Goal: Task Accomplishment & Management: Manage account settings

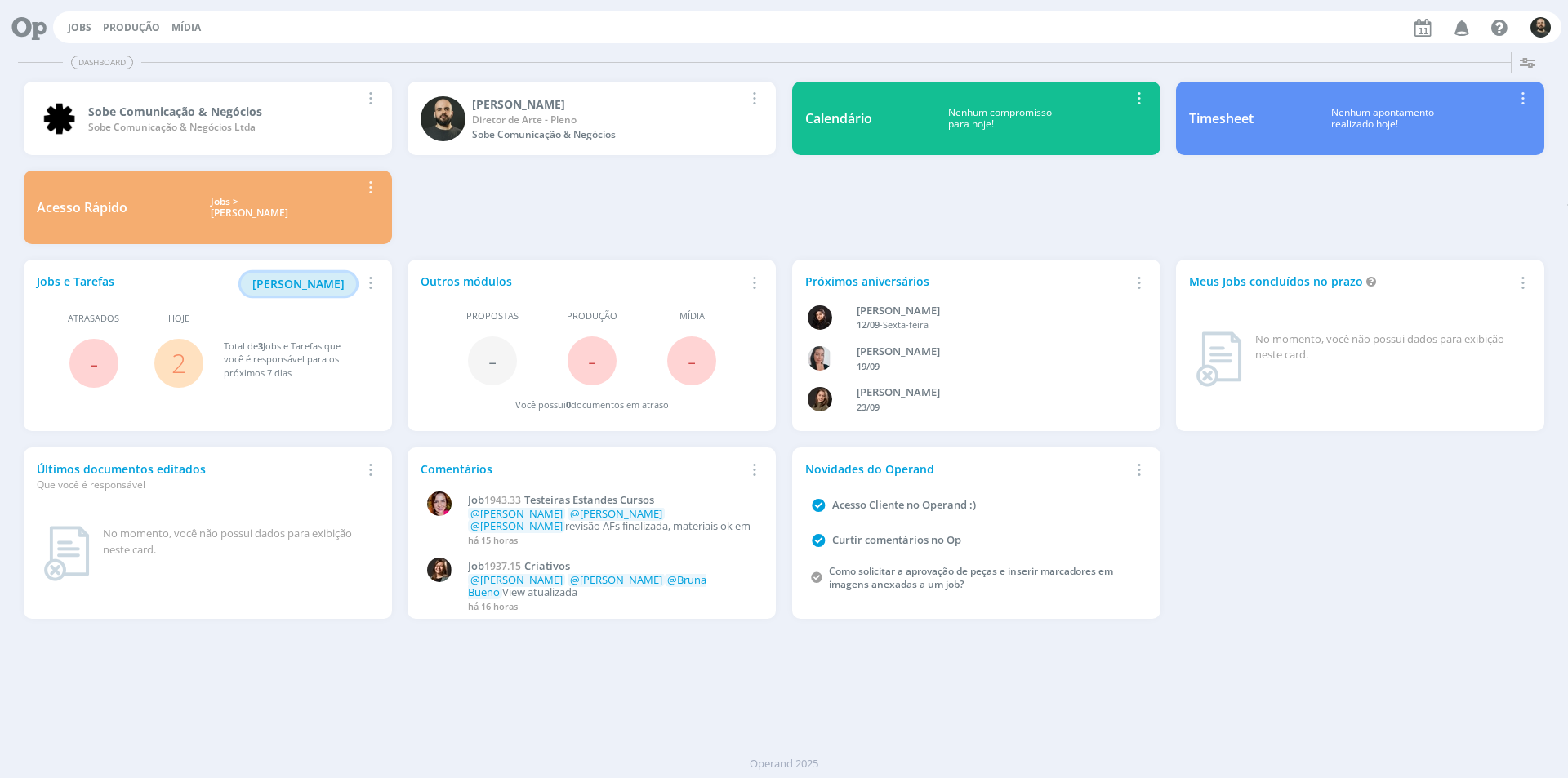
click at [312, 280] on span "Minha Pauta" at bounding box center [298, 283] width 92 height 15
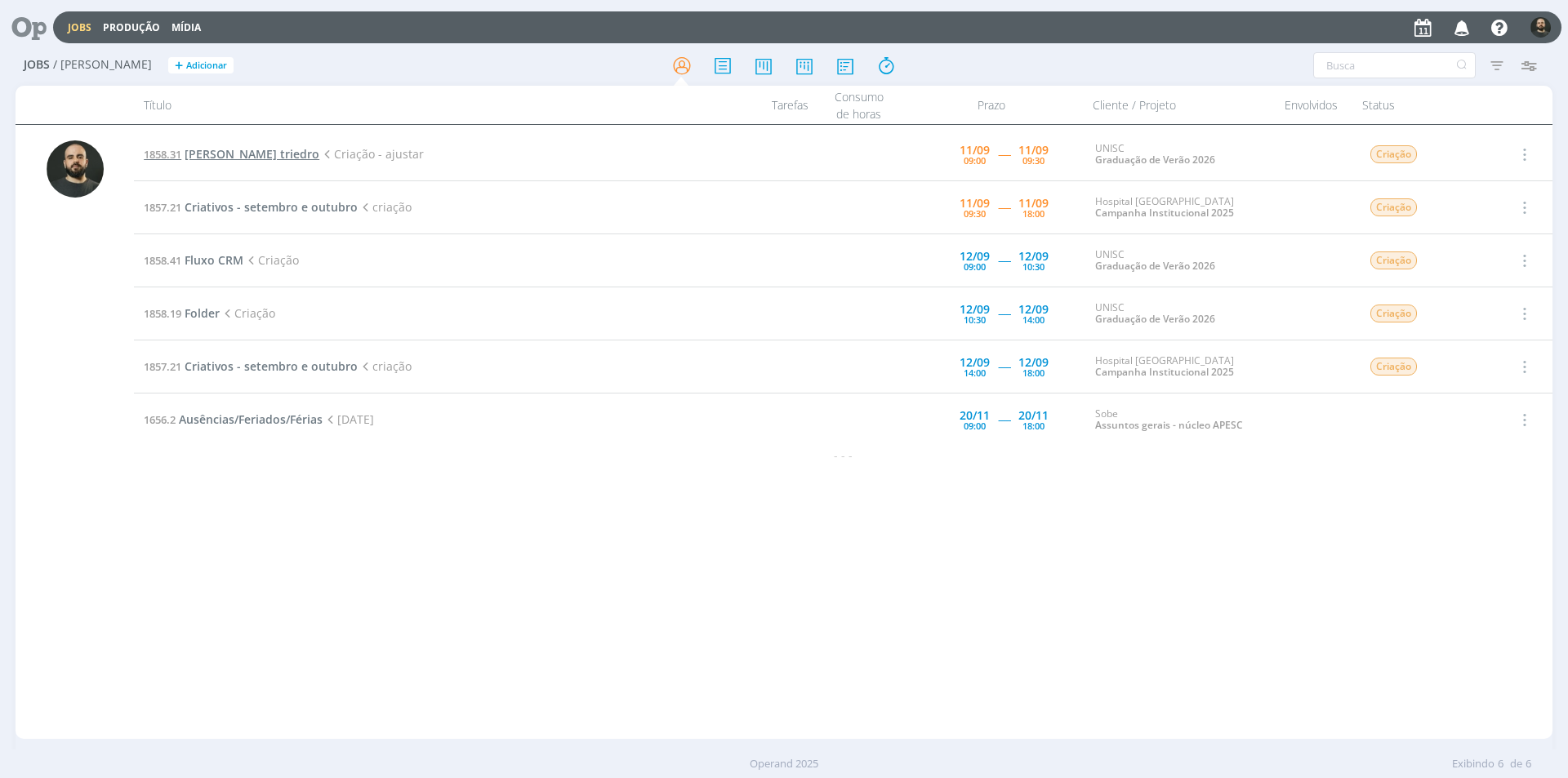
click at [230, 153] on span "Lonas triedro" at bounding box center [251, 154] width 134 height 15
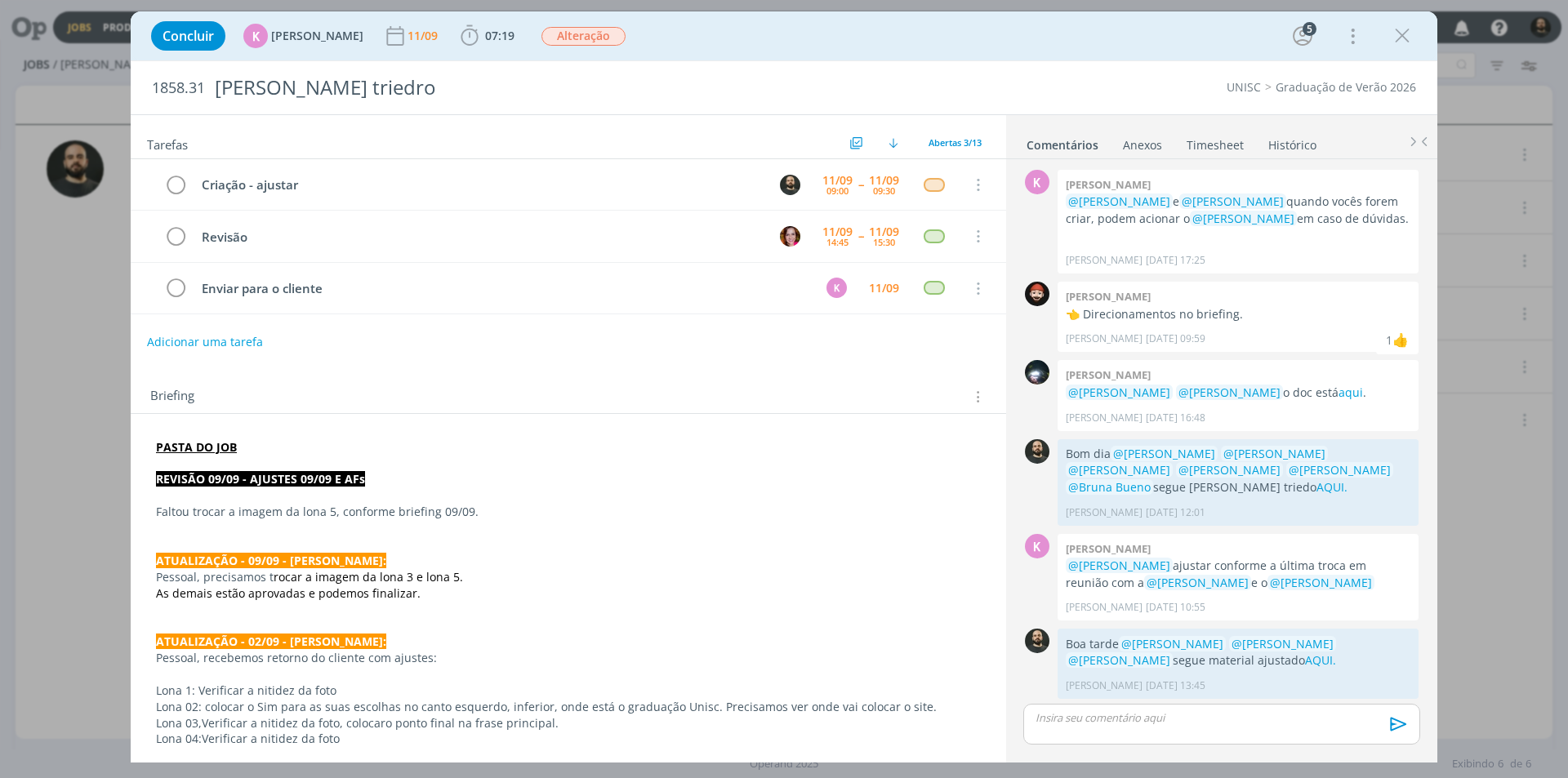
scroll to position [640, 0]
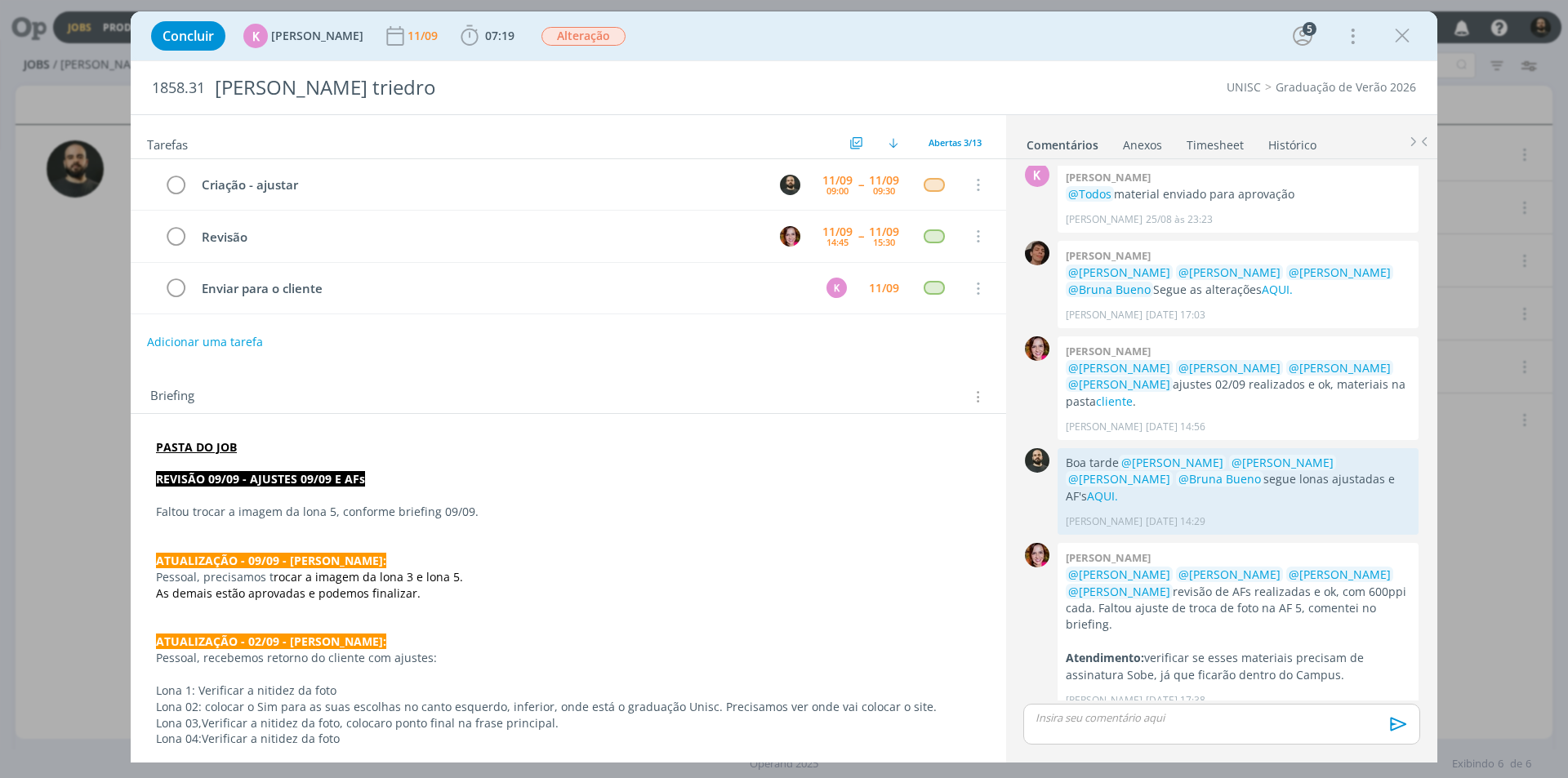
drag, startPoint x: 1406, startPoint y: 40, endPoint x: 1249, endPoint y: 98, distance: 167.4
click at [1249, 98] on div "Concluir K Karoline Arend 11/09 07:19 Iniciar Apontar Data * 11/09/2025 Horas *…" at bounding box center [783, 387] width 1306 height 751
click at [468, 40] on icon "dialog" at bounding box center [469, 35] width 17 height 20
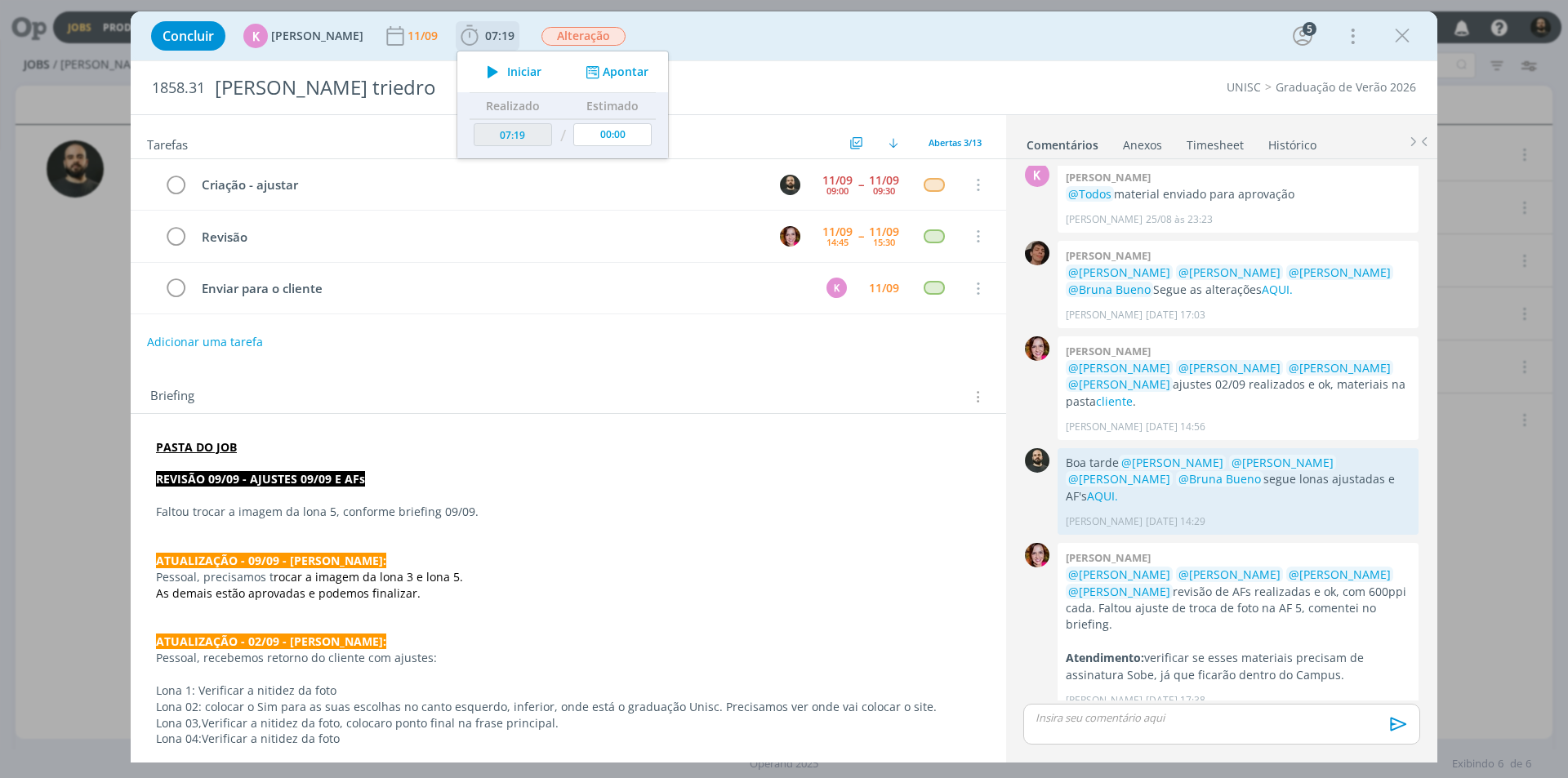
click at [605, 71] on button "Apontar" at bounding box center [615, 72] width 68 height 17
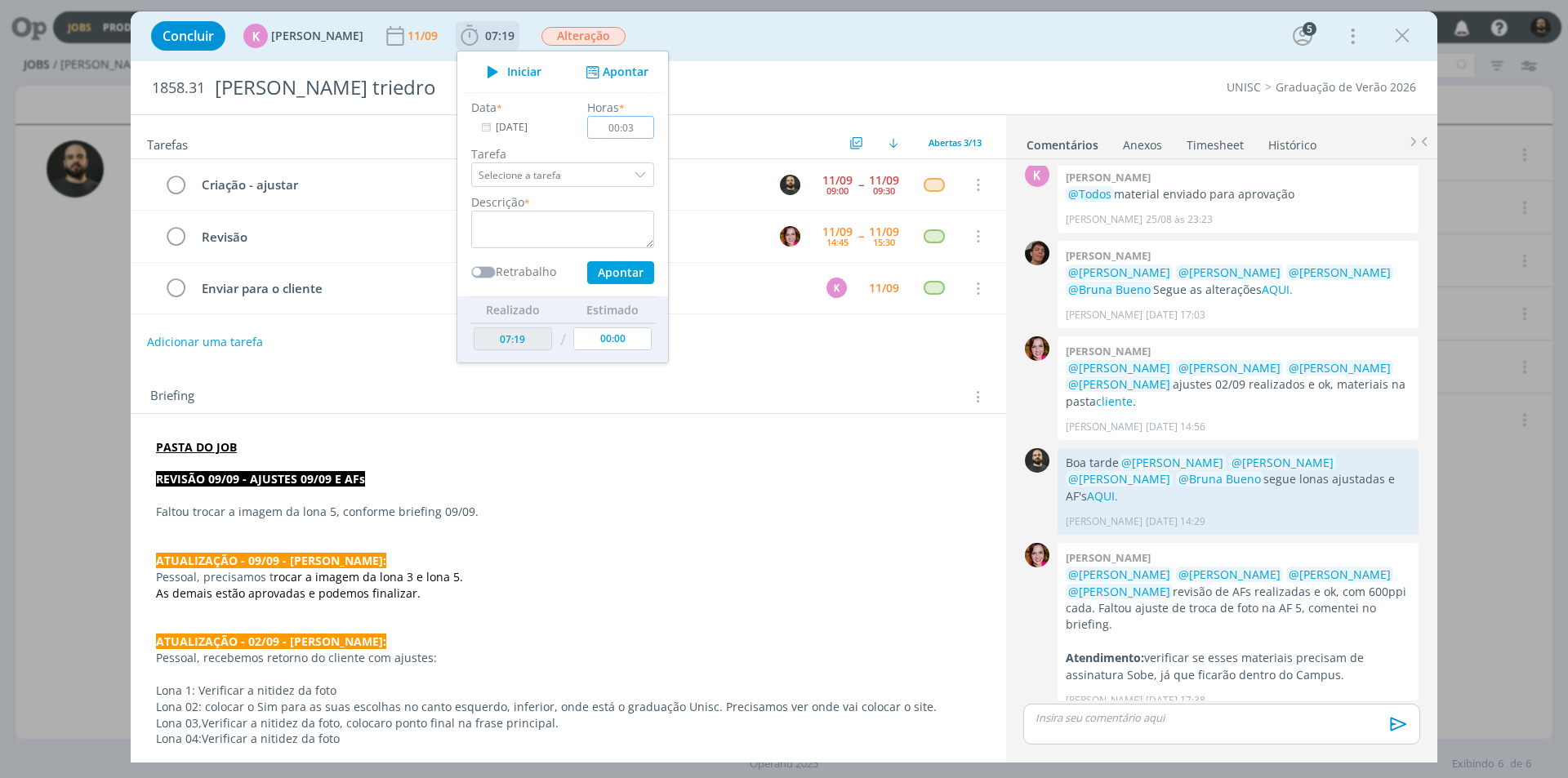
type input "00:30"
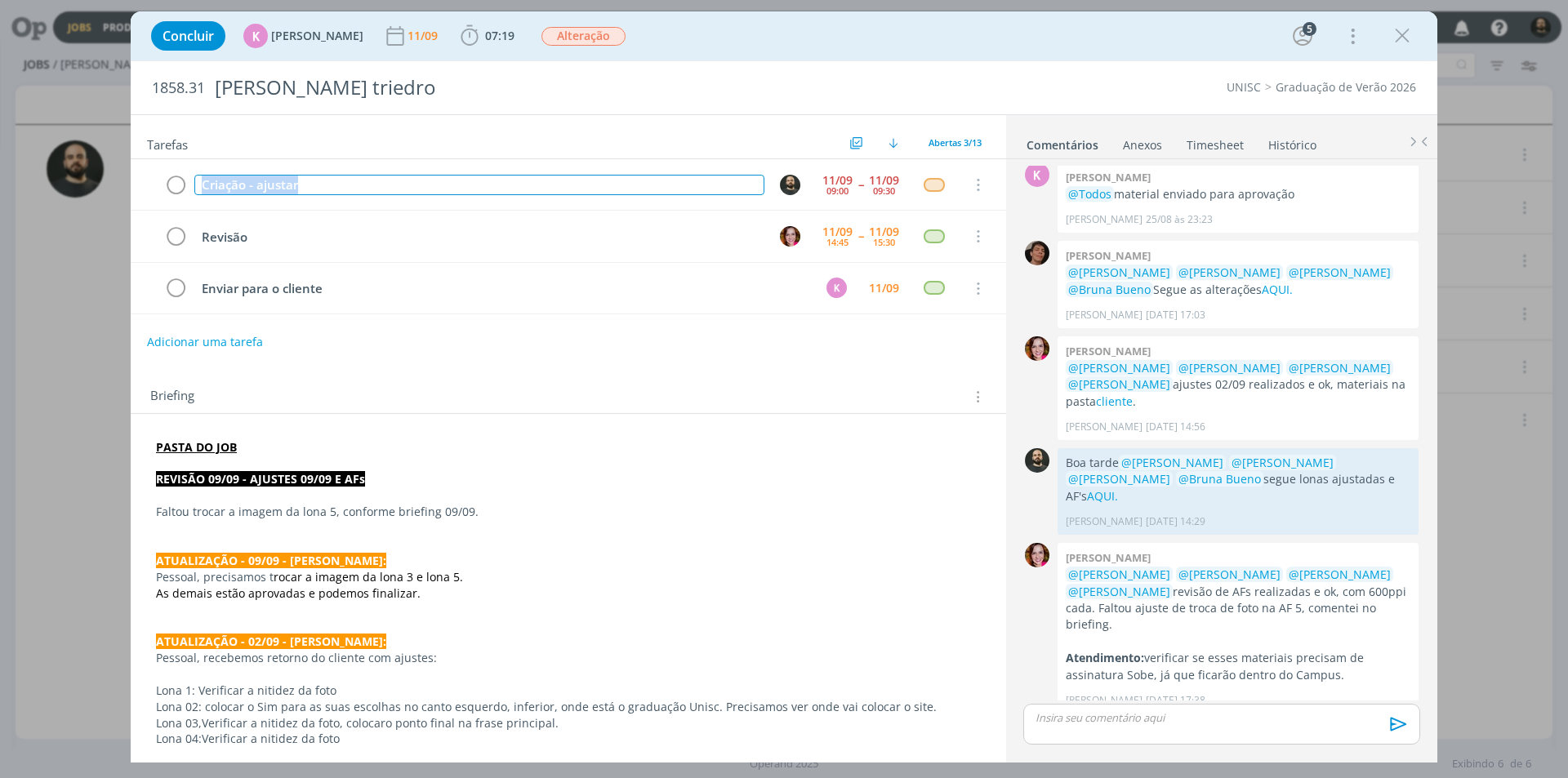
drag, startPoint x: 239, startPoint y: 187, endPoint x: 124, endPoint y: 200, distance: 115.7
click at [124, 200] on div "Concluir K Karoline Arend 11/09 07:19 Iniciar Apontar Data * 11/09/2025 Horas *…" at bounding box center [784, 389] width 1568 height 778
copy div "Criação - ajustar"
click at [481, 36] on b "07:19" at bounding box center [499, 36] width 36 height 12
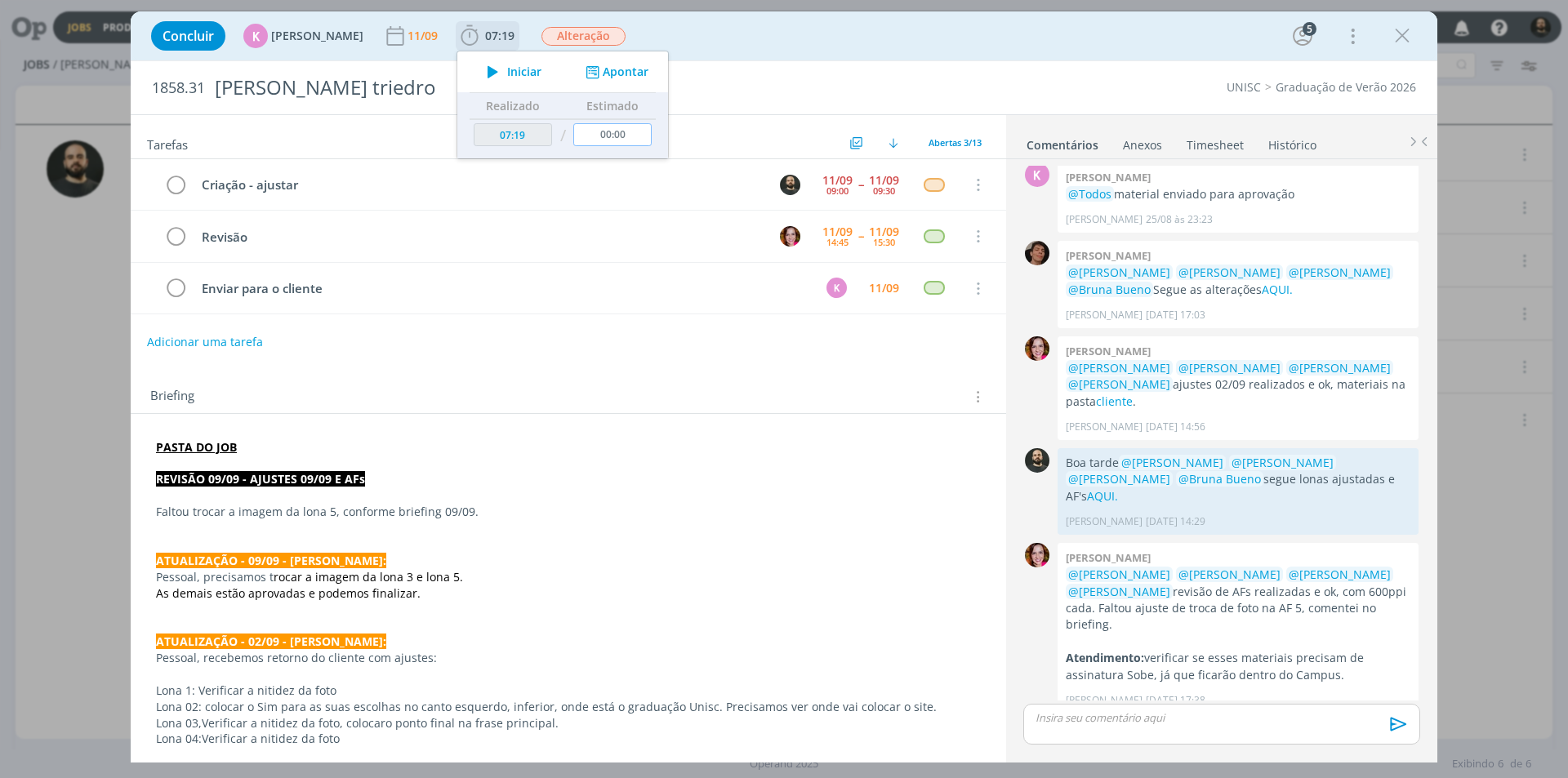
click at [626, 129] on input "00:00" at bounding box center [612, 135] width 78 height 23
click at [608, 70] on button "Apontar" at bounding box center [615, 72] width 68 height 17
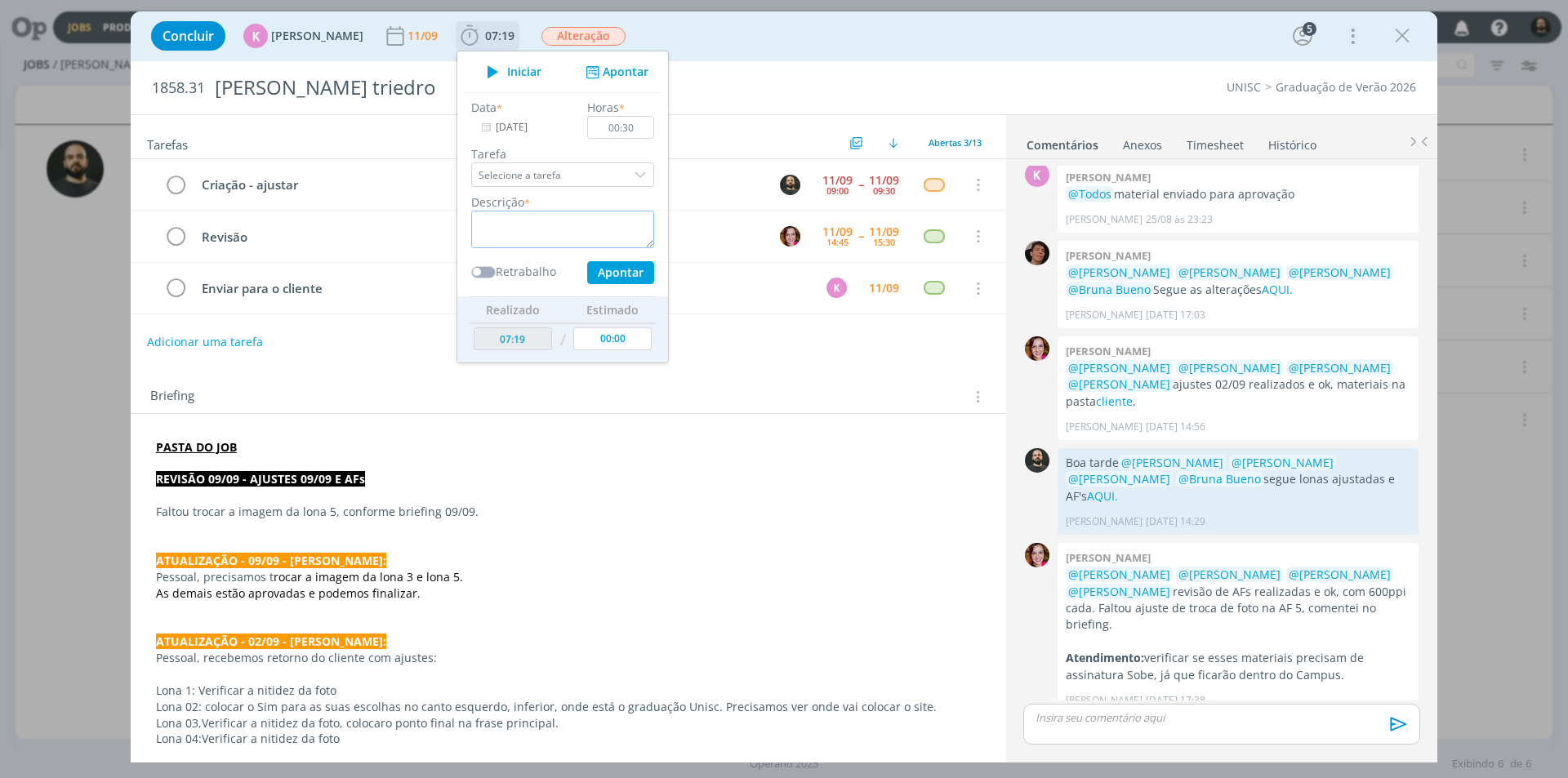
click at [595, 230] on textarea "dialog" at bounding box center [562, 229] width 183 height 38
paste textarea "Criação - ajustar"
type textarea "Criação - ajustar"
click at [1111, 717] on p "dialog" at bounding box center [1221, 717] width 370 height 14
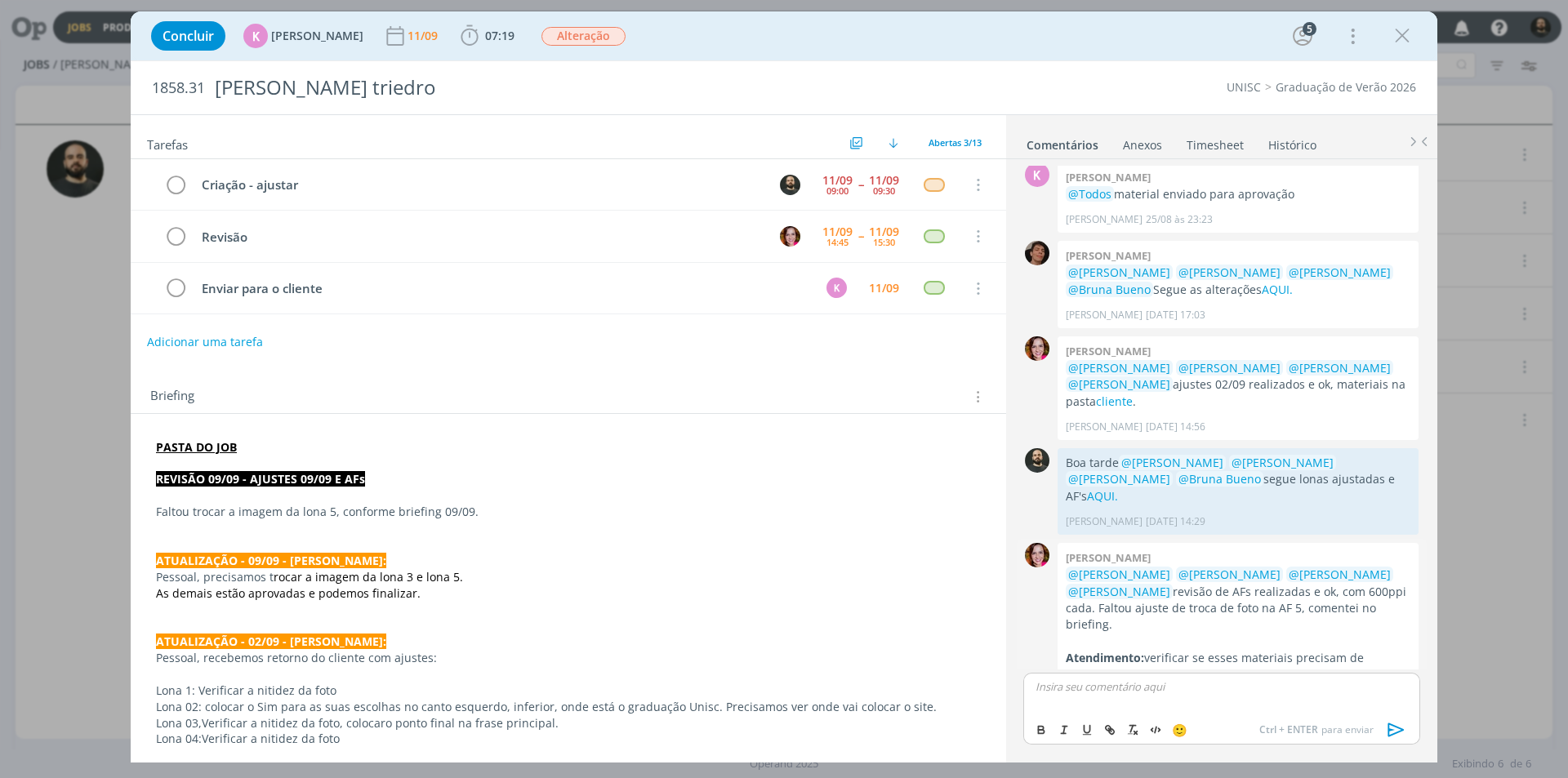
scroll to position [671, 0]
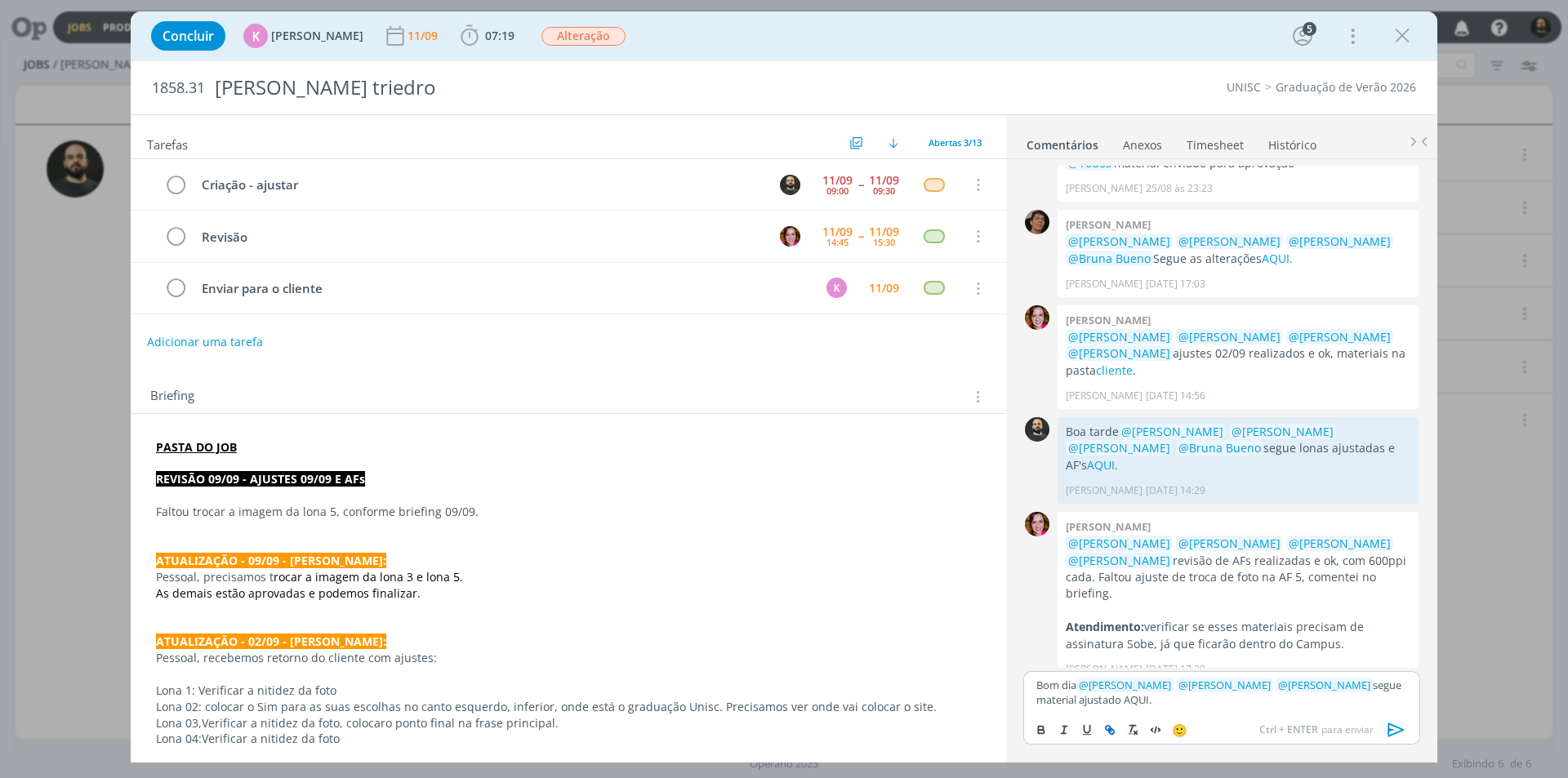
click at [1112, 732] on icon "dialog" at bounding box center [1110, 730] width 14 height 14
paste input "https://sobeae.sharepoint.com/:f:/s/SOBEAE/Eg-0zk35885Hl9XiI5cZ-wUBc0ZAb1hAdLE5…"
type input "https://sobeae.sharepoint.com/:f:/s/SOBEAE/Eg-0zk35885Hl9XiI5cZ-wUBc0ZAb1hAdLE5…"
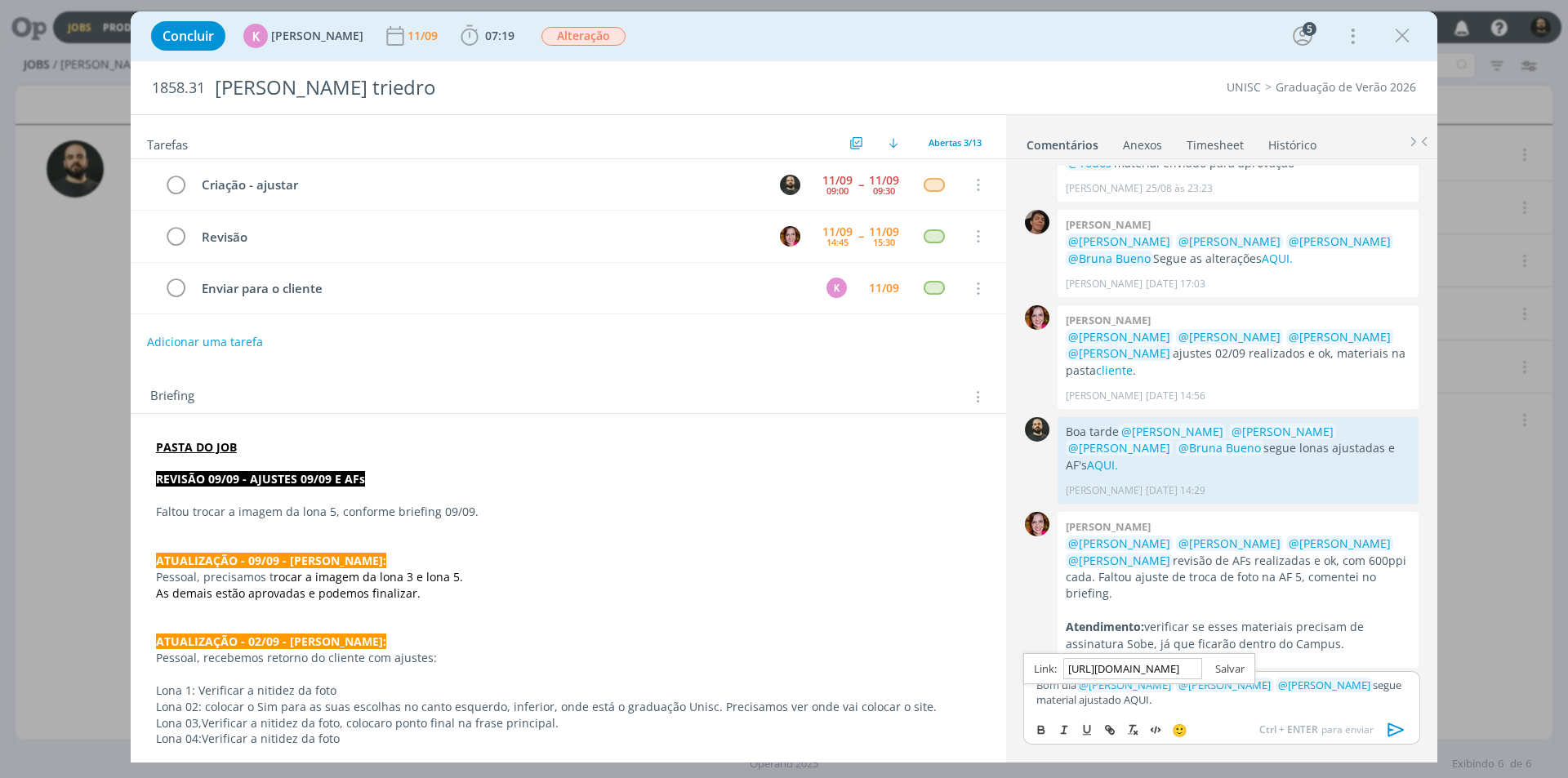
click at [1222, 665] on link "dialog" at bounding box center [1223, 668] width 43 height 14
click at [1396, 731] on icon "dialog" at bounding box center [1396, 729] width 24 height 24
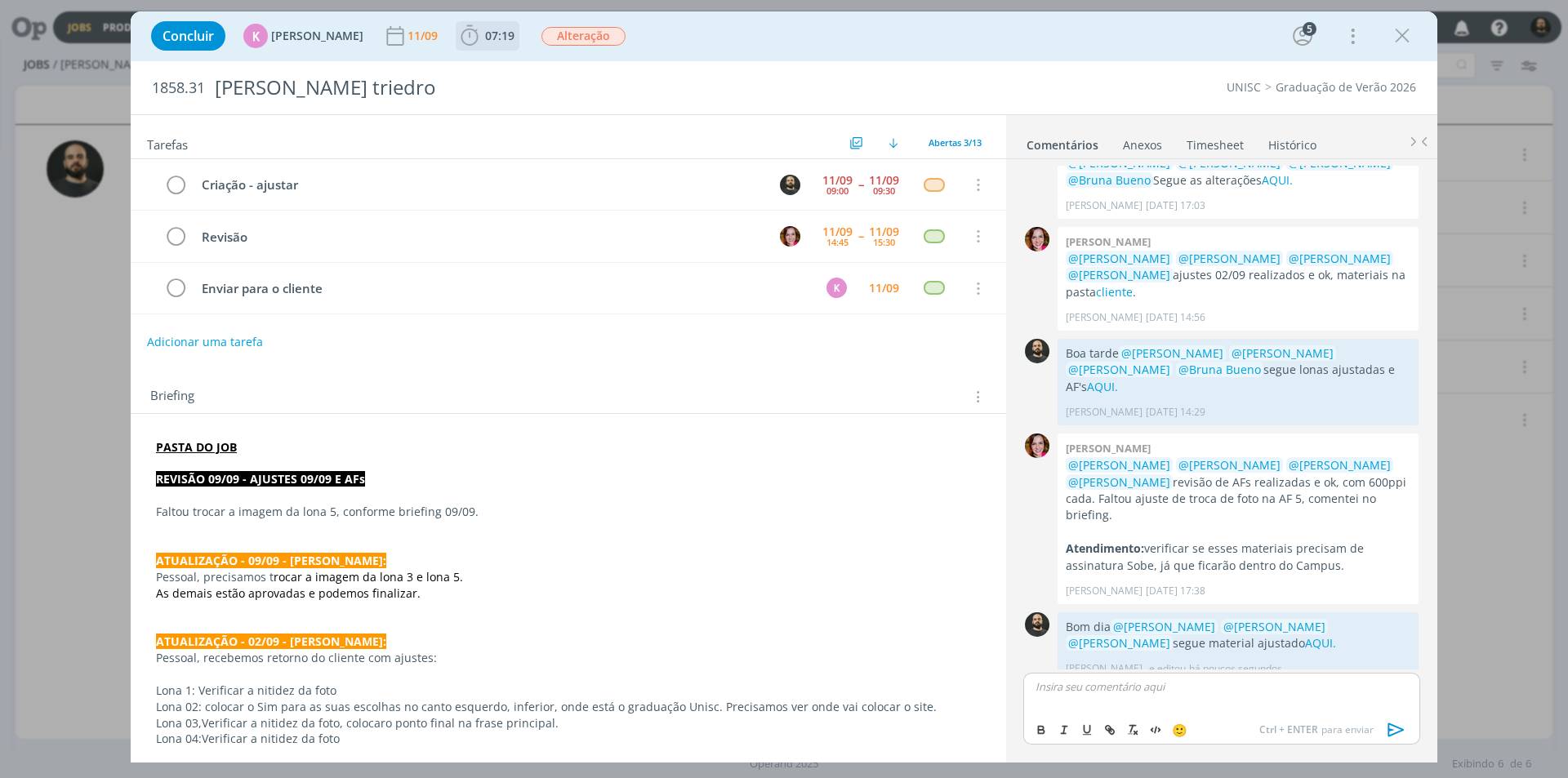
click at [468, 37] on icon "dialog" at bounding box center [469, 35] width 17 height 20
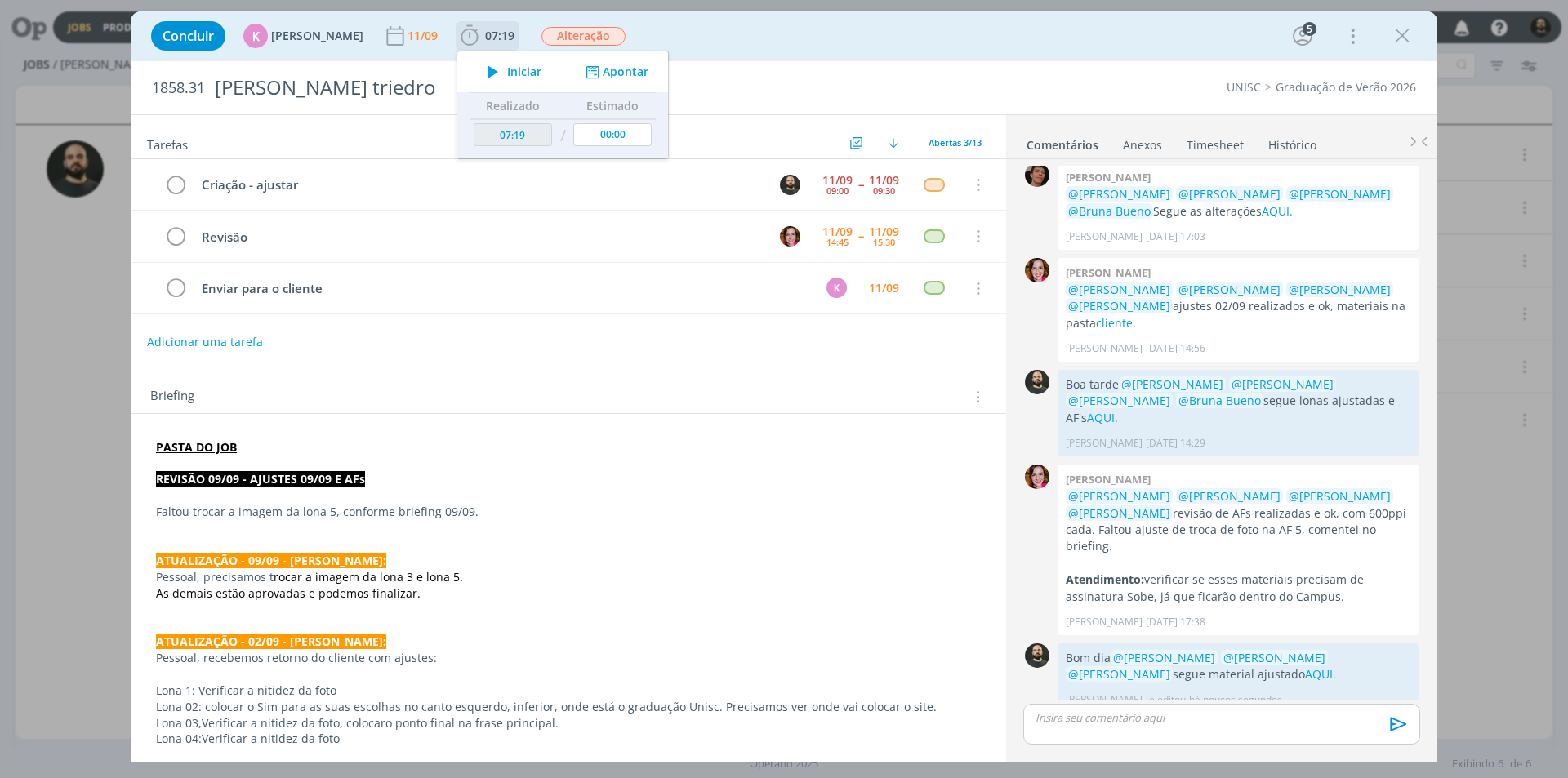
click at [602, 72] on button "Apontar" at bounding box center [615, 72] width 68 height 17
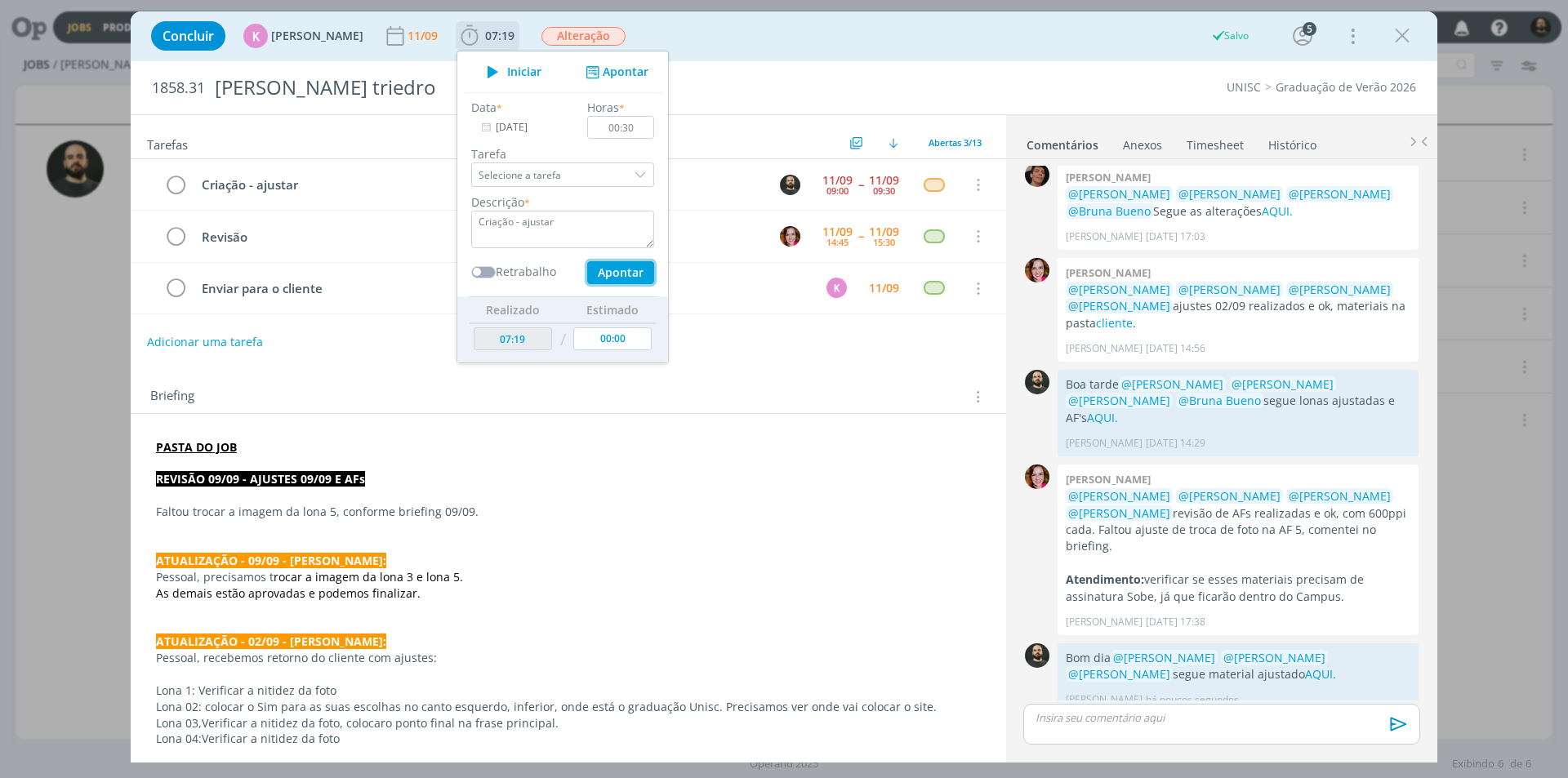
click at [603, 274] on button "Apontar" at bounding box center [620, 273] width 67 height 23
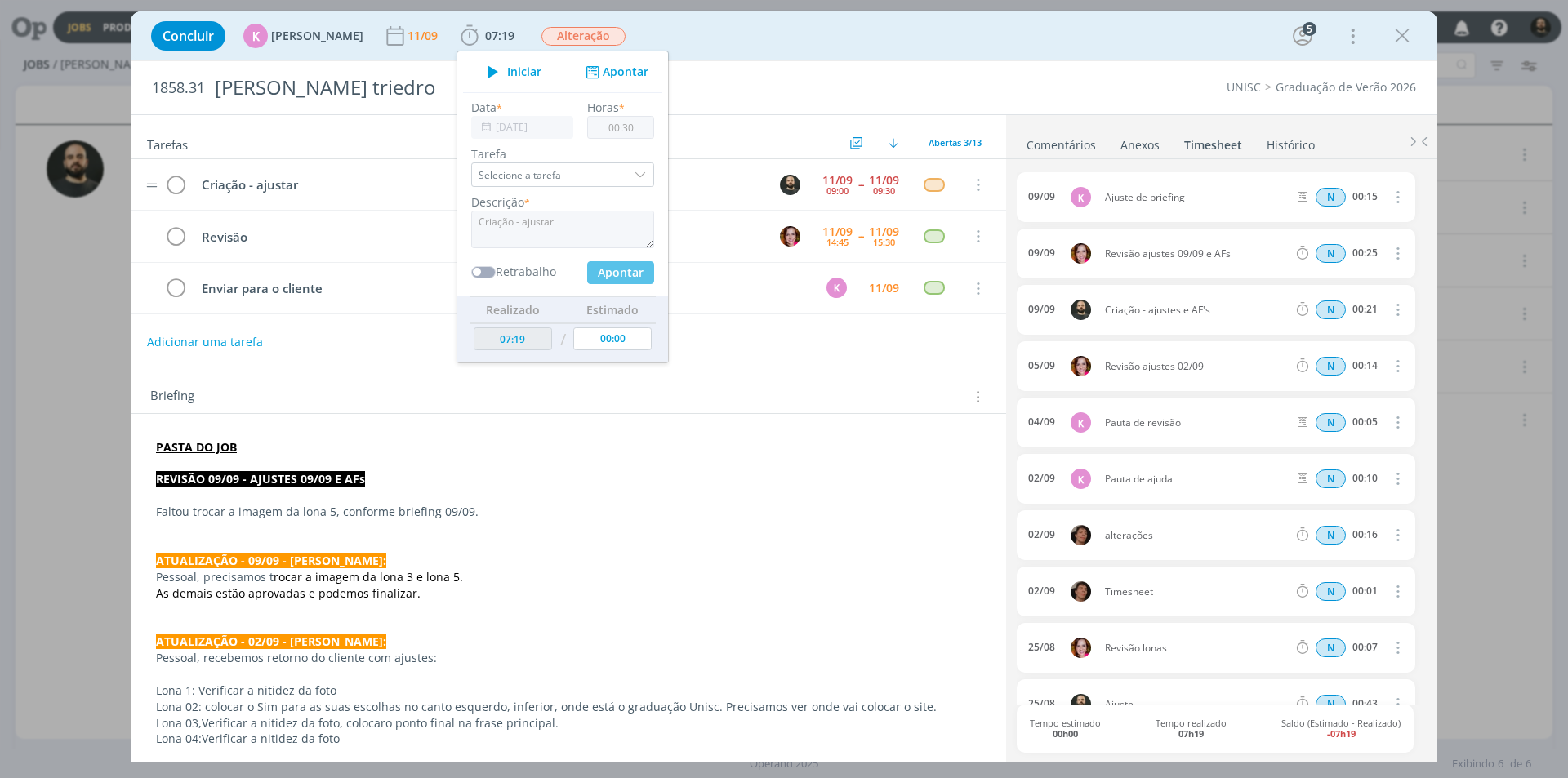
type input "07:49"
type input "00:00"
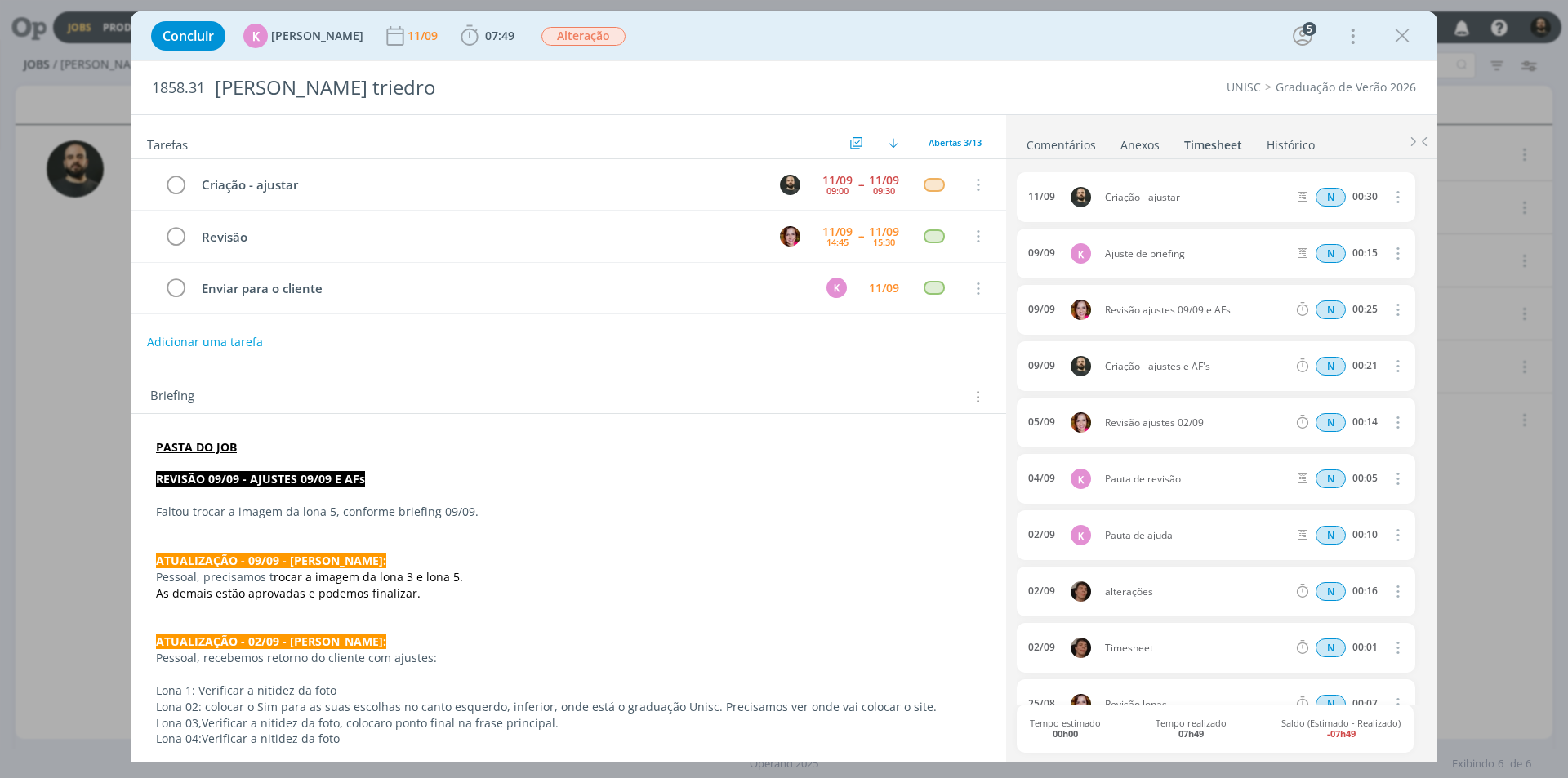
click at [1071, 146] on link "Comentários" at bounding box center [1060, 141] width 71 height 23
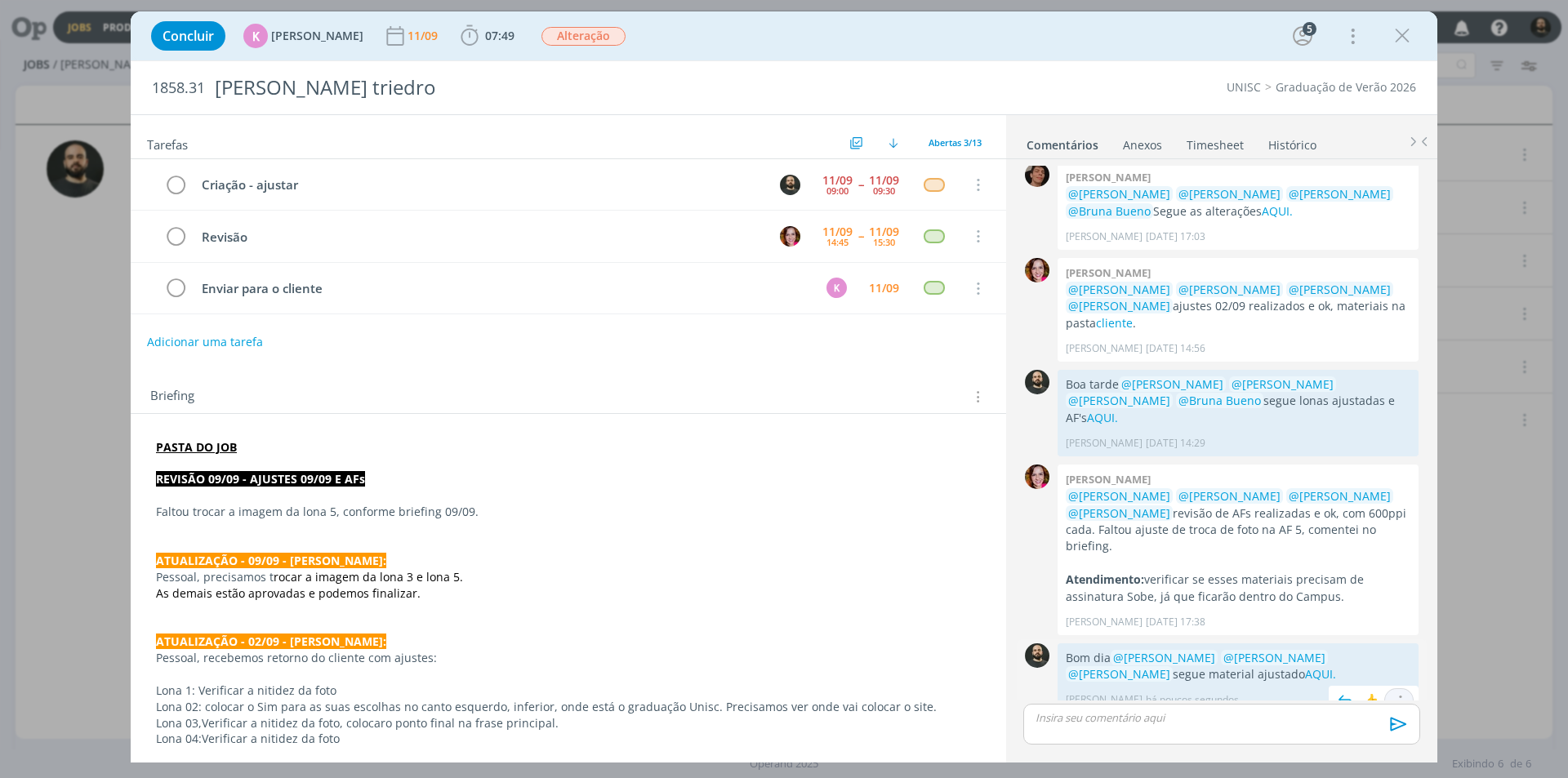
click at [1399, 694] on icon "dialog" at bounding box center [1398, 702] width 18 height 15
click at [1369, 640] on link "Editar" at bounding box center [1343, 652] width 129 height 26
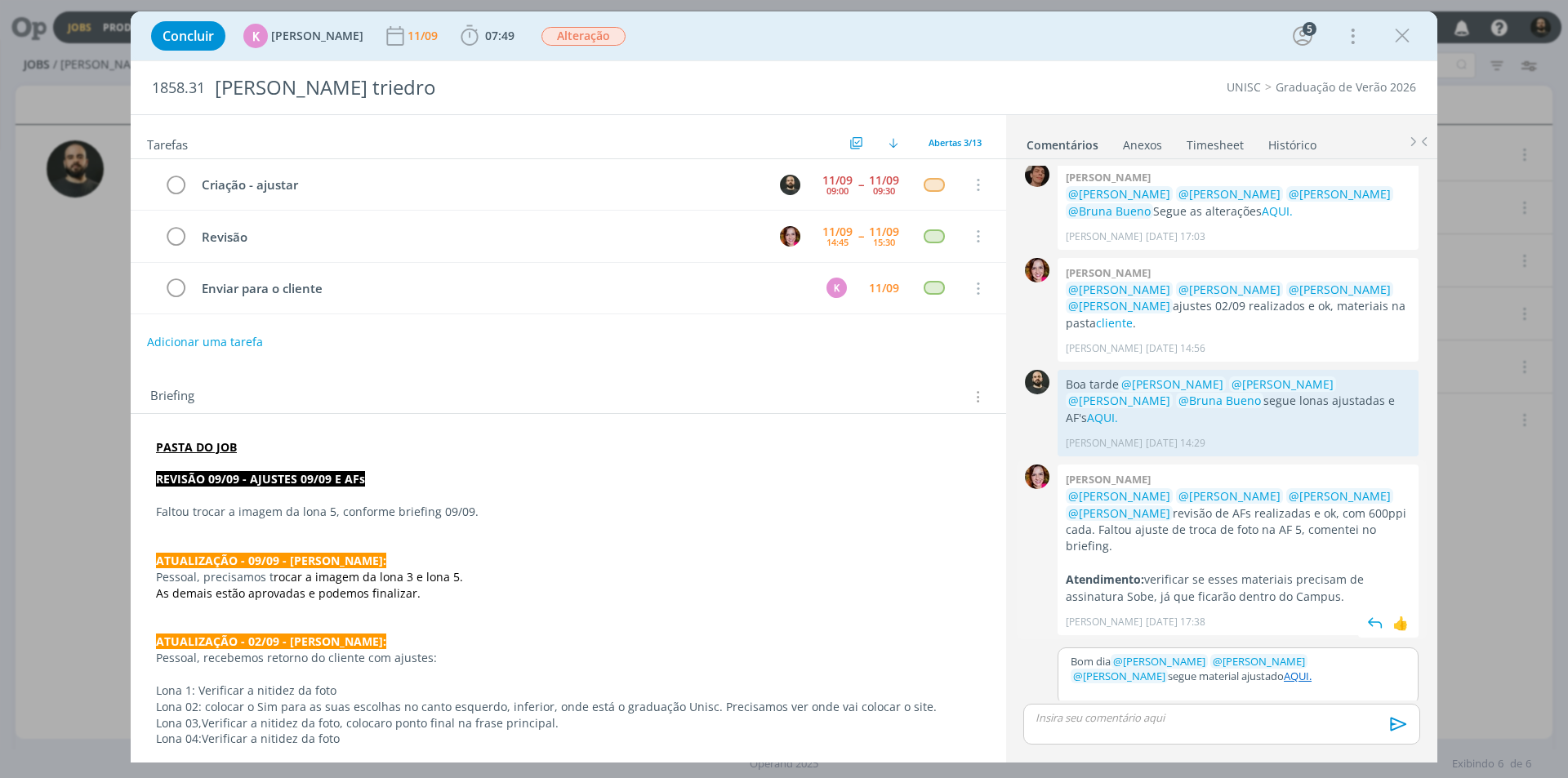
scroll to position [706, 0]
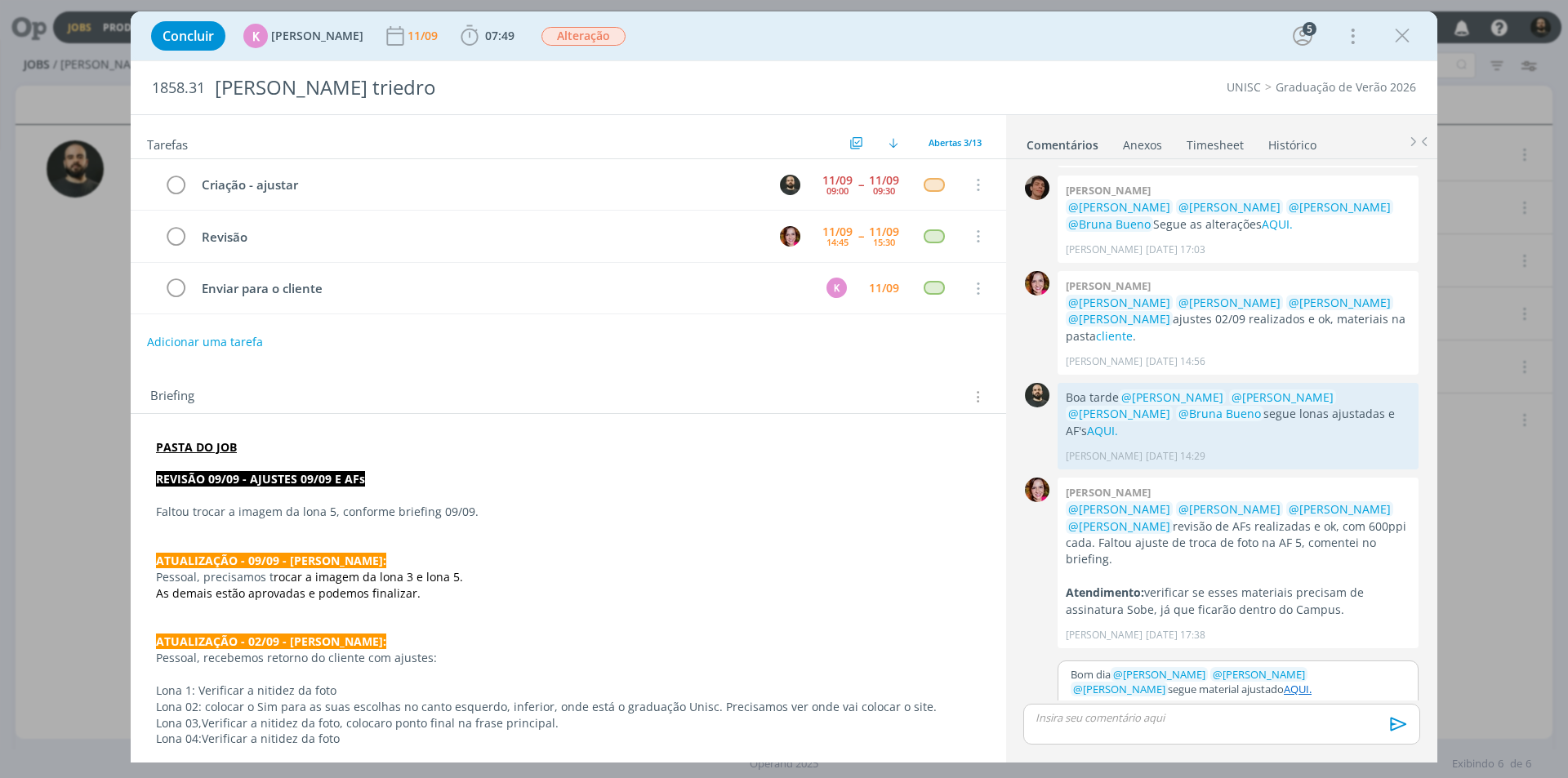
click at [1383, 667] on p "Bom dia ﻿ @ Karoline Arend ﻿ ﻿ @ Beatriz Luchese ﻿ ﻿ @ Luíza Santana ﻿ segue ma…" at bounding box center [1237, 681] width 334 height 30
click at [1400, 715] on icon "dialog" at bounding box center [1398, 723] width 24 height 24
click at [1332, 691] on div "Bom dia ﻿ @ Karoline Arend ﻿ ﻿ @ Beatriz Luchese ﻿ ﻿ @ Luíza Santana ﻿ ﻿ @ Brun…" at bounding box center [1238, 694] width 360 height 66
click at [1370, 691] on div "Bom dia ﻿ @ Karoline Arend ﻿ ﻿ @ Beatriz Luchese ﻿ ﻿ @ Luíza Santana ﻿ ﻿ @ Brun…" at bounding box center [1238, 694] width 360 height 66
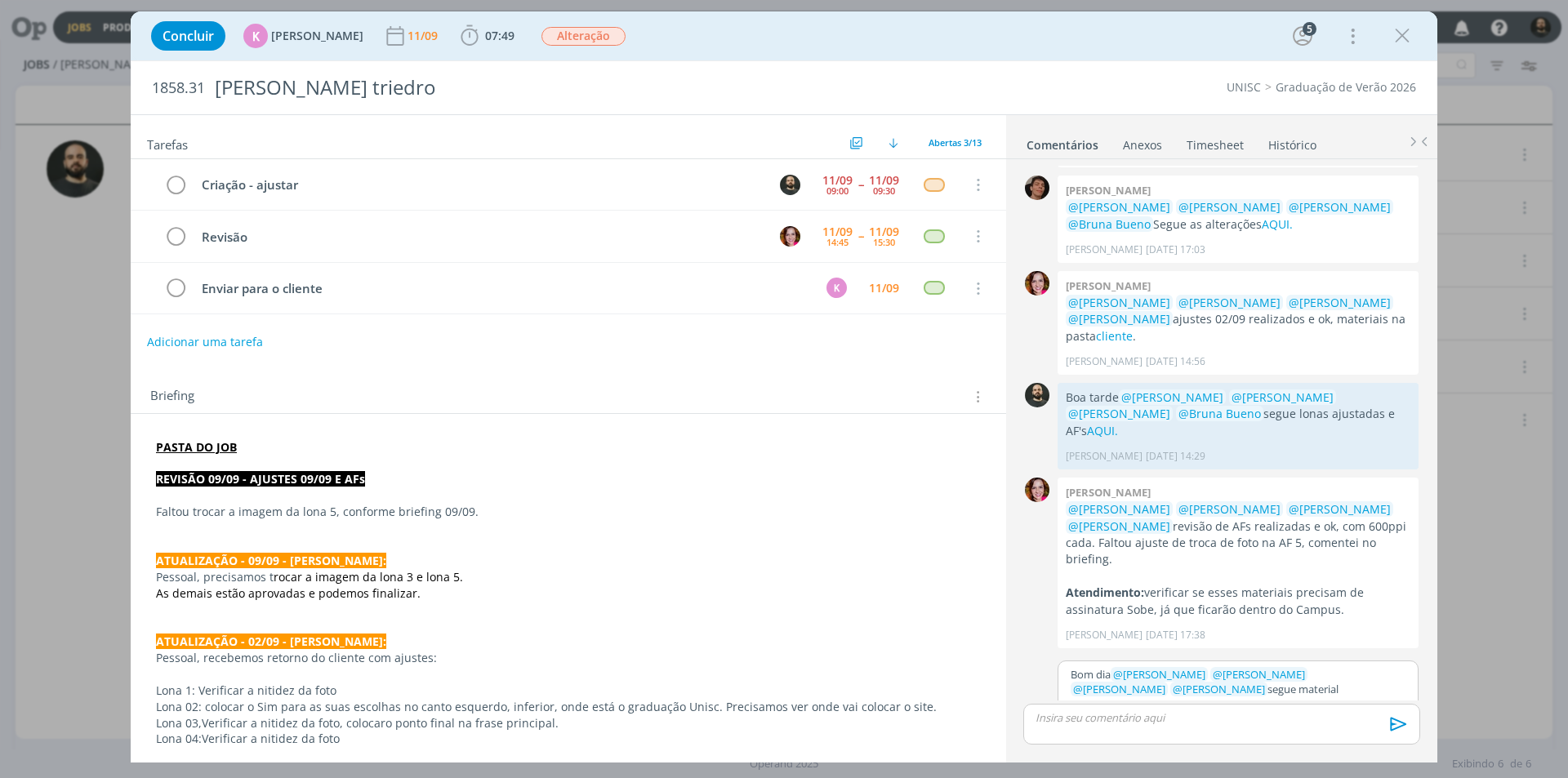
drag, startPoint x: 1342, startPoint y: 744, endPoint x: 1332, endPoint y: 736, distance: 12.8
click at [1337, 740] on div "🙂 Ctrl + ENTER para enviar" at bounding box center [1222, 731] width 410 height 55
click at [1320, 720] on p "dialog" at bounding box center [1221, 717] width 370 height 14
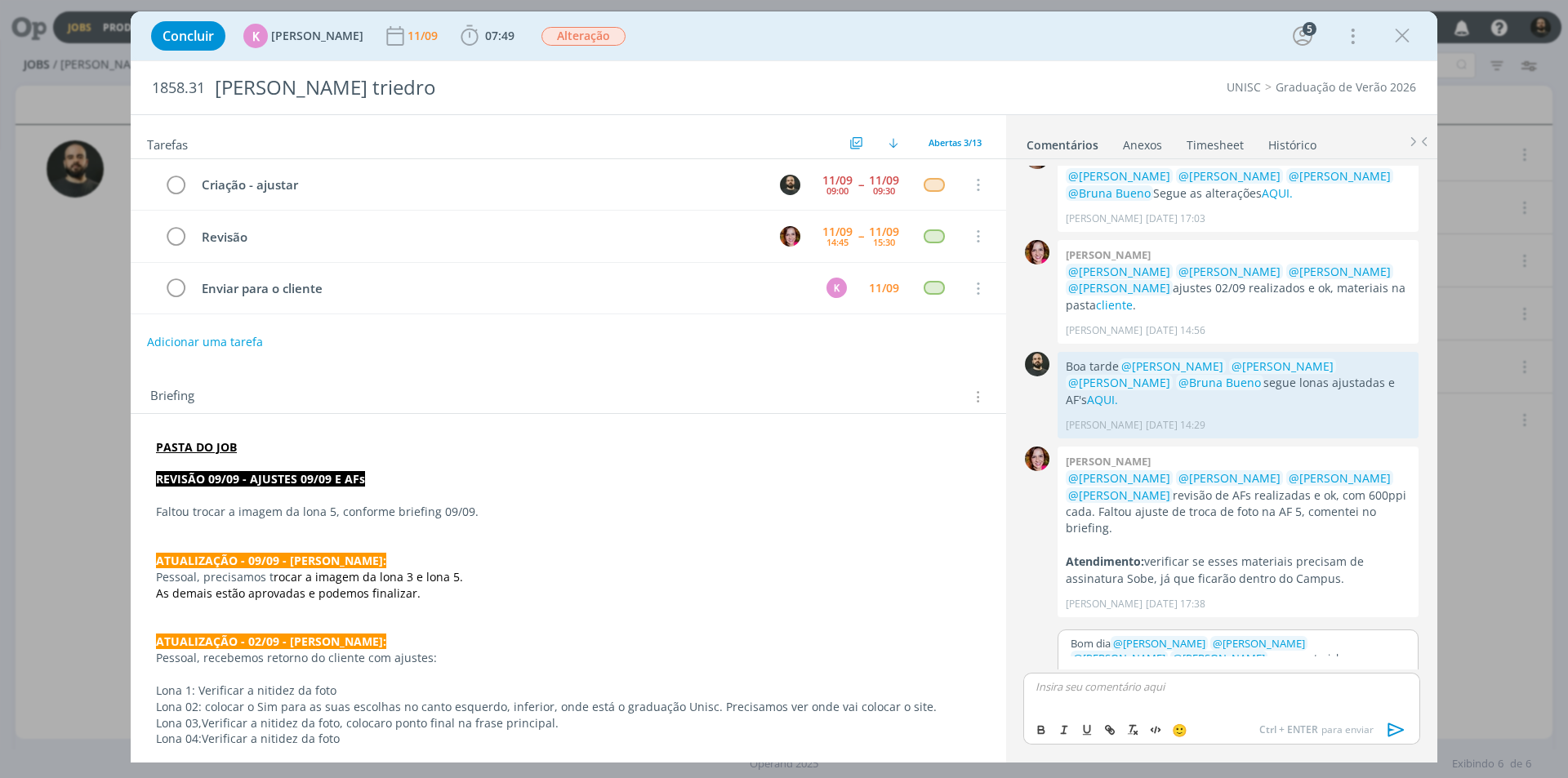
scroll to position [15, 0]
click at [1316, 629] on p "Bom dia ﻿ @ Karoline Arend ﻿ ﻿ @ Beatriz Luchese ﻿ ﻿ @ Luíza Santana ﻿ ﻿ @ Brun…" at bounding box center [1237, 643] width 334 height 44
click at [1385, 703] on button "Salvar" at bounding box center [1392, 712] width 37 height 19
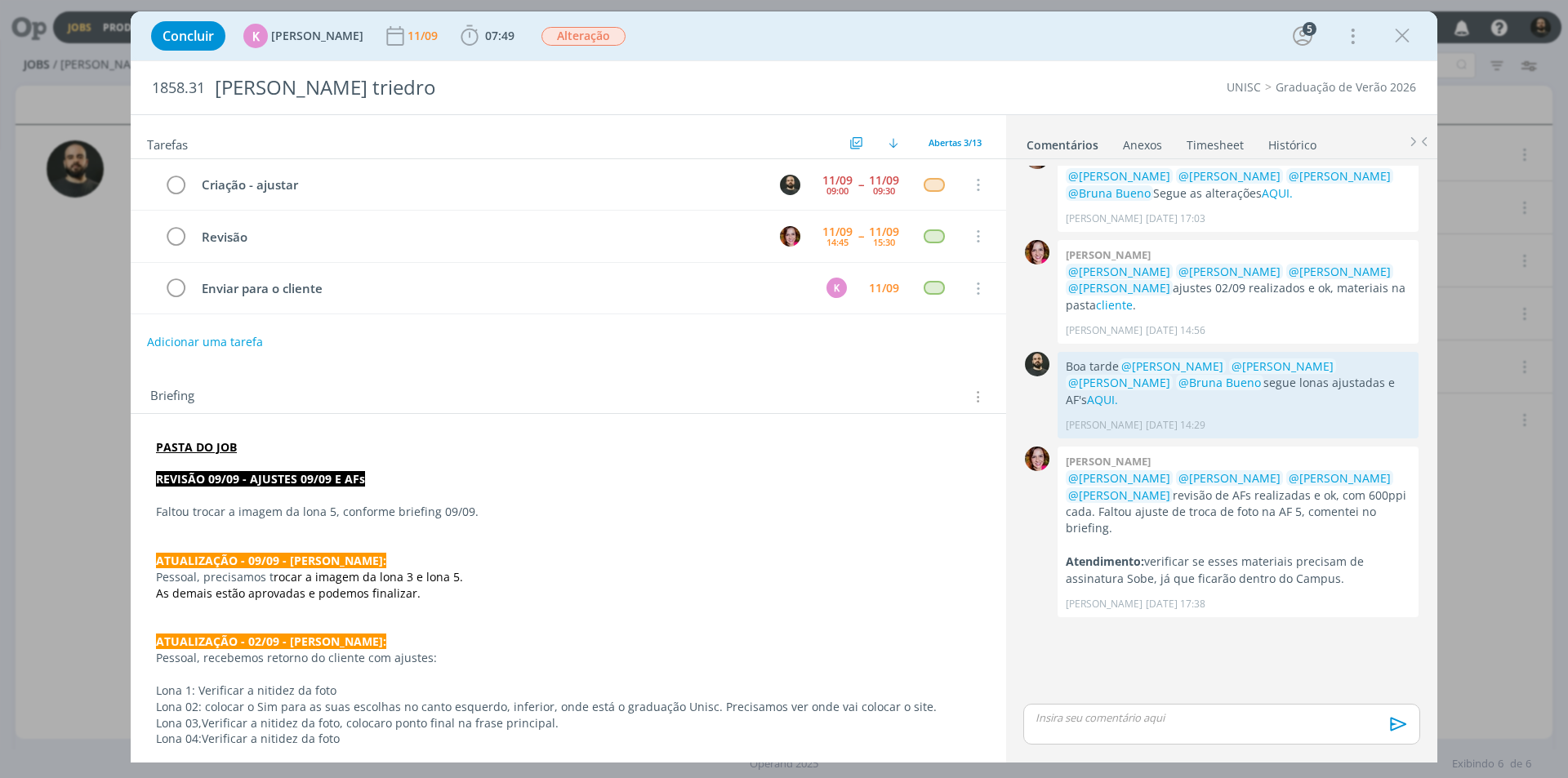
scroll to position [718, 0]
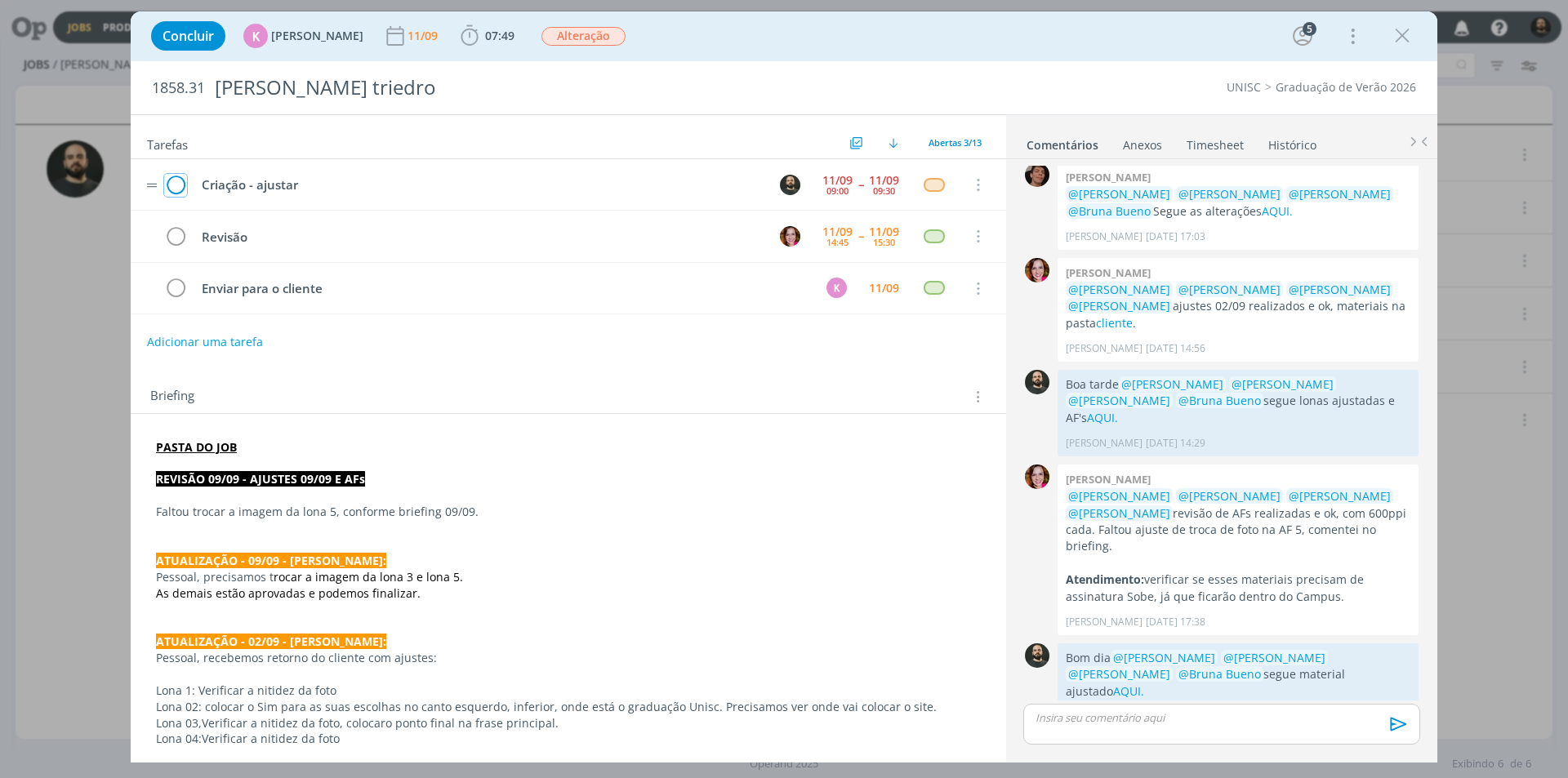
click at [181, 187] on icon "dialog" at bounding box center [176, 185] width 23 height 24
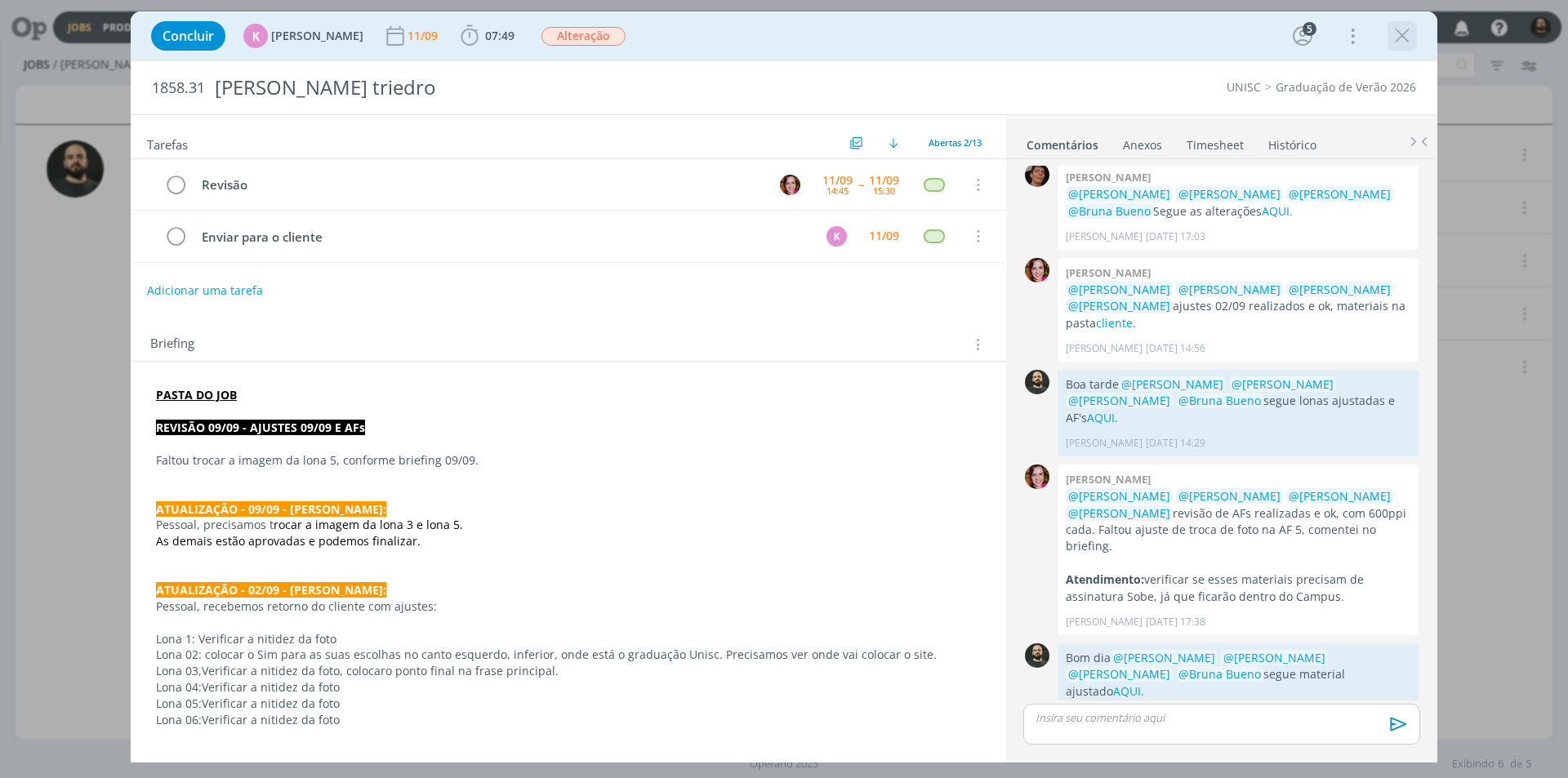
click at [1392, 45] on icon "dialog" at bounding box center [1401, 35] width 24 height 24
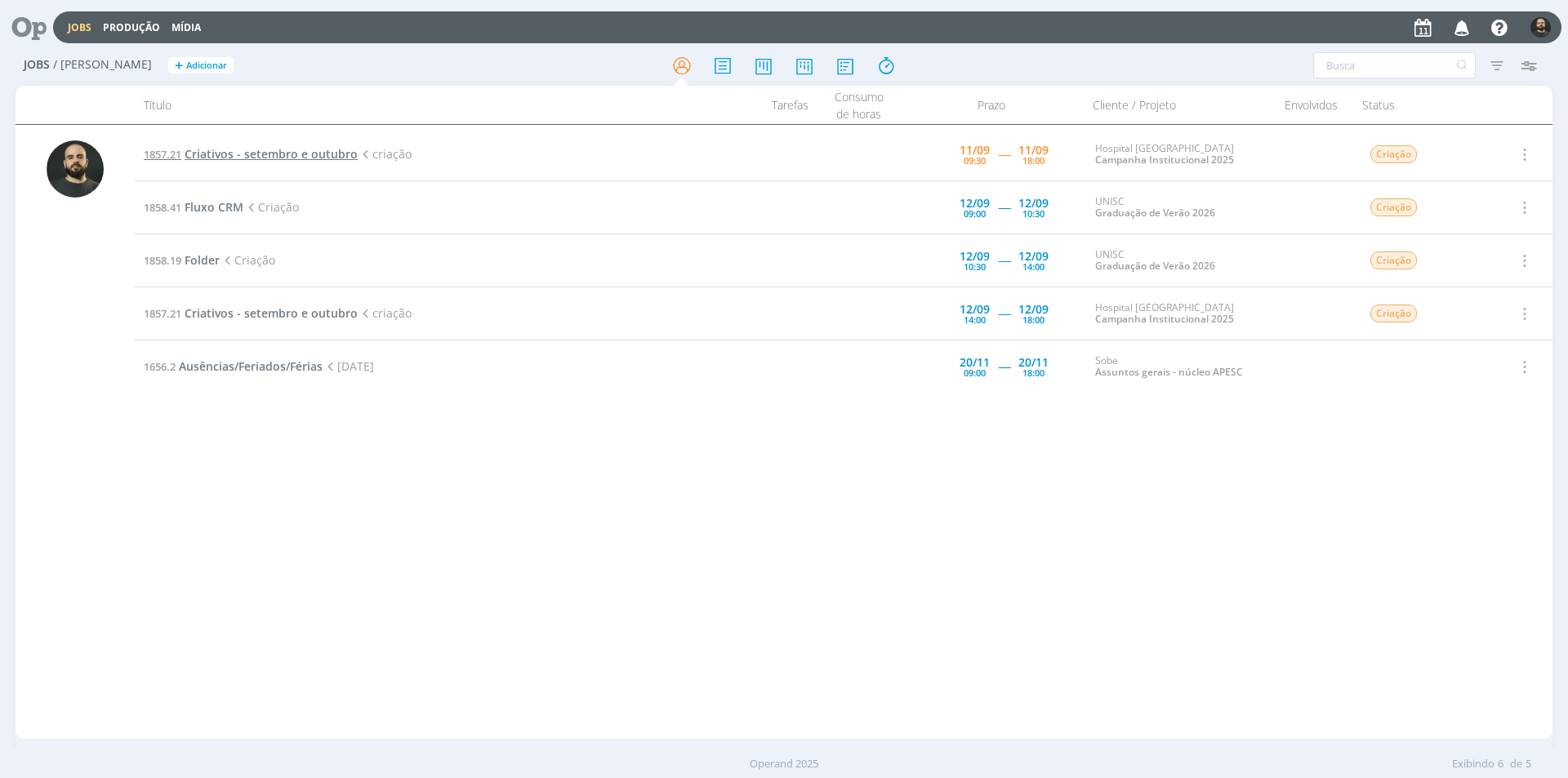
click at [292, 160] on span "Criativos - setembro e outubro" at bounding box center [271, 154] width 173 height 15
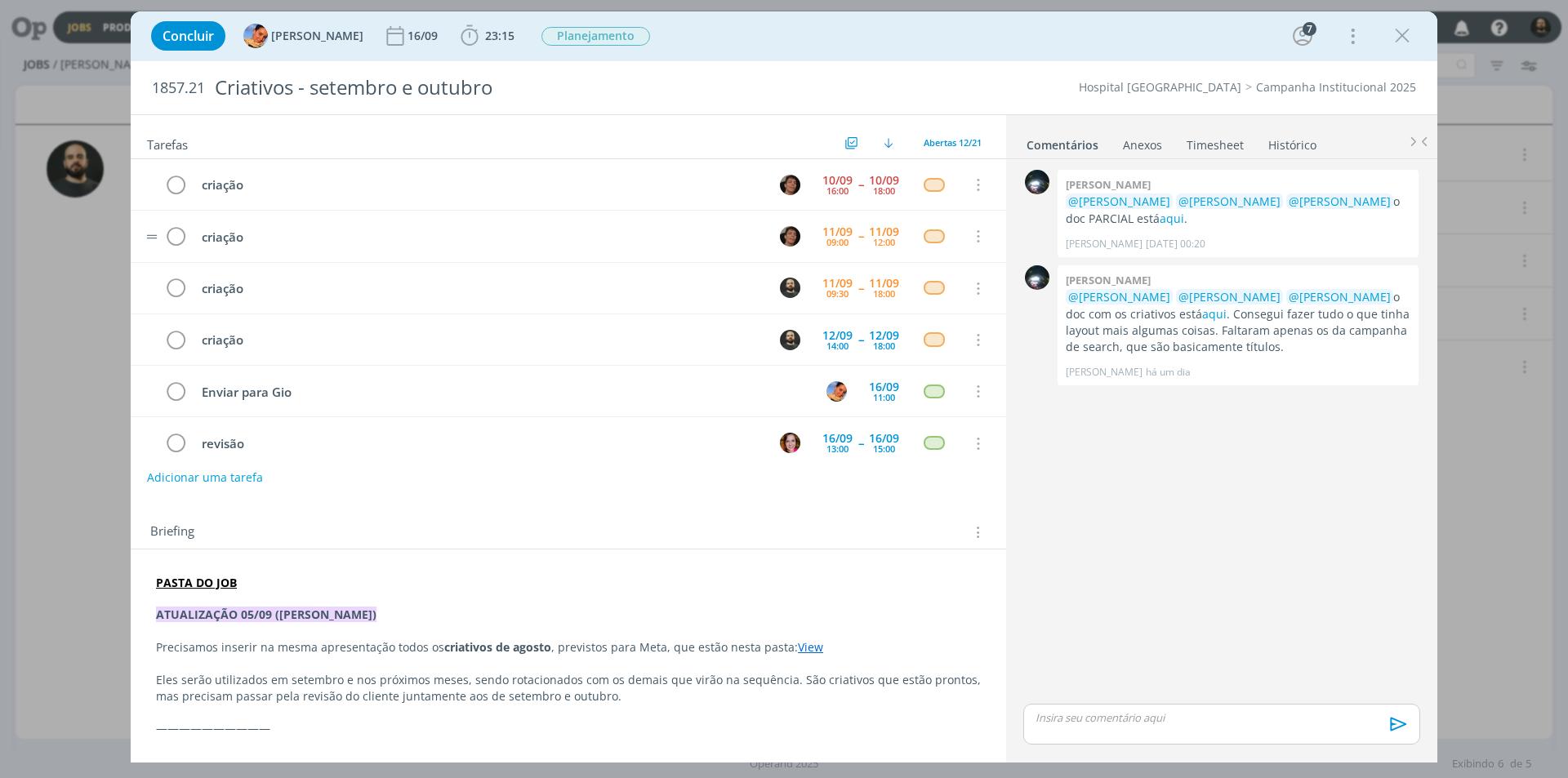
scroll to position [52, 0]
click at [457, 33] on icon "dialog" at bounding box center [469, 35] width 24 height 24
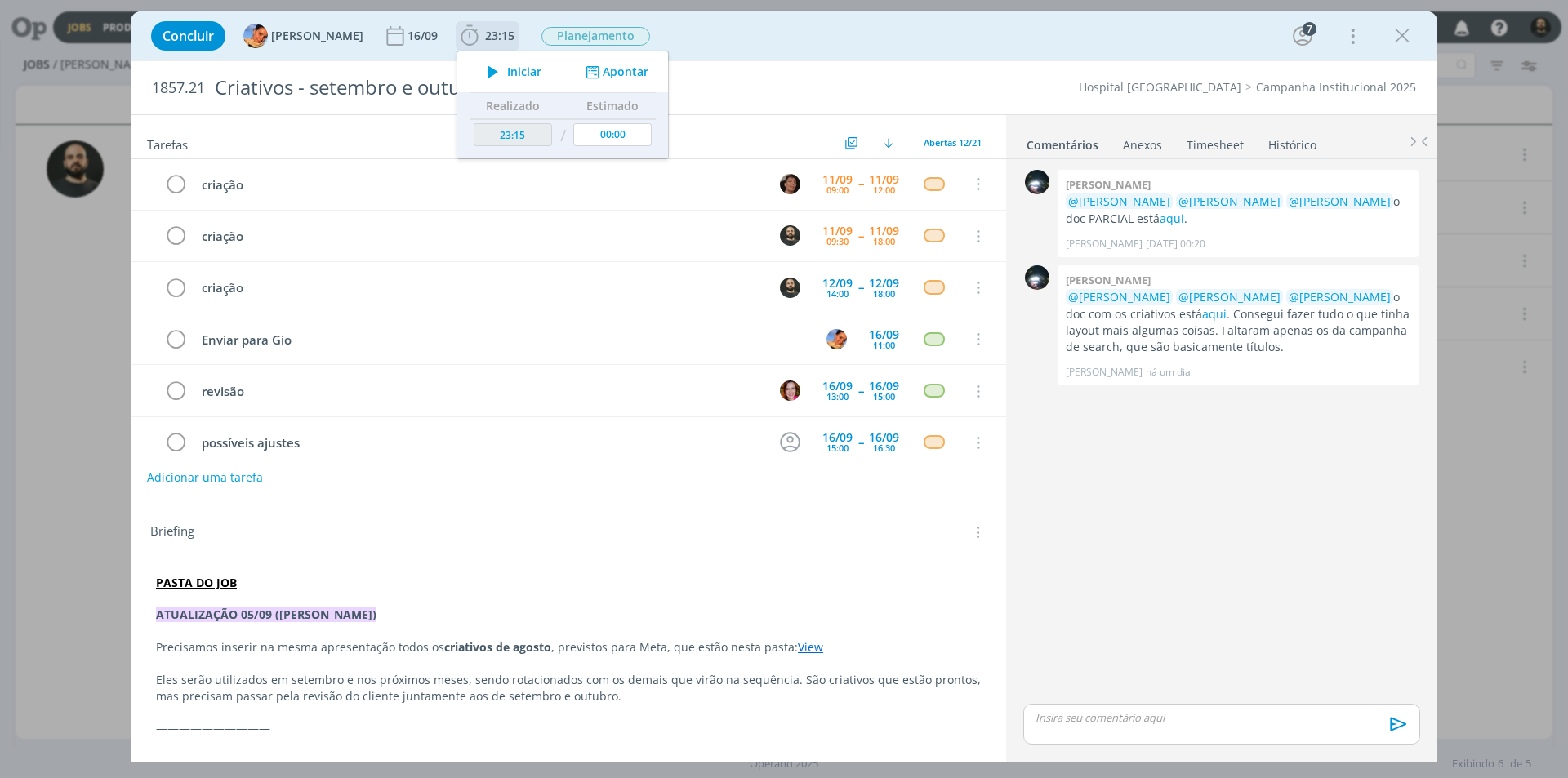
click at [484, 70] on icon "dialog" at bounding box center [493, 72] width 29 height 21
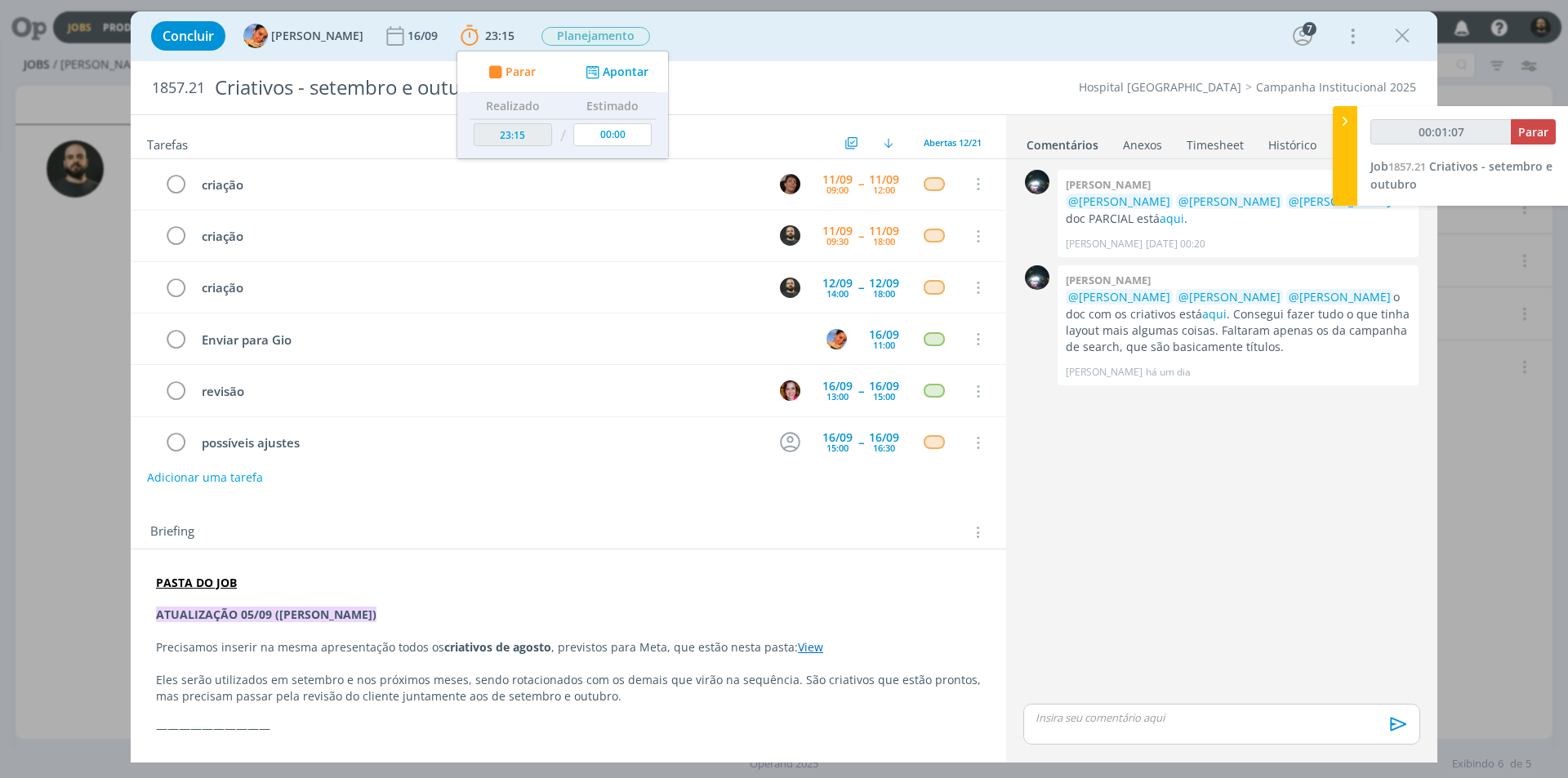
type input "00:01:08"
click at [1345, 123] on icon at bounding box center [1345, 122] width 16 height 17
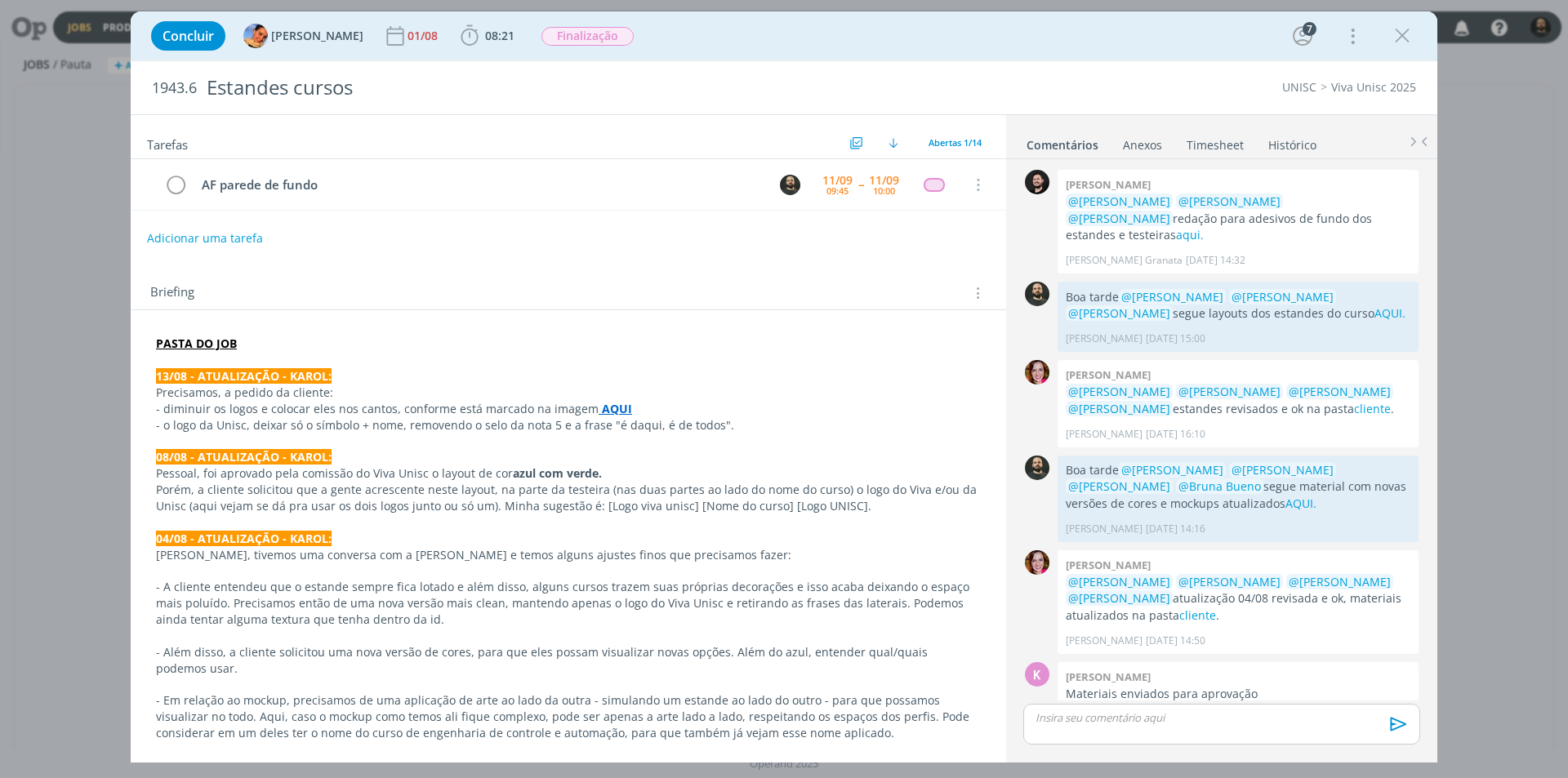
scroll to position [478, 0]
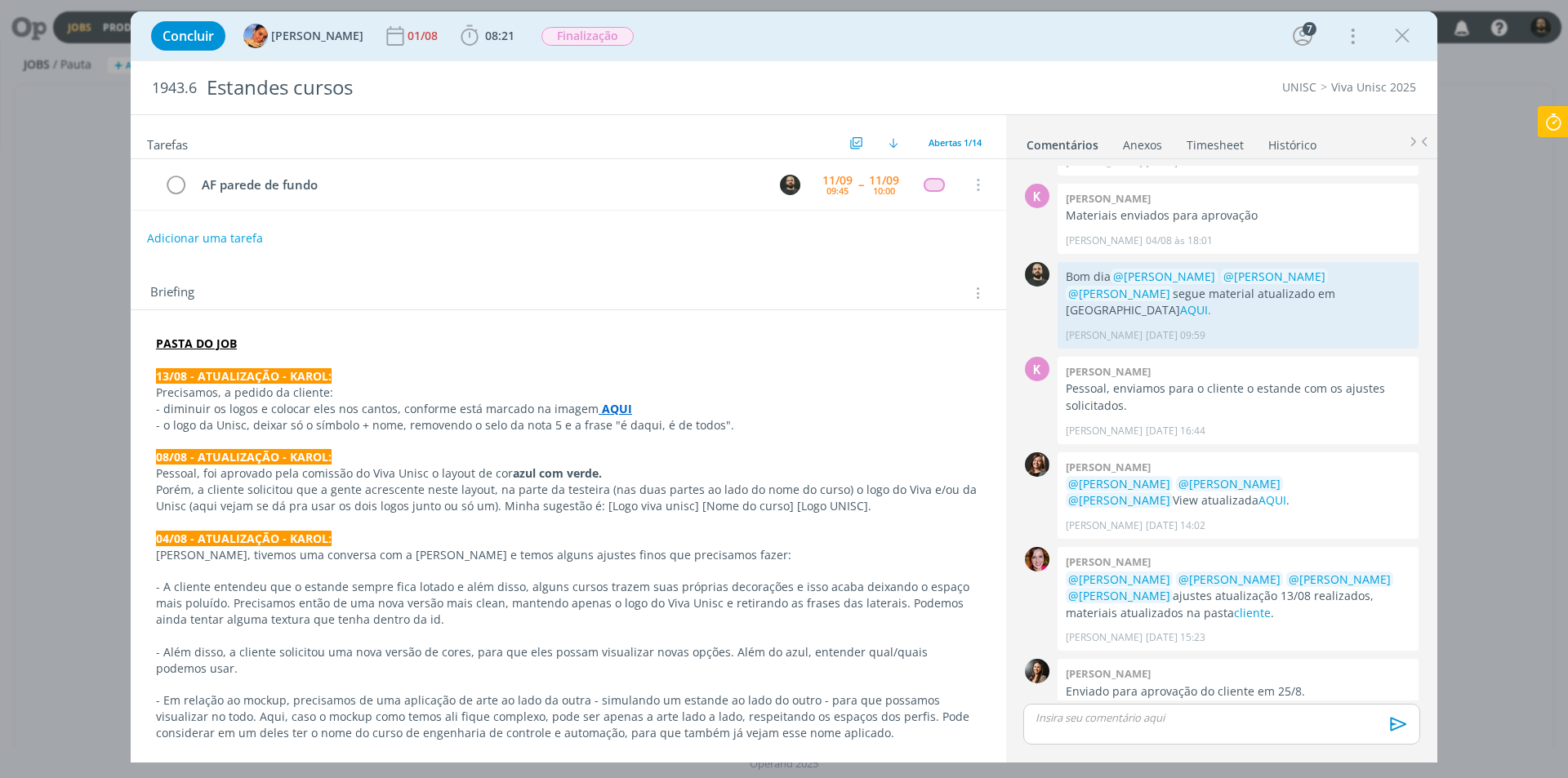
click at [603, 409] on strong "AQUI" at bounding box center [616, 409] width 30 height 15
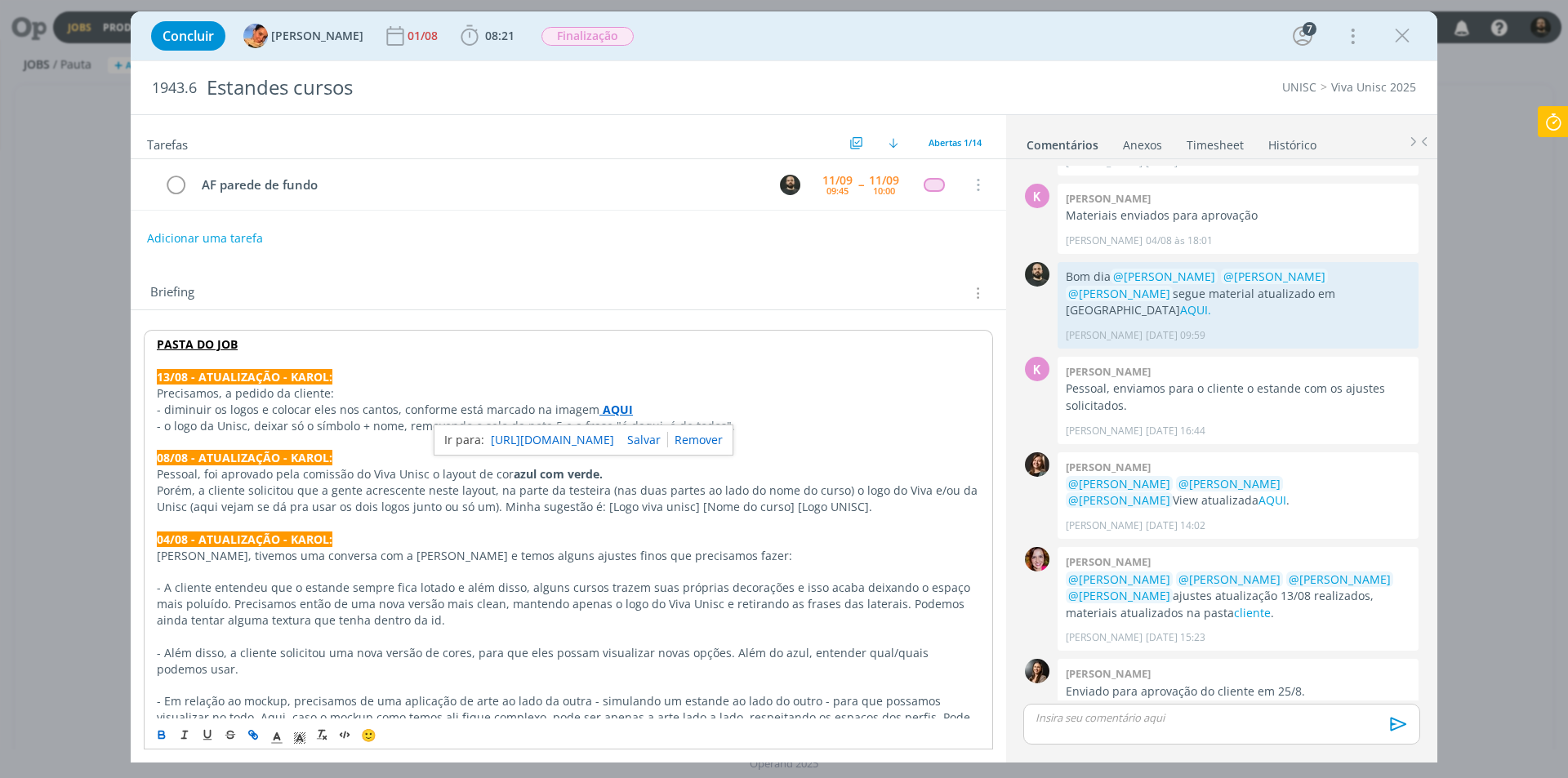
click at [606, 444] on link "[URL][DOMAIN_NAME]" at bounding box center [553, 440] width 124 height 21
click at [480, 391] on p "Precisamos, a pedido da cliente:" at bounding box center [567, 393] width 823 height 16
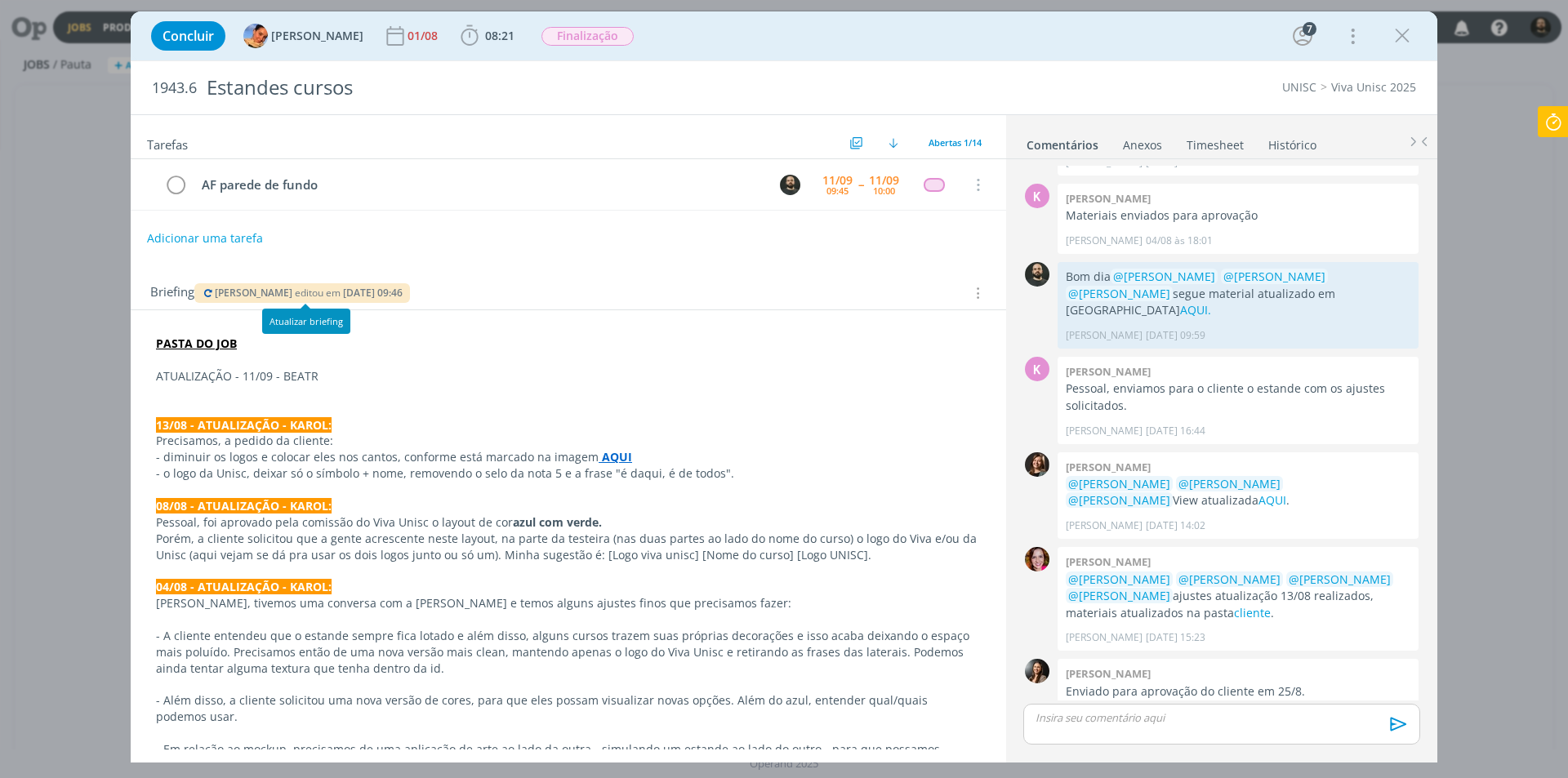
click at [215, 298] on span "[PERSON_NAME]" at bounding box center [253, 293] width 77 height 14
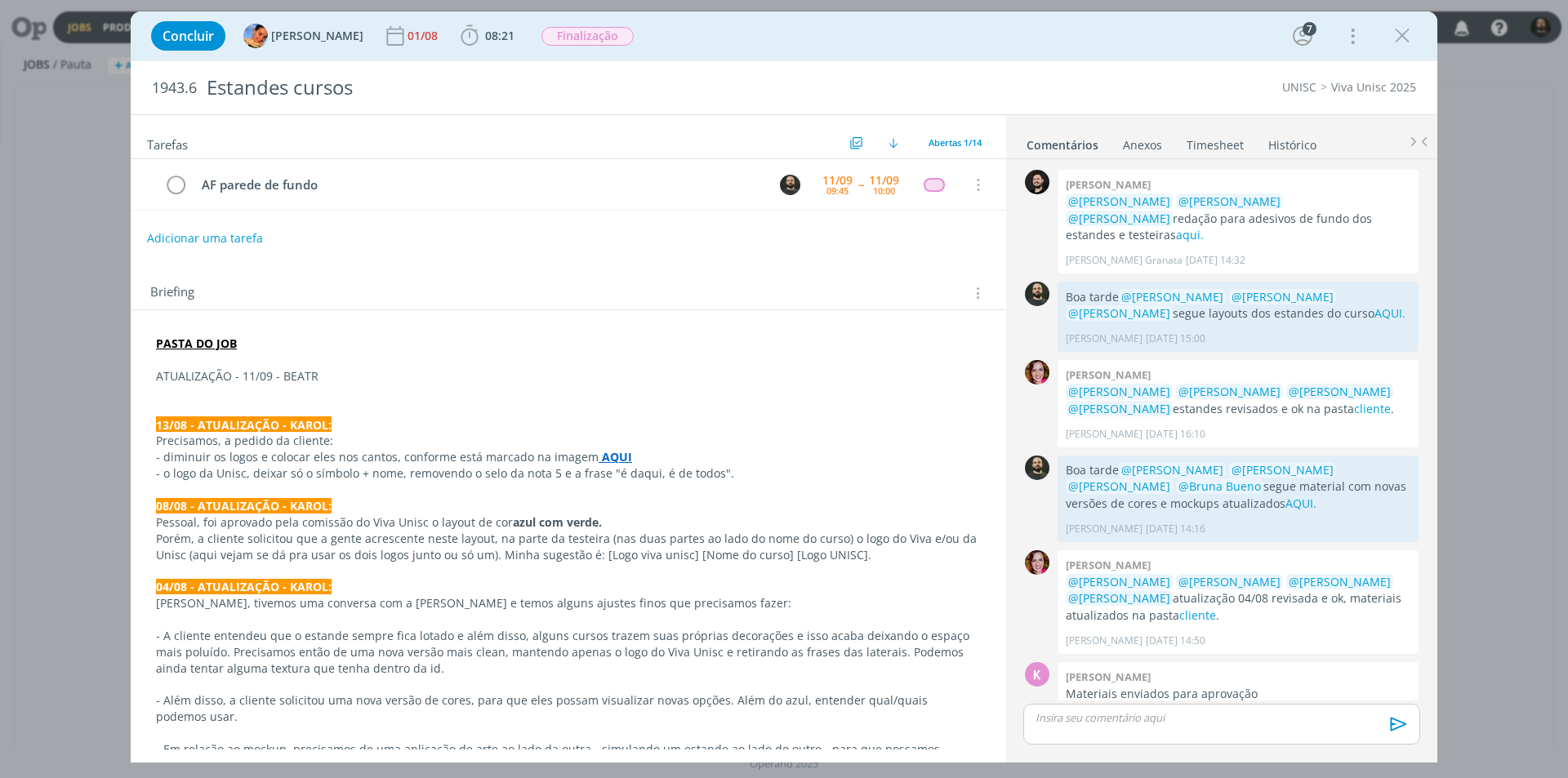
scroll to position [478, 0]
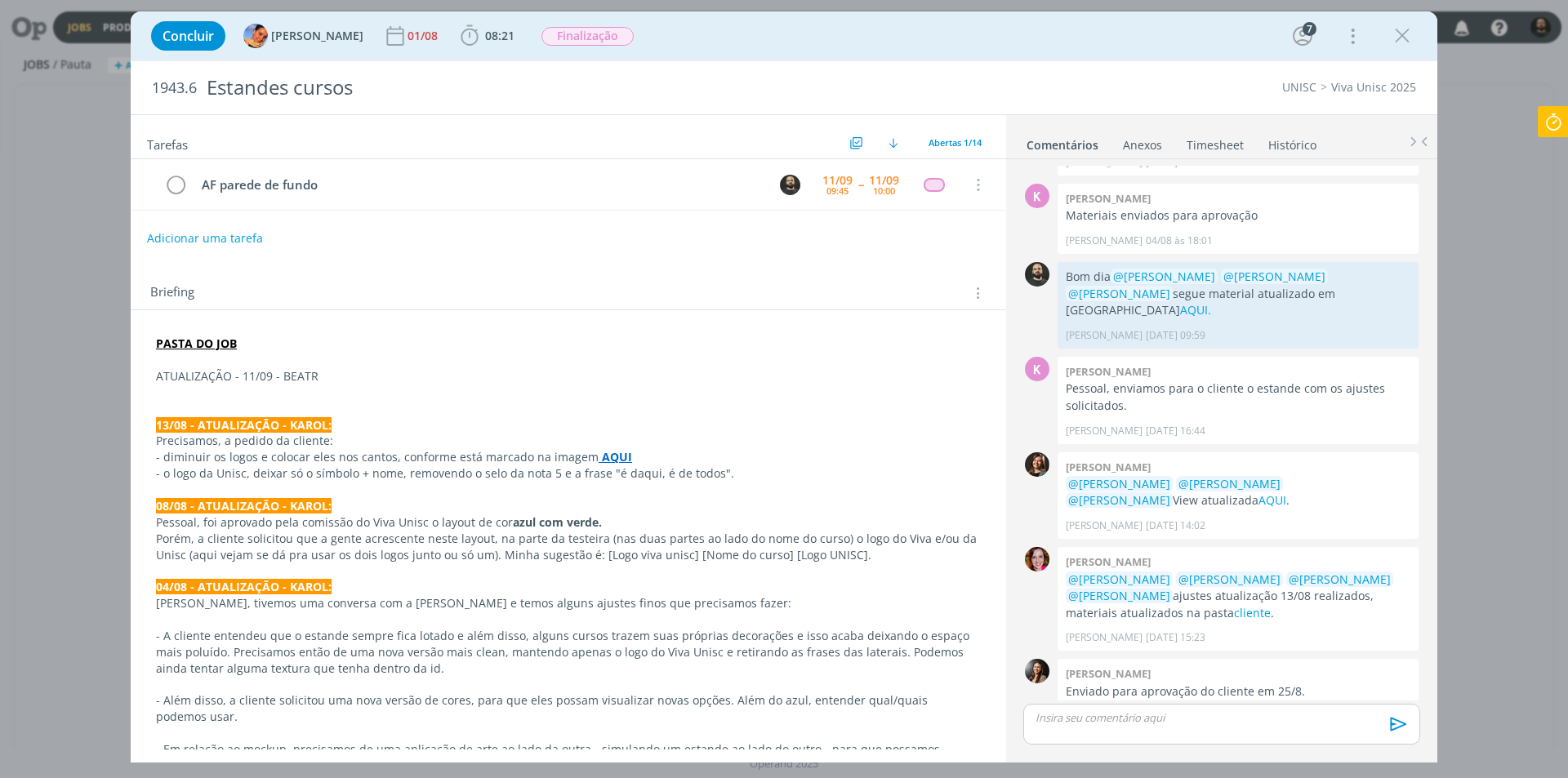
click at [1068, 718] on p "dialog" at bounding box center [1221, 717] width 370 height 14
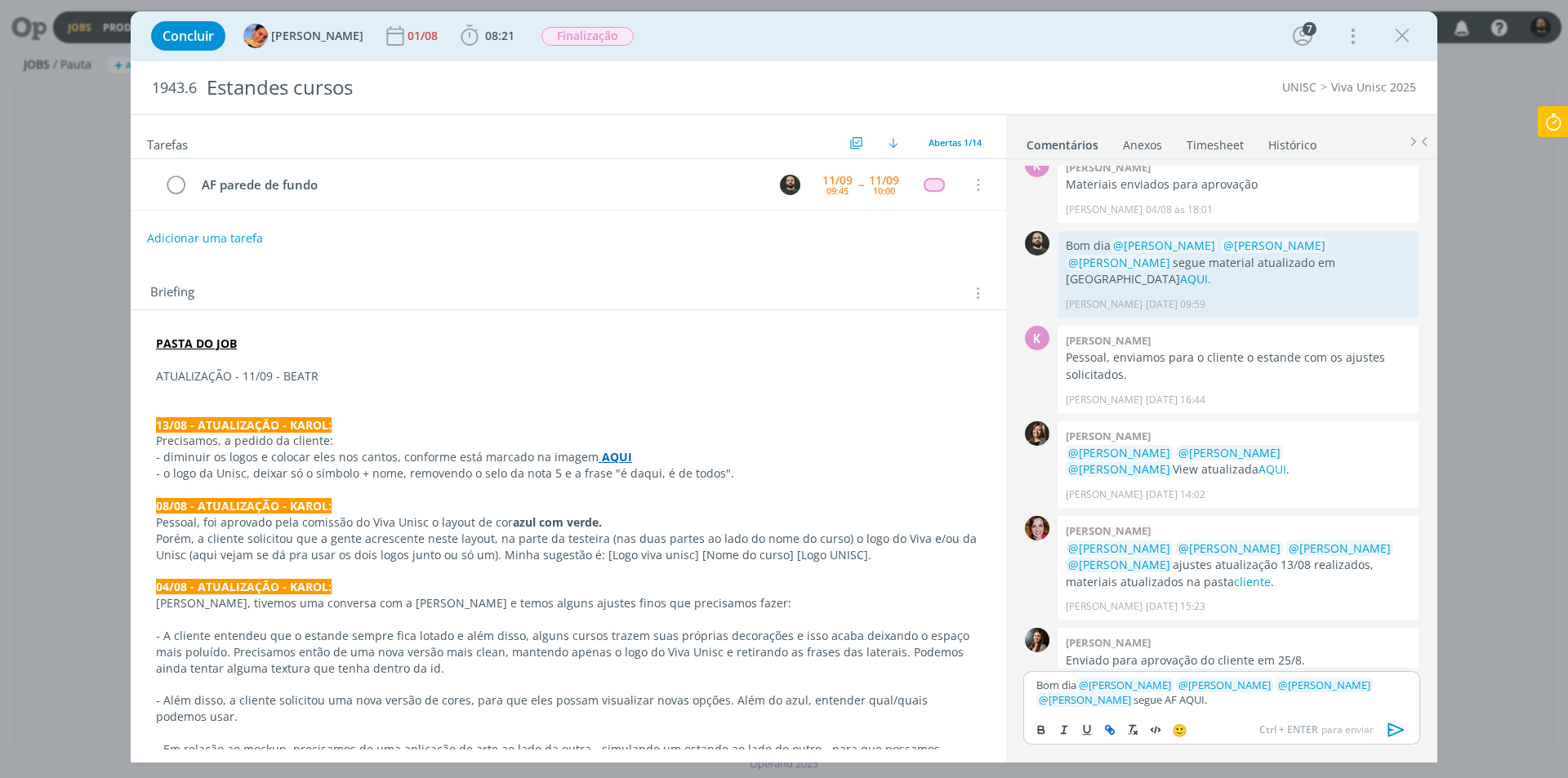
click at [1110, 723] on icon "dialog" at bounding box center [1110, 730] width 14 height 14
paste input "https://sobeae.sharepoint.com/:f:/s/SOBEAE/EjwsrZHwOdFPpA9BaLWNJVIBTxKY3-bX1KNZ…"
type input "https://sobeae.sharepoint.com/:f:/s/SOBEAE/EjwsrZHwOdFPpA9BaLWNJVIBTxKY3-bX1KNZ…"
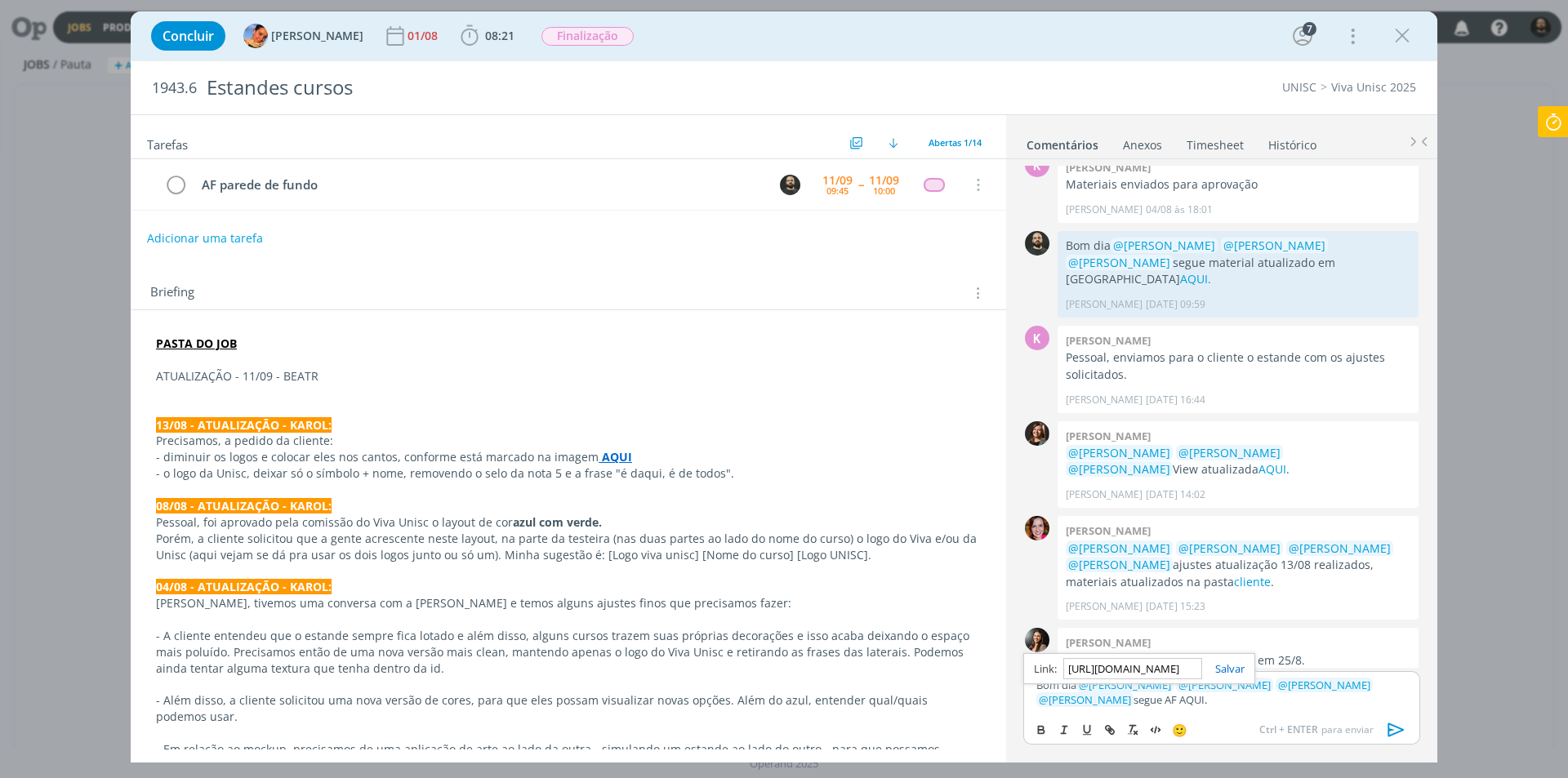
click at [1221, 668] on link "dialog" at bounding box center [1223, 668] width 43 height 14
drag, startPoint x: 1189, startPoint y: 703, endPoint x: 1178, endPoint y: 702, distance: 11.0
click at [1188, 702] on p "Bom dia ﻿ @ Beatriz Luchese ﻿ ﻿ @ Karoline Arend ﻿ ﻿ @ Luíza Santana ﻿ ﻿ @ Brun…" at bounding box center [1221, 692] width 370 height 30
click at [1176, 702] on link "AQUI." at bounding box center [1190, 699] width 28 height 14
click at [1141, 667] on link "https://sobeae.sharepoint.com/:f:/s/SOBEAE/EjwsrZHwOdFPpA9BaLWNJVIBTxKY3-bX1KNZ…" at bounding box center [1129, 669] width 111 height 21
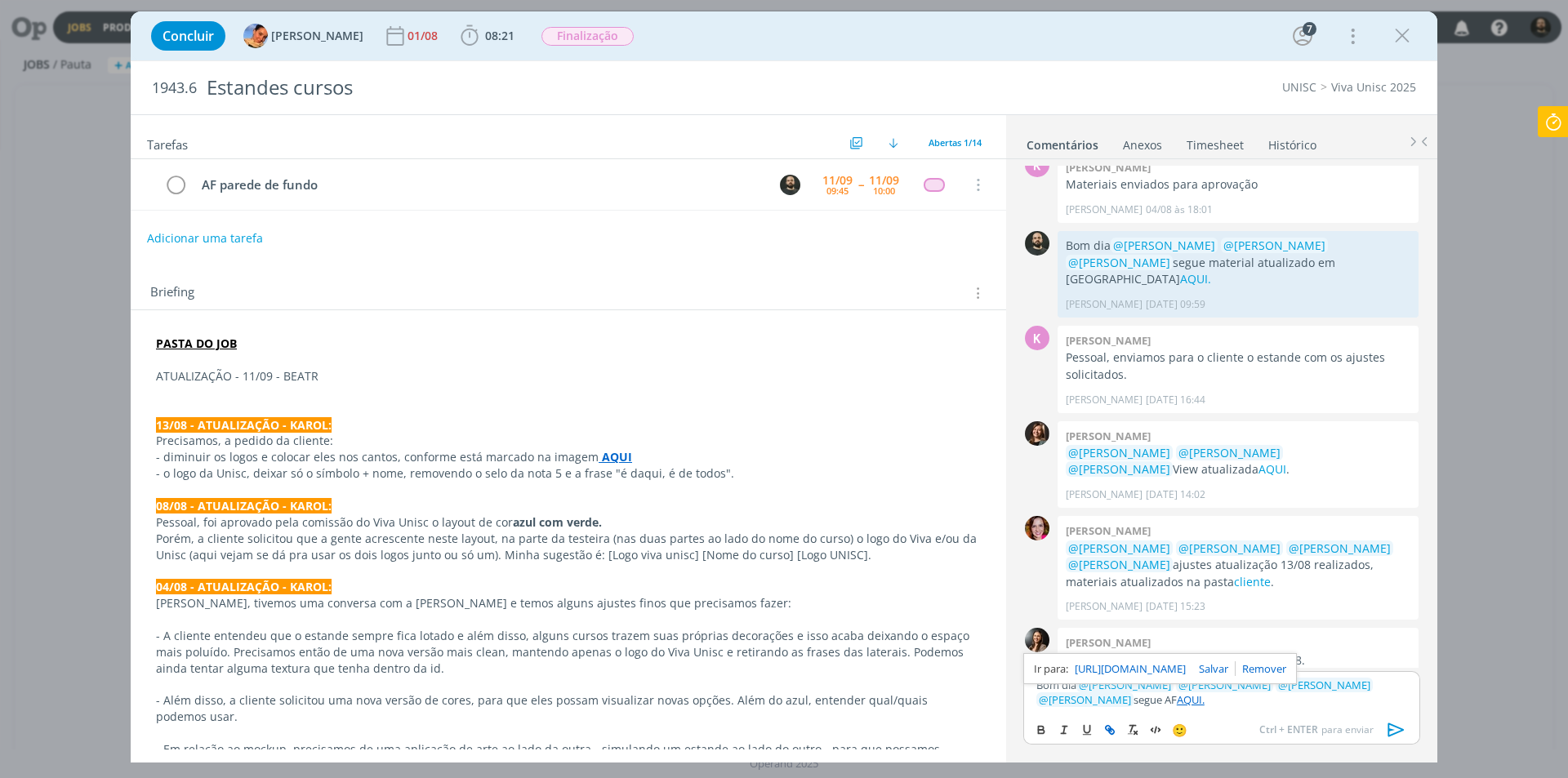
click at [1173, 703] on p "Bom dia ﻿ @ Beatriz Luchese ﻿ ﻿ @ Karoline Arend ﻿ ﻿ @ Luíza Santana ﻿ ﻿ @ Brun…" at bounding box center [1221, 692] width 370 height 30
click at [1401, 729] on icon "dialog" at bounding box center [1396, 729] width 16 height 14
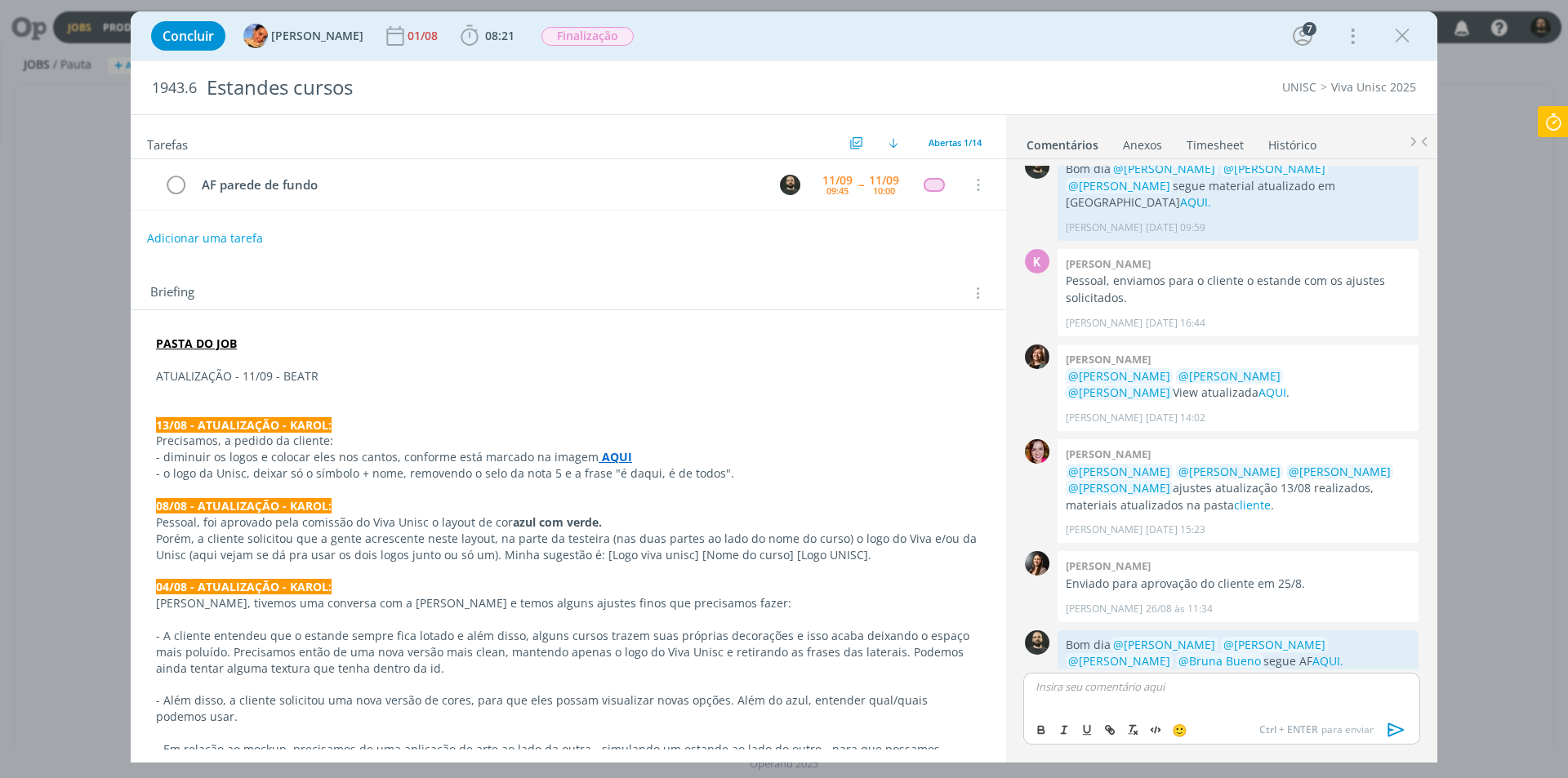
scroll to position [587, 0]
click at [1312, 652] on link "AQUI." at bounding box center [1327, 660] width 31 height 15
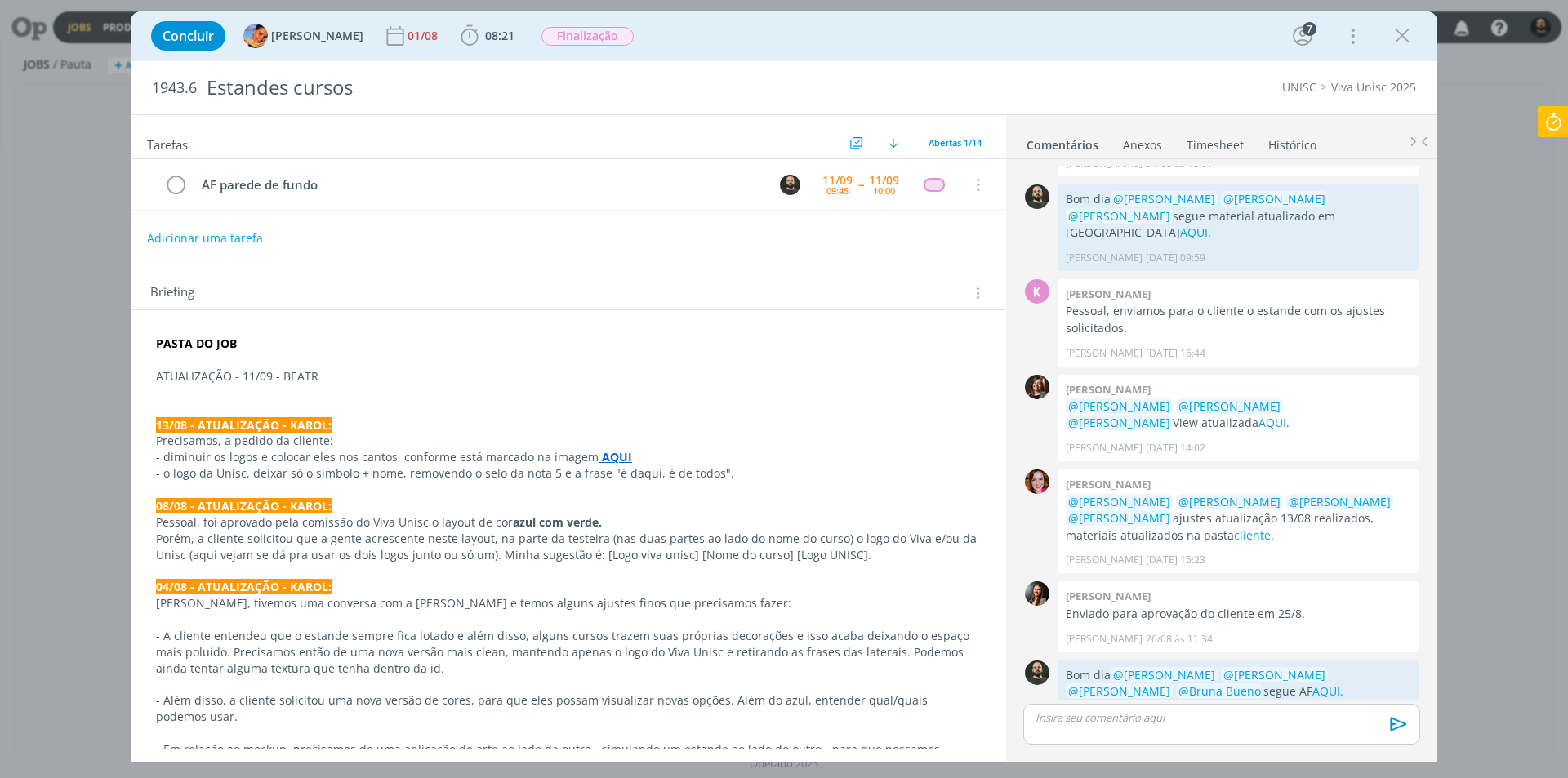
click at [1557, 117] on icon at bounding box center [1553, 122] width 29 height 32
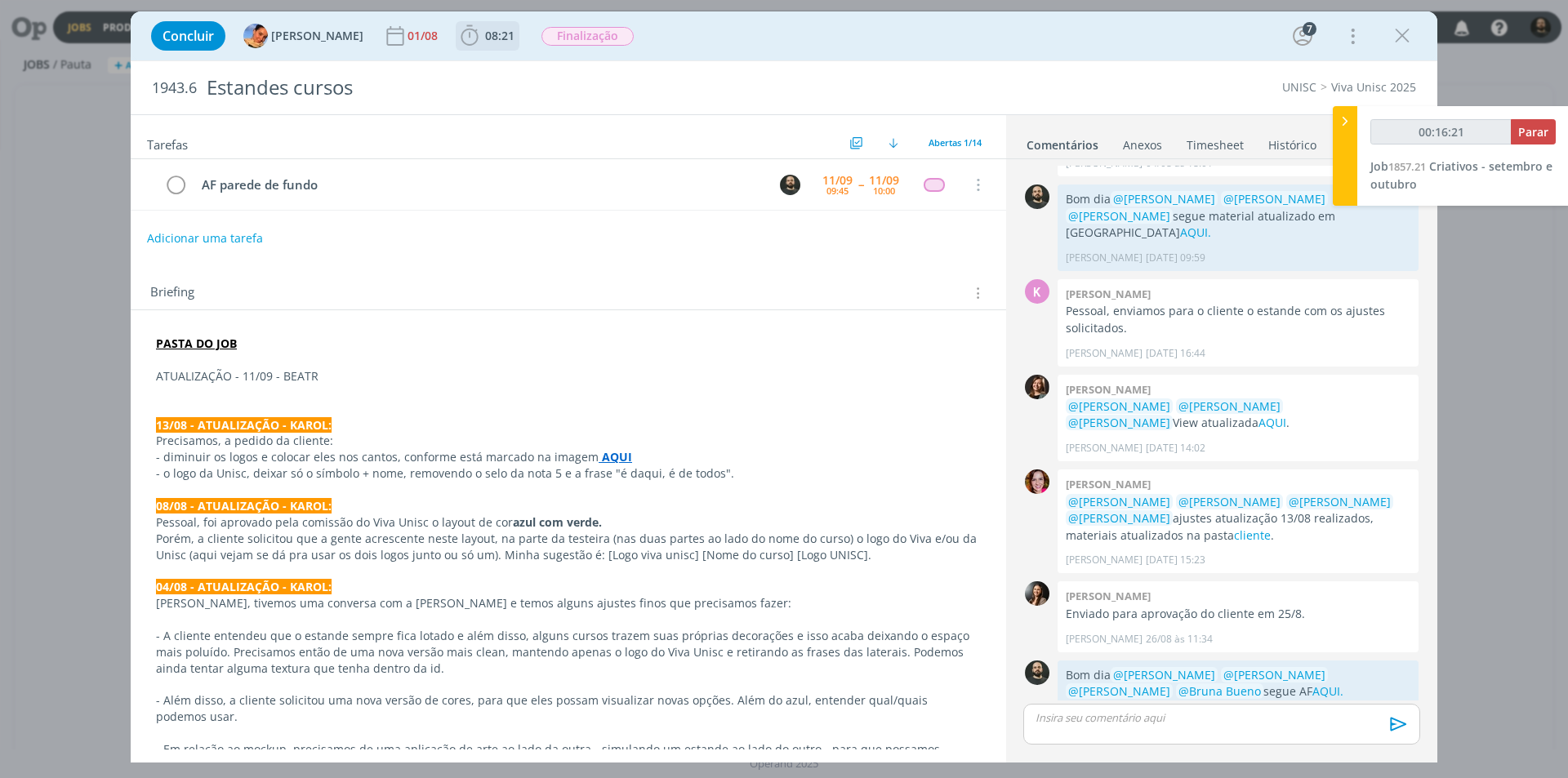
click at [457, 32] on icon "dialog" at bounding box center [469, 35] width 24 height 24
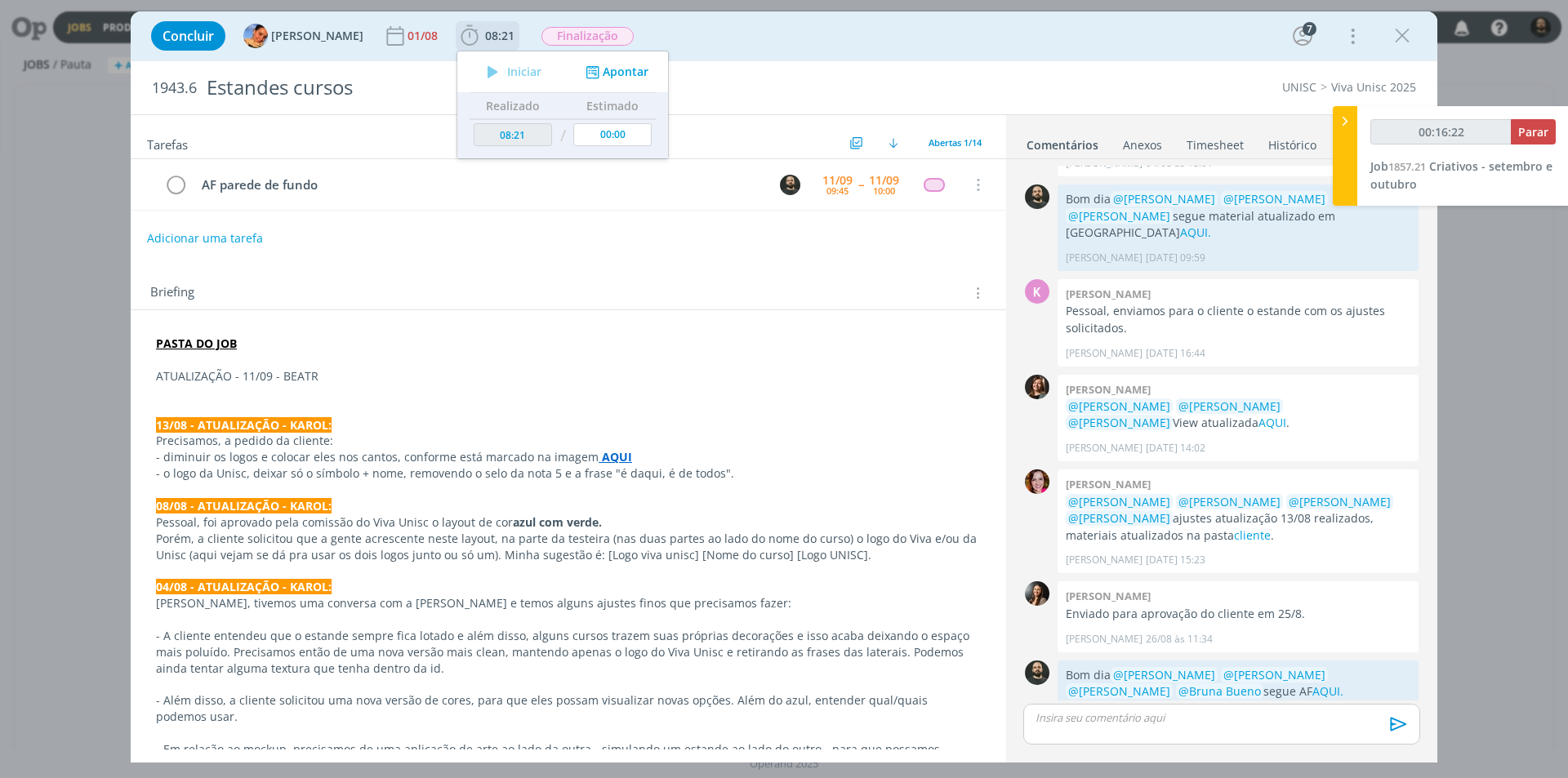
click at [596, 76] on button "Apontar" at bounding box center [615, 72] width 68 height 17
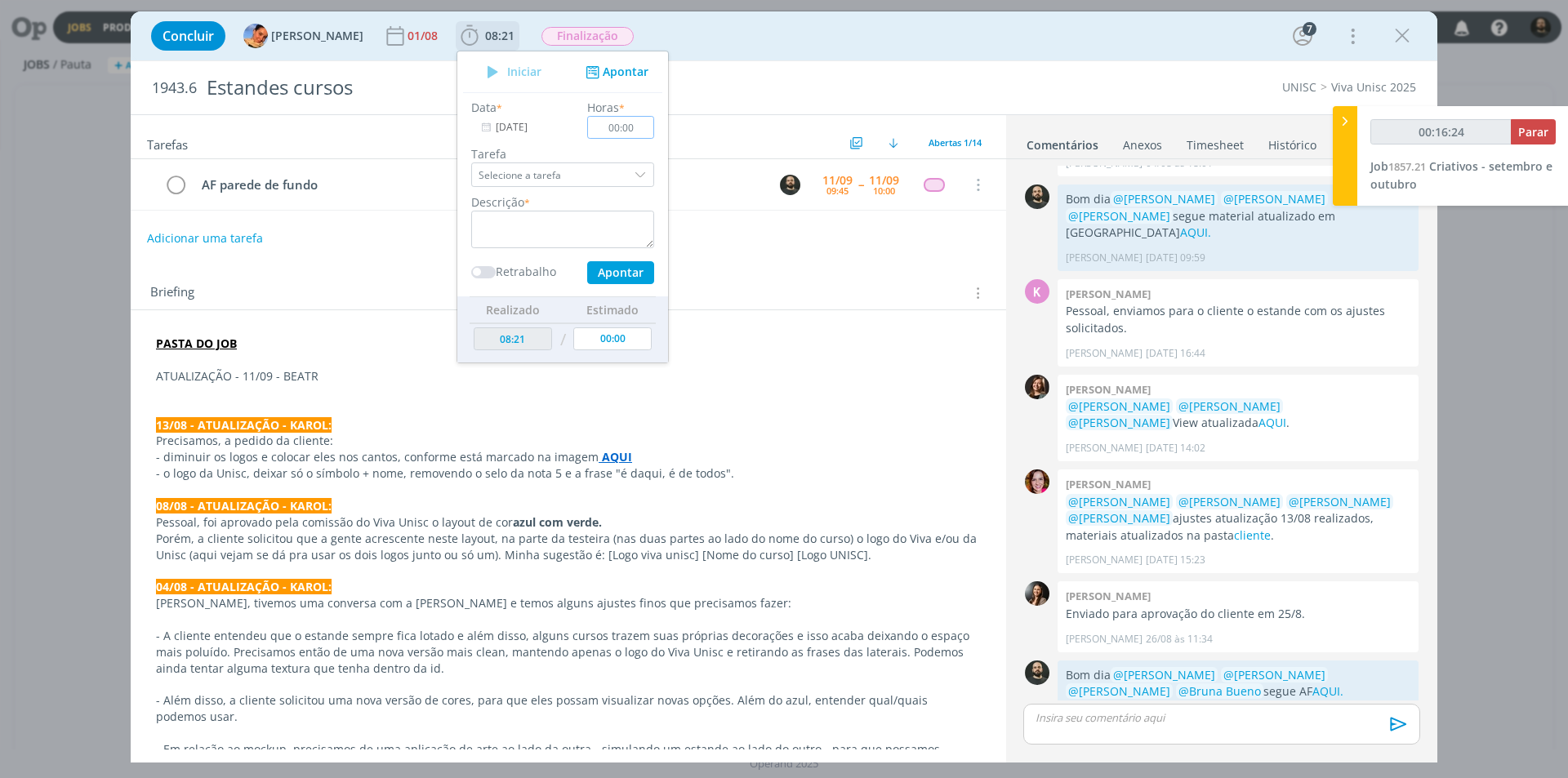
type input "00:16:25"
type input "00:10"
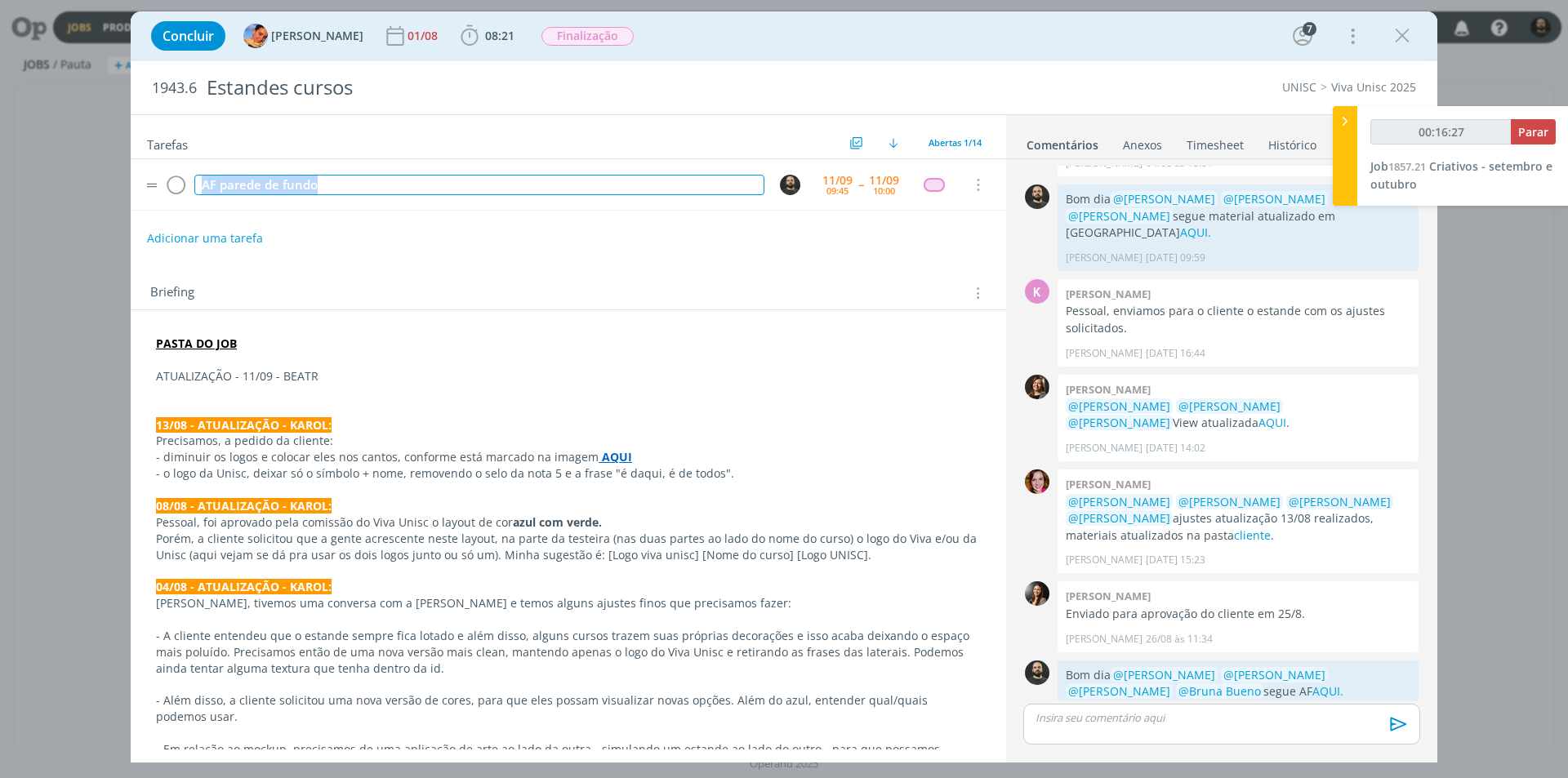
drag, startPoint x: 323, startPoint y: 190, endPoint x: 144, endPoint y: 166, distance: 180.6
click at [144, 166] on tr "AF parede de fundo 11/09 09:45 -- 11/09 10:00 Cancelar" at bounding box center [567, 185] width 875 height 51
copy div "AF parede de fundo"
click at [485, 36] on span "08:21" at bounding box center [500, 36] width 29 height 15
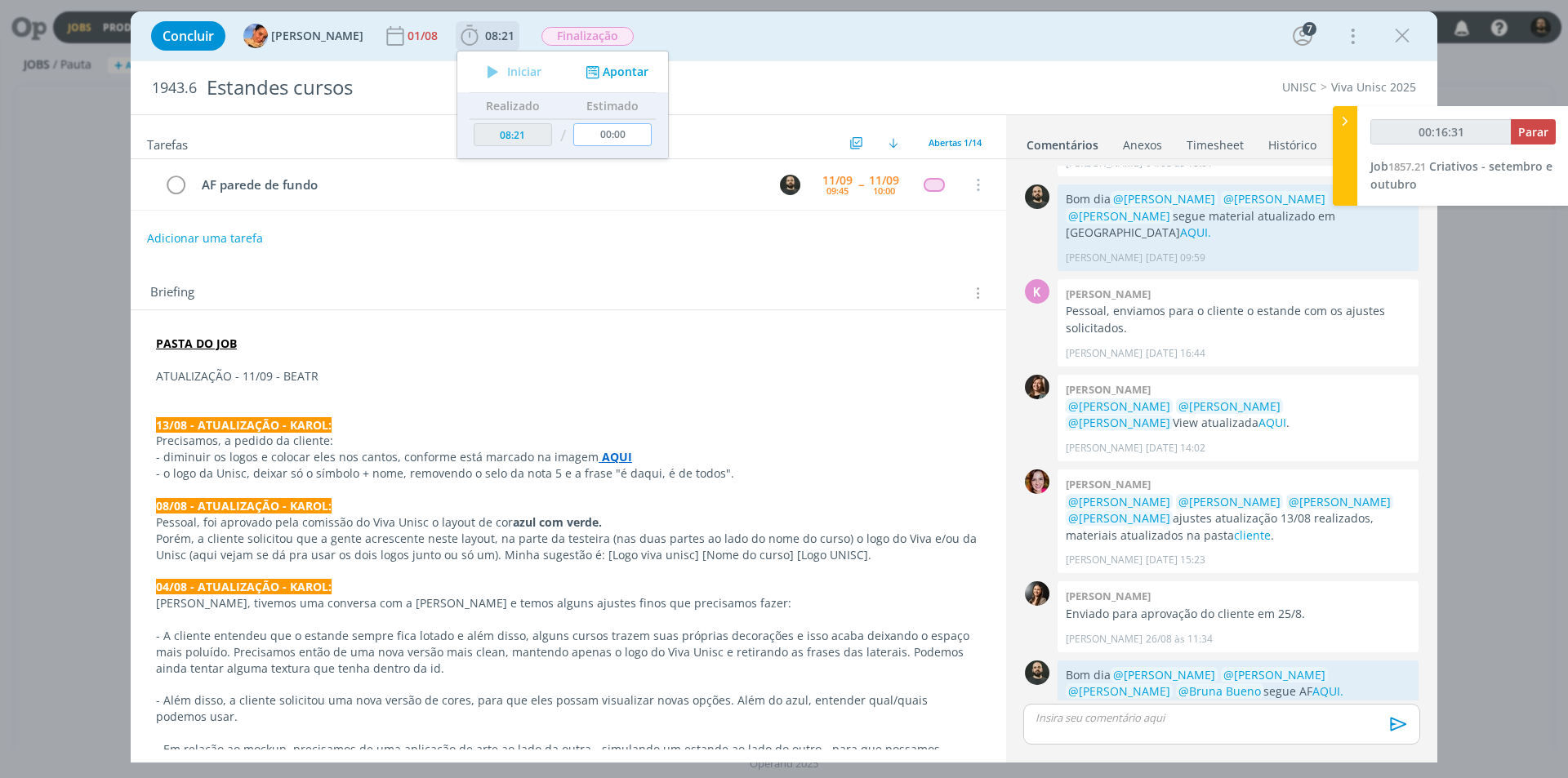
click at [615, 138] on input "00:00" at bounding box center [612, 135] width 78 height 23
click at [613, 72] on button "Apontar" at bounding box center [615, 72] width 68 height 17
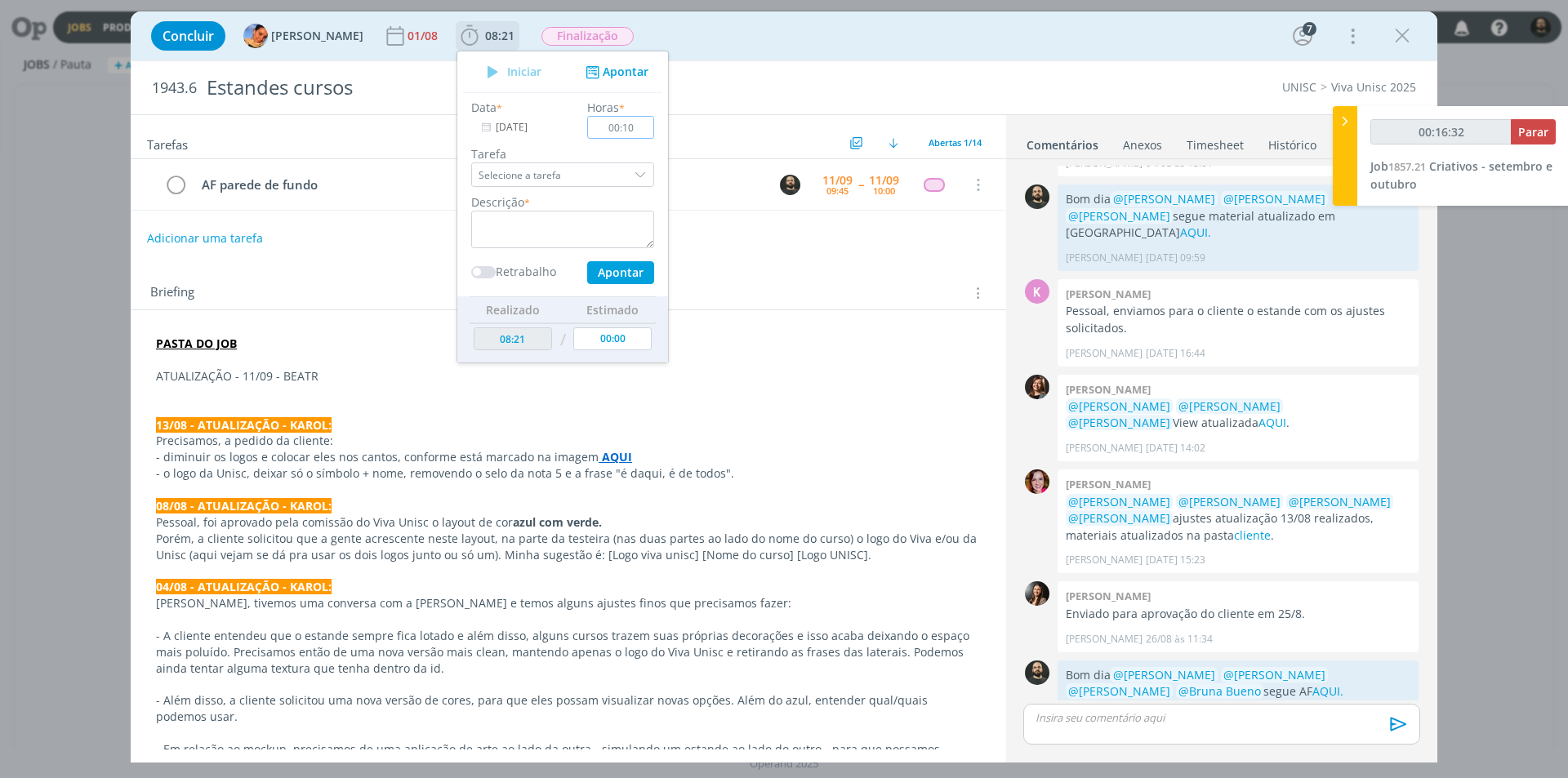
type input "00:16:33"
click at [597, 221] on textarea "dialog" at bounding box center [562, 229] width 183 height 38
paste textarea "AF parede de fundo"
type textarea "AF parede de fundo"
type input "00:16:34"
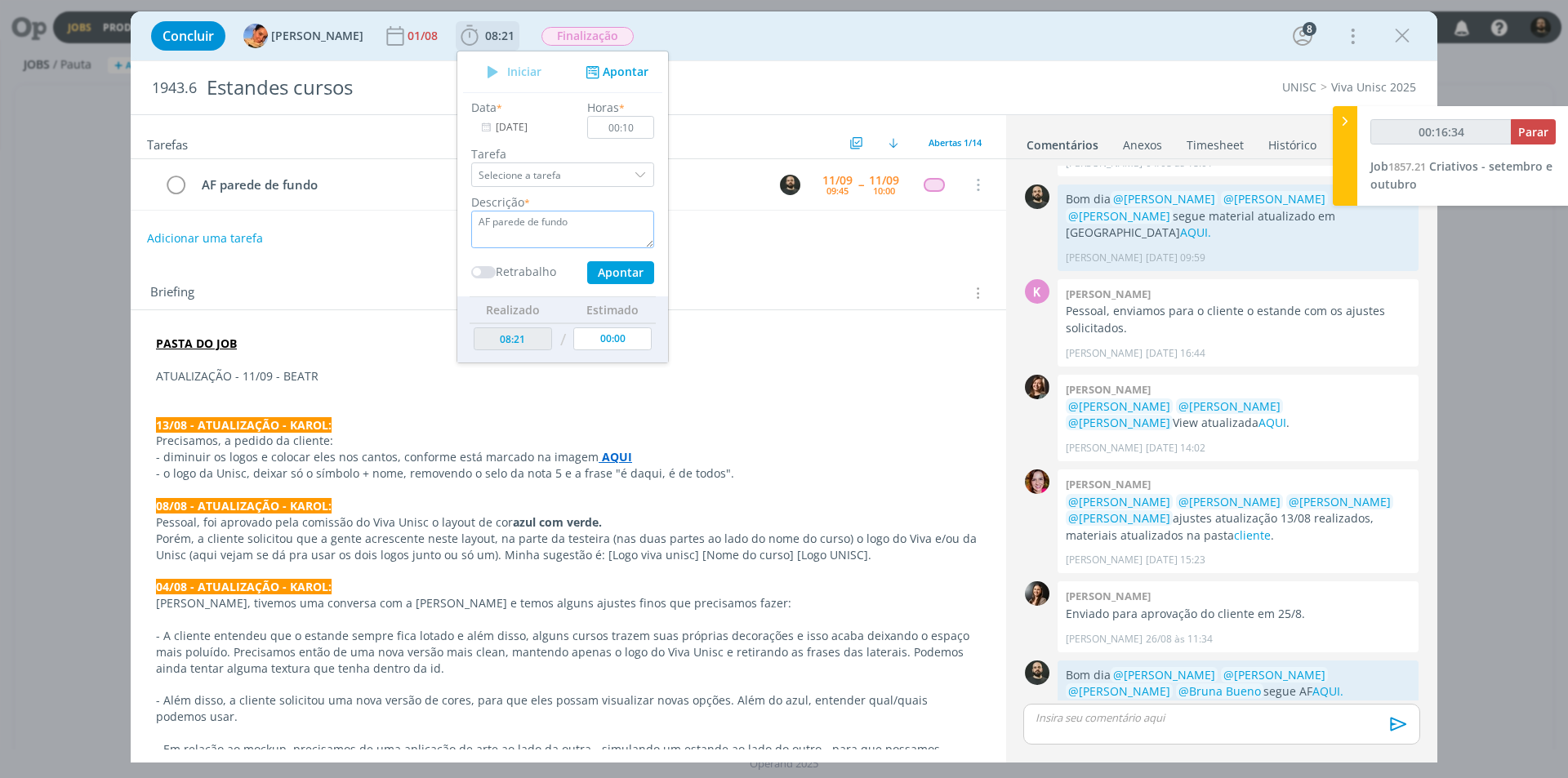
type textarea "AF parede de fundo"
click at [620, 282] on button "Apontar" at bounding box center [620, 273] width 67 height 23
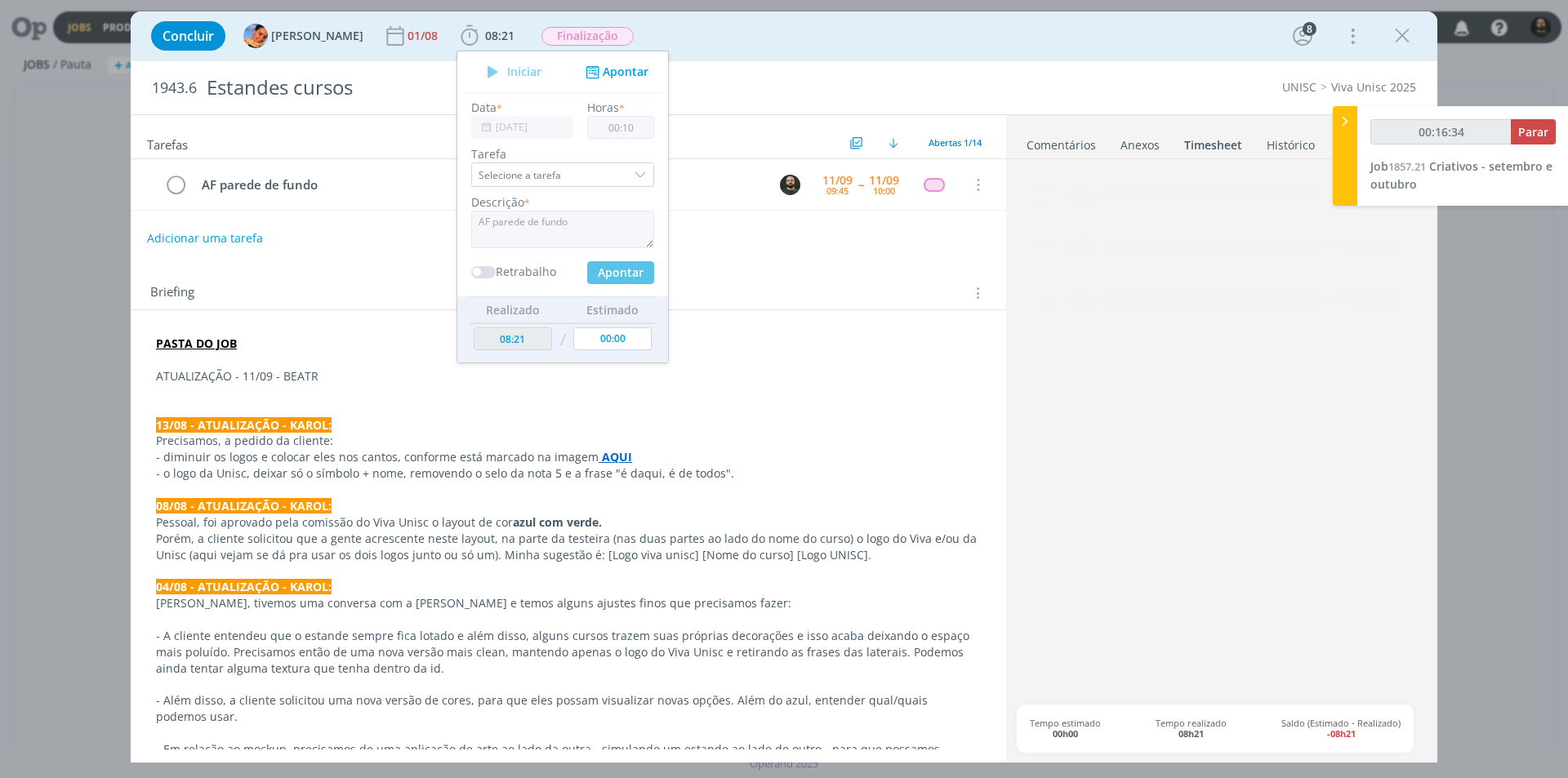
type input "00:16:35"
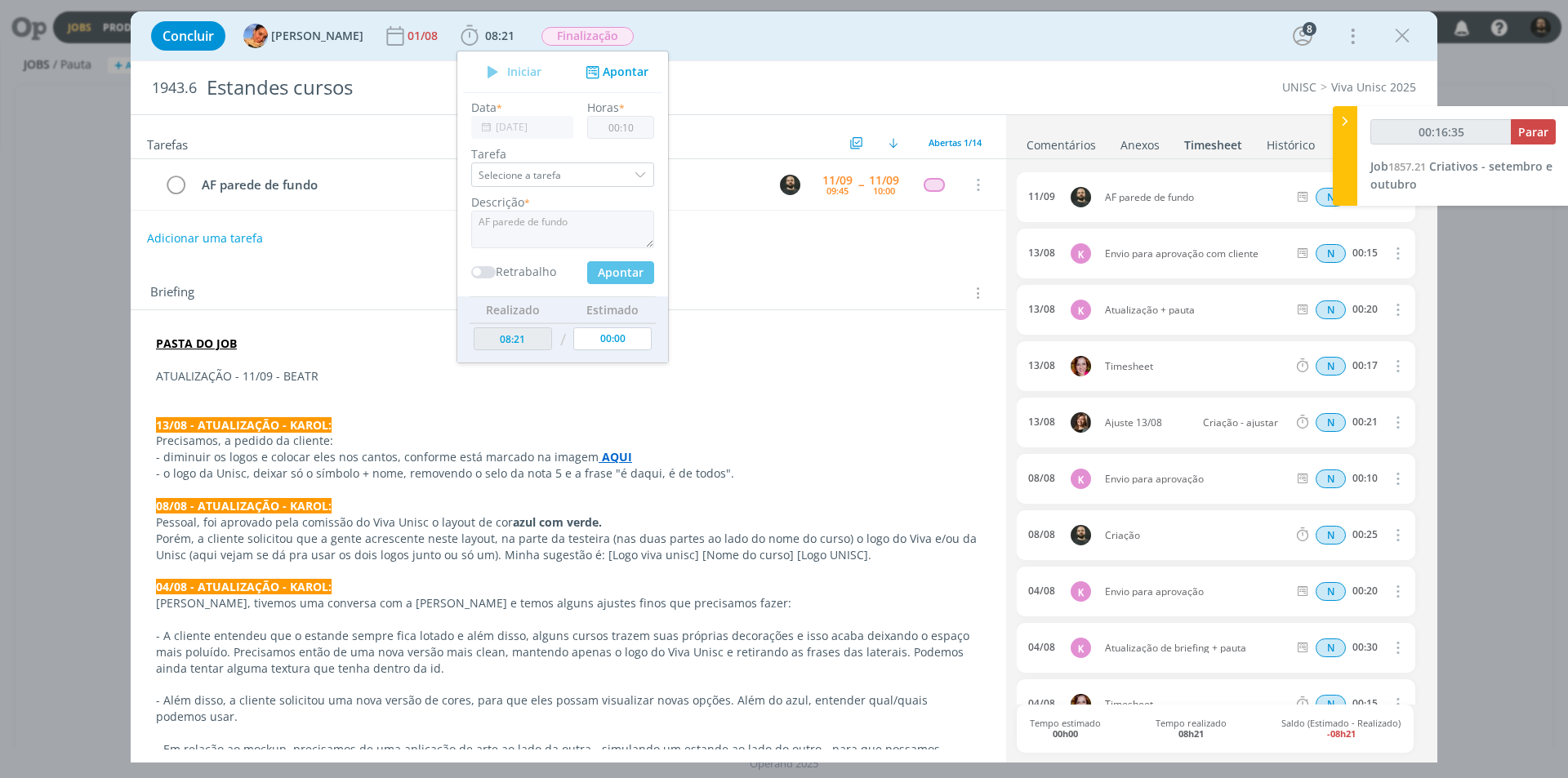
type input "08:31"
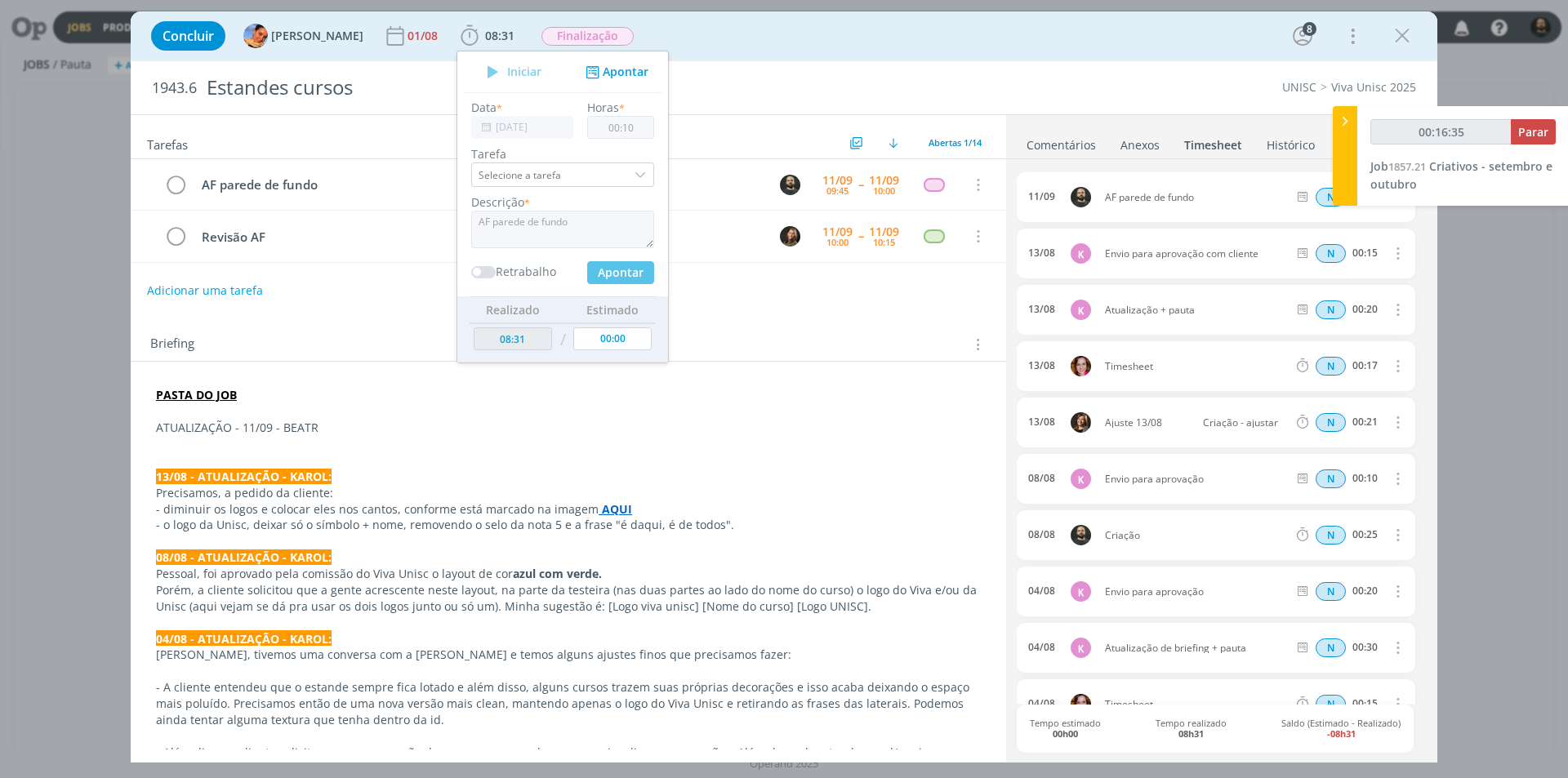
type input "00:00"
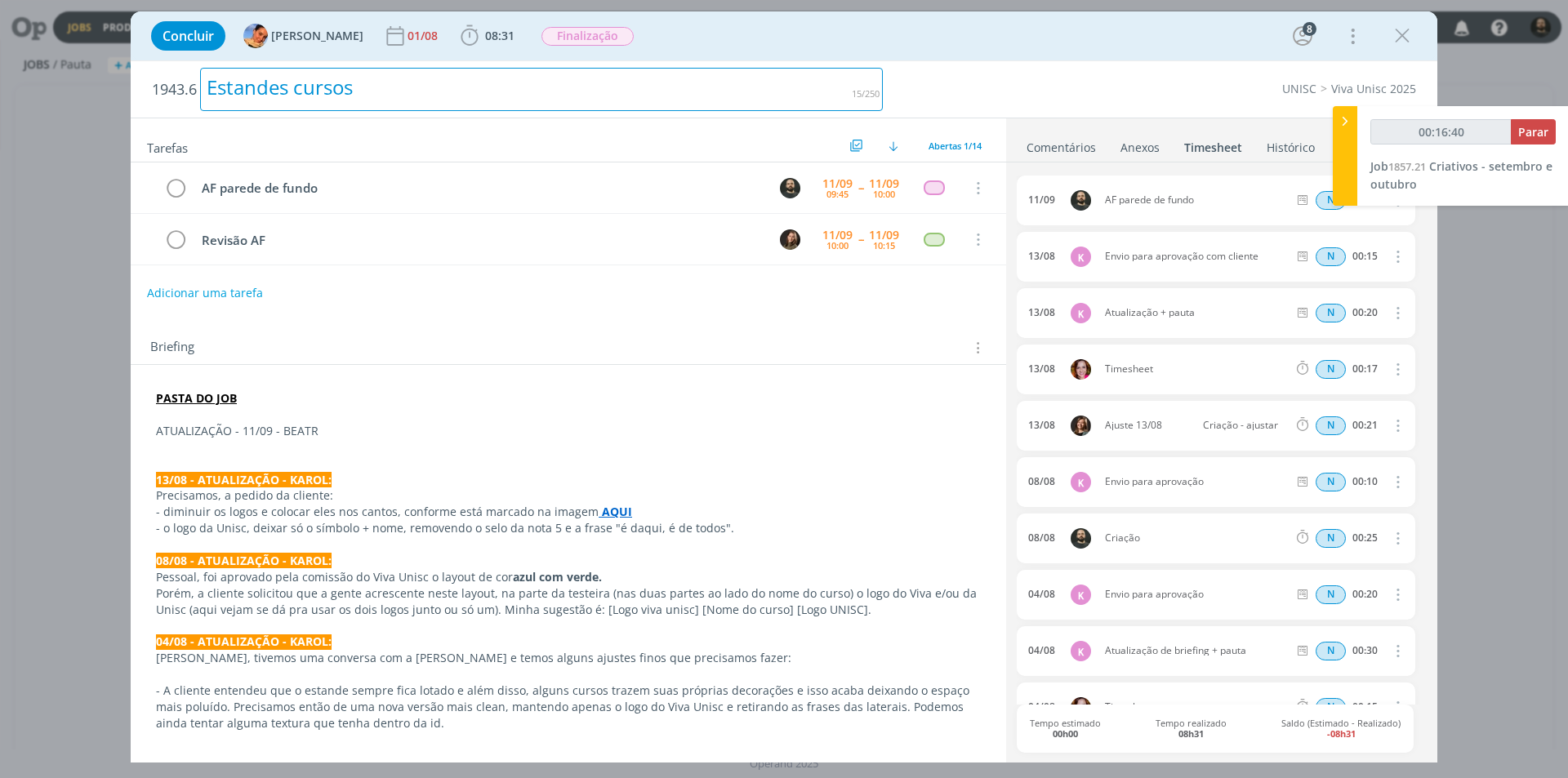
click at [763, 81] on div "Estandes cursos" at bounding box center [541, 89] width 682 height 43
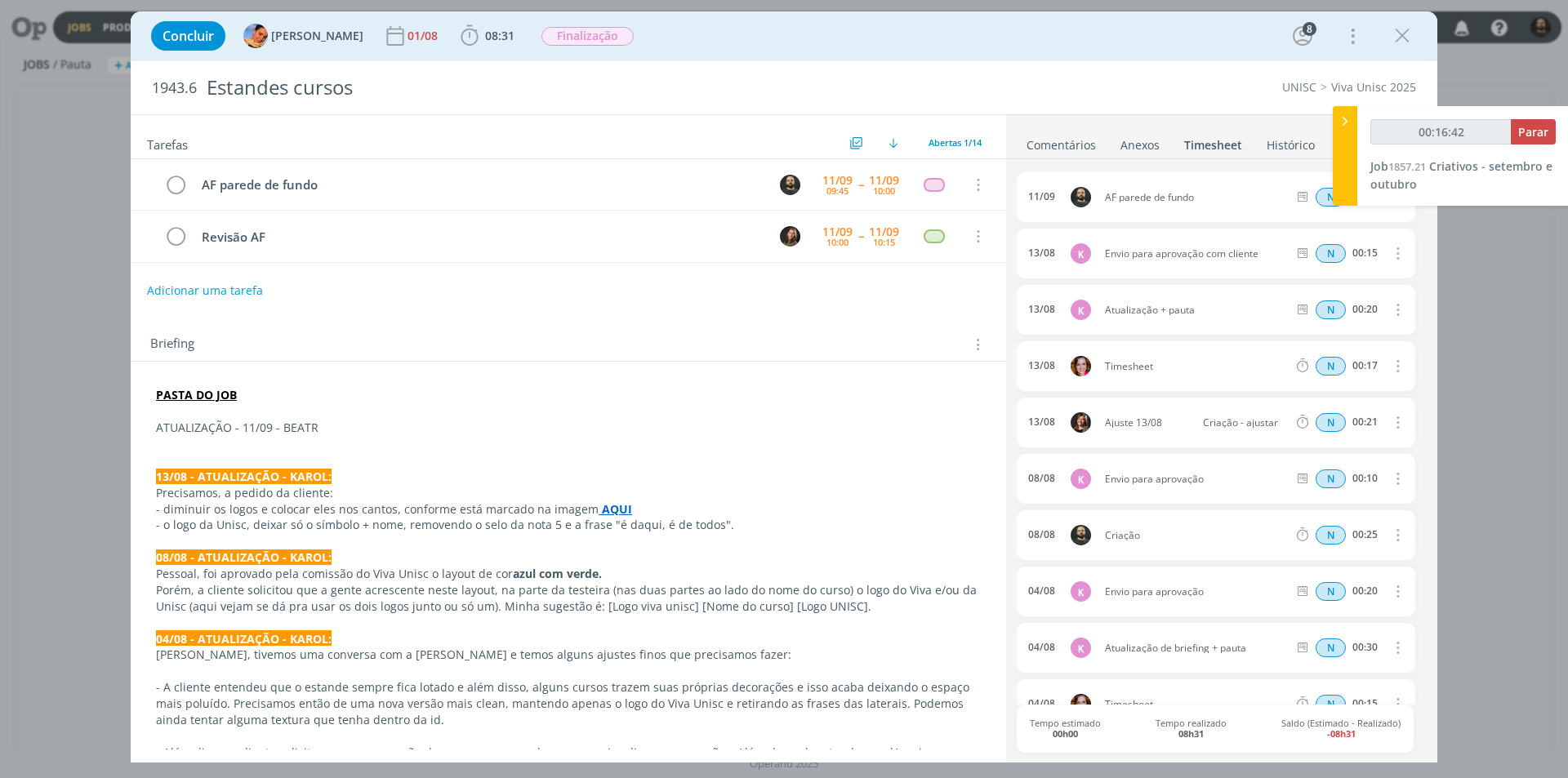
click at [938, 81] on div "UNISC Viva Unisc 2025" at bounding box center [1157, 87] width 534 height 16
click at [176, 181] on icon "dialog" at bounding box center [176, 185] width 23 height 24
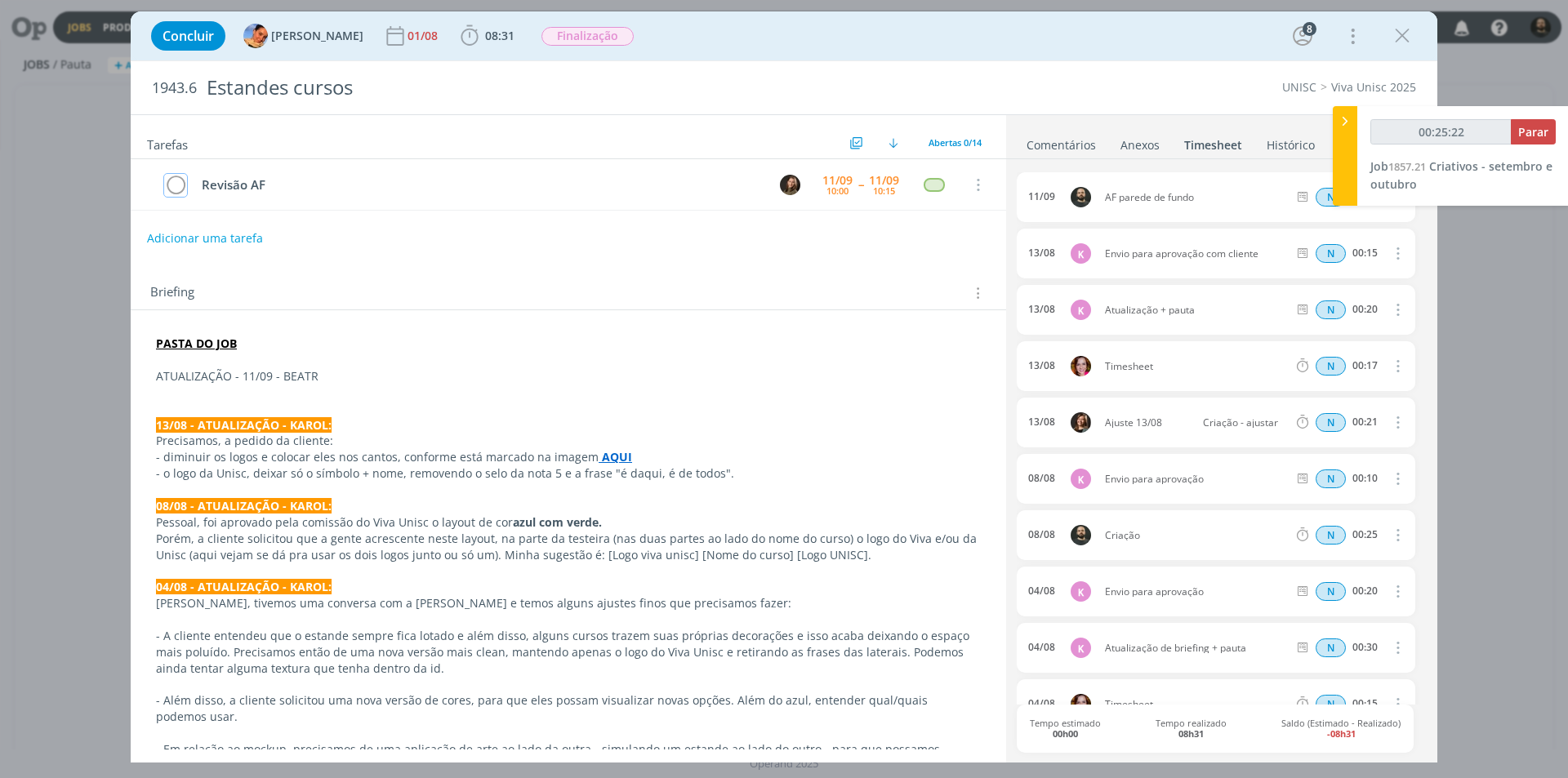
type input "00:25:23"
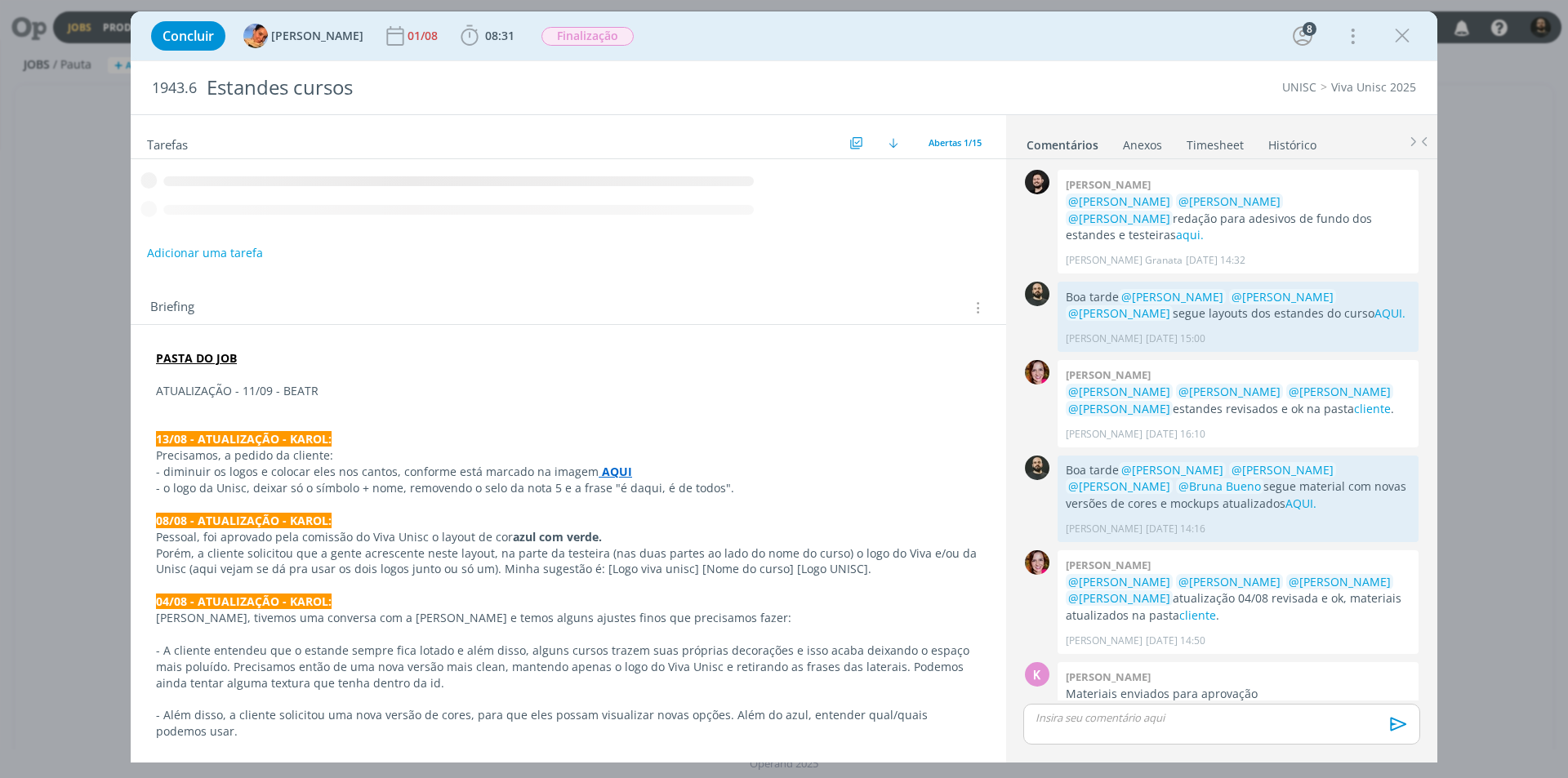
scroll to position [556, 0]
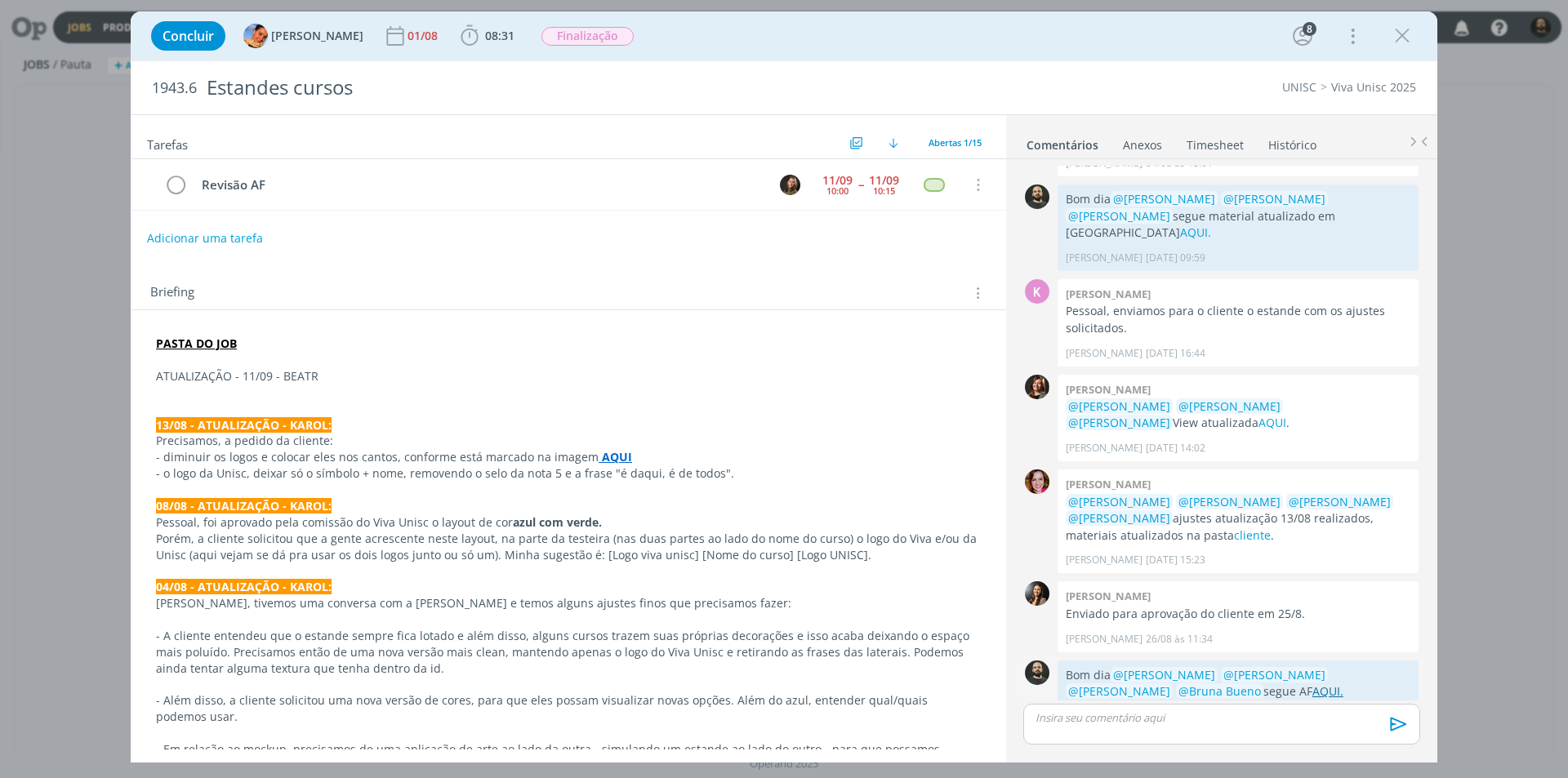
click at [1312, 683] on link "AQUI." at bounding box center [1327, 691] width 31 height 15
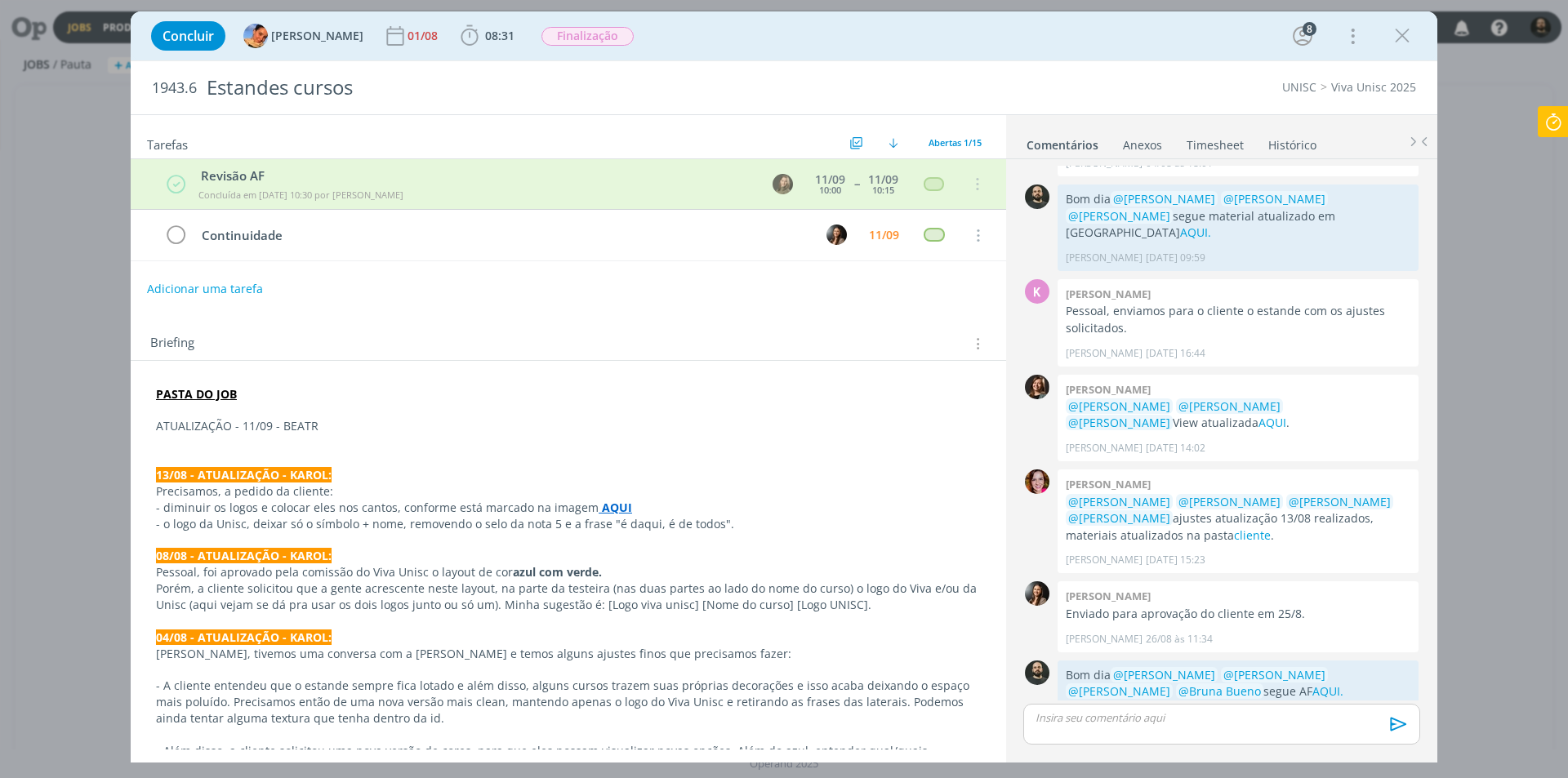
scroll to position [668, 0]
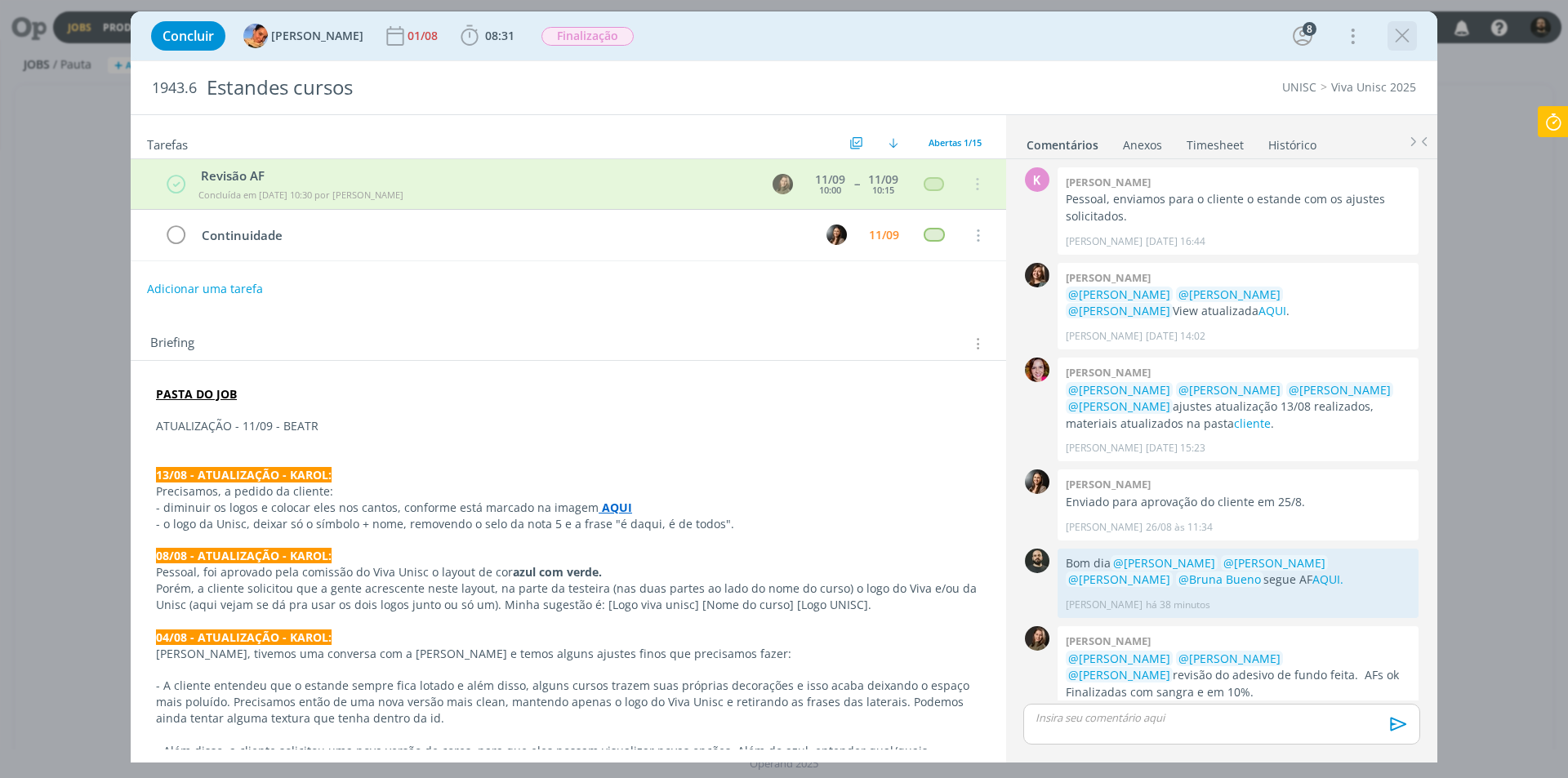
click at [1399, 36] on icon "dialog" at bounding box center [1401, 35] width 24 height 24
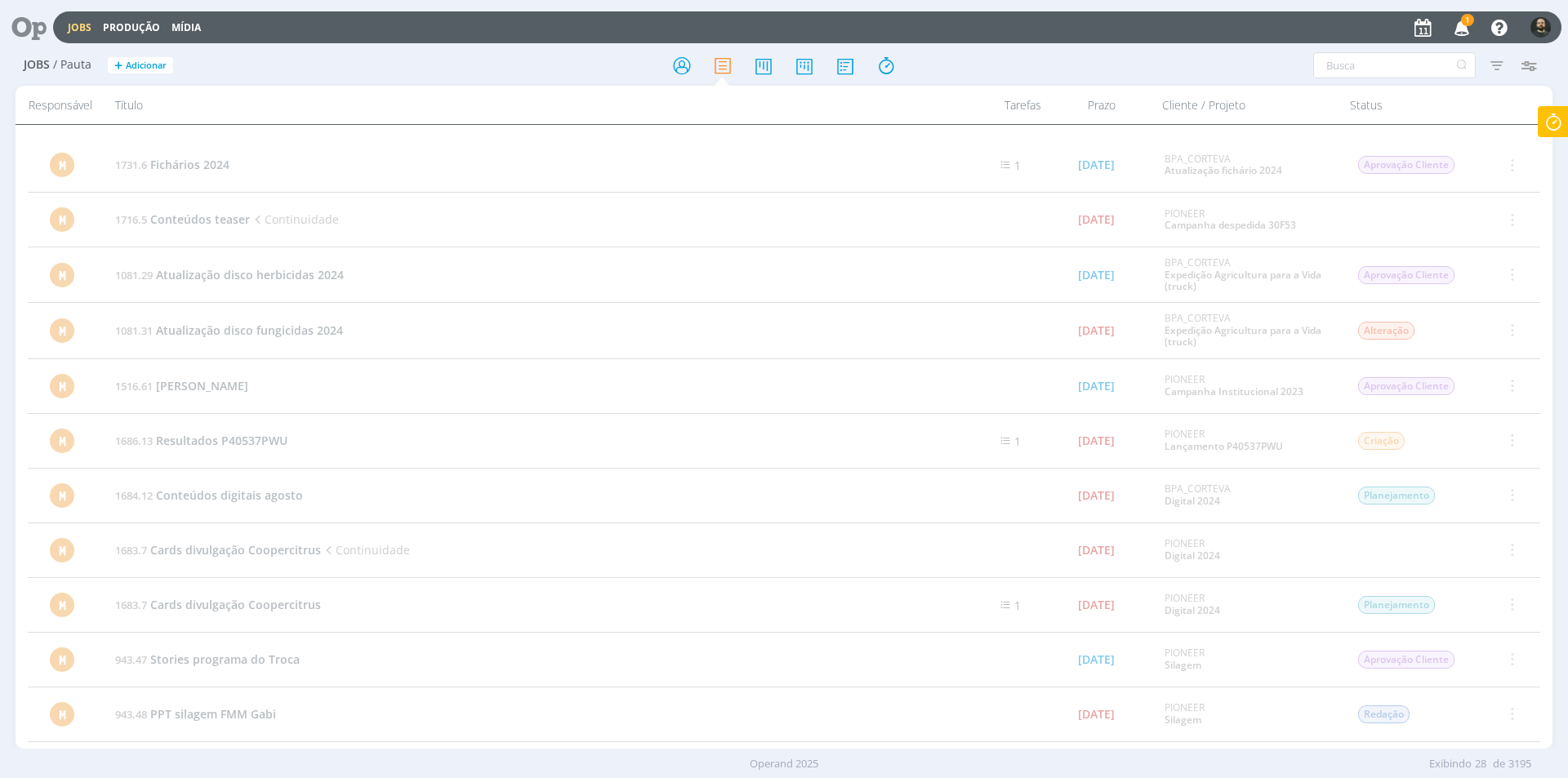
click at [1462, 23] on span "1" at bounding box center [1467, 19] width 14 height 13
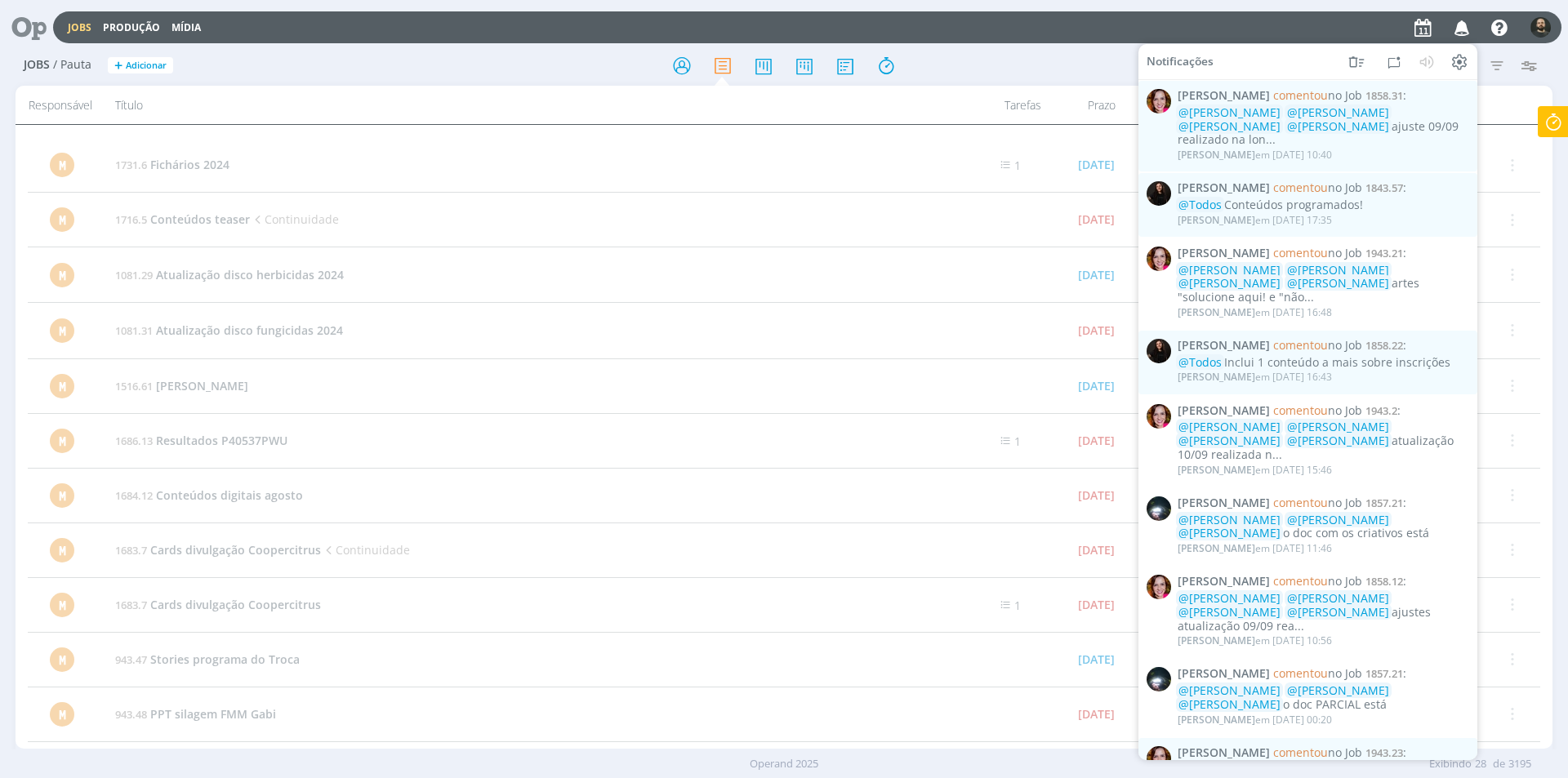
click at [35, 24] on icon at bounding box center [23, 27] width 34 height 32
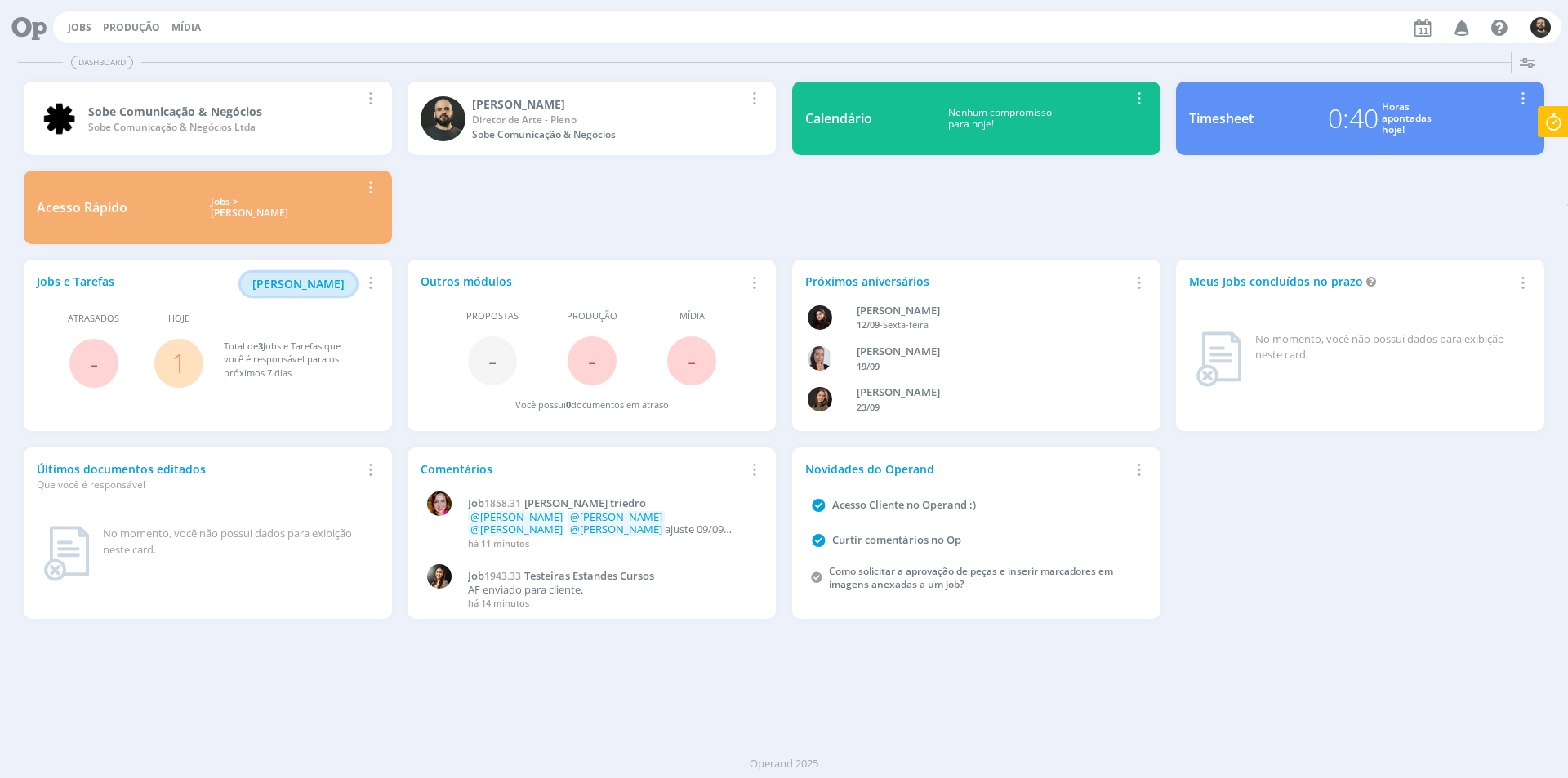
click at [318, 281] on span "Minha Pauta" at bounding box center [298, 283] width 92 height 15
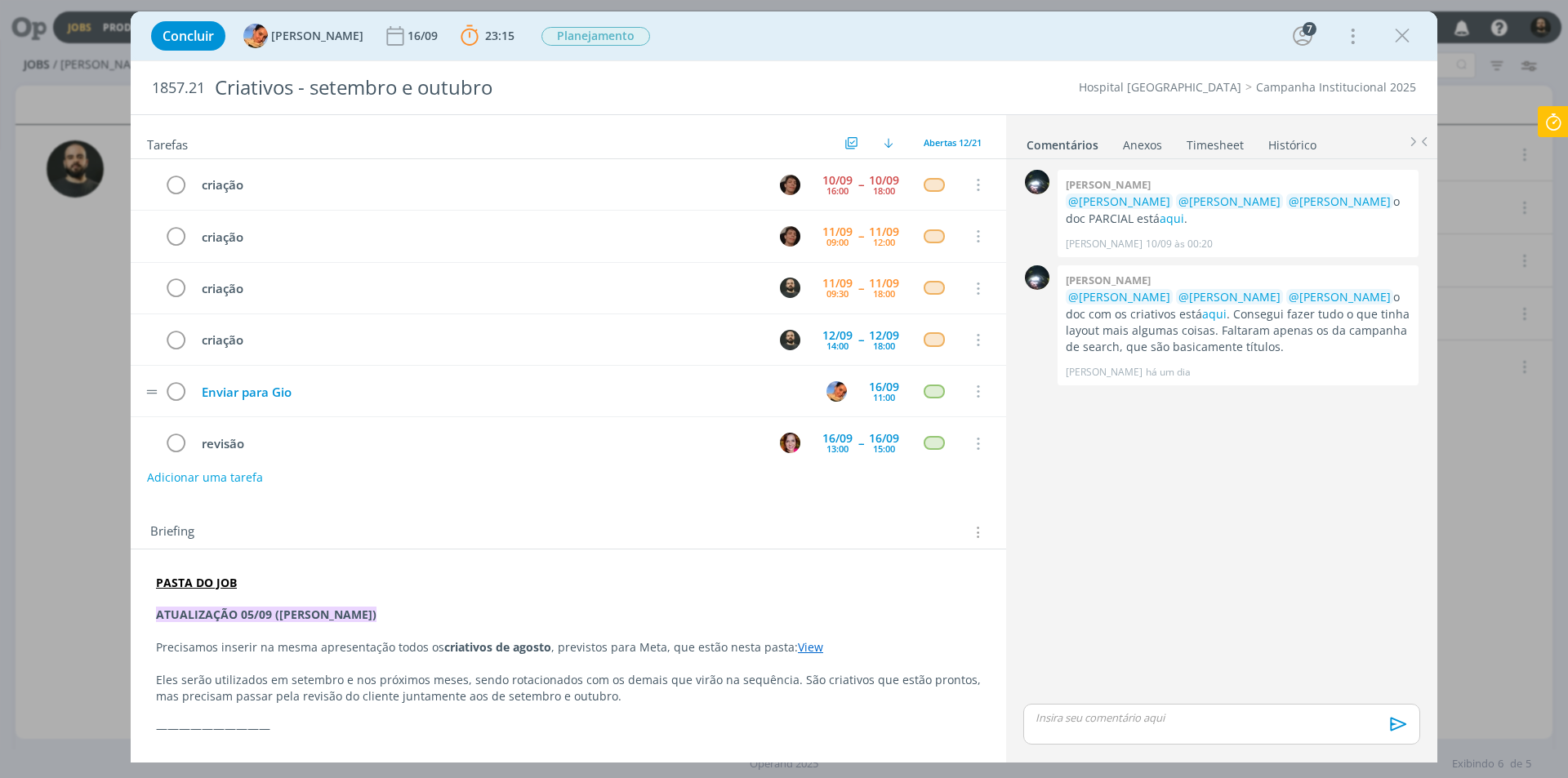
scroll to position [52, 0]
